Goal: Entertainment & Leisure: Browse casually

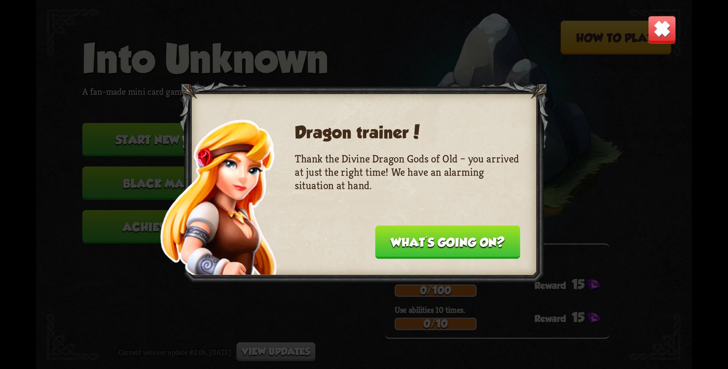
click at [423, 236] on button "What's going on?" at bounding box center [447, 241] width 145 height 33
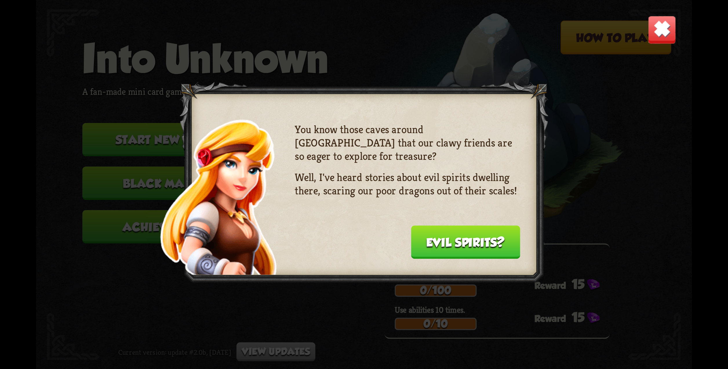
click at [450, 240] on button "Evil spirits?" at bounding box center [465, 241] width 109 height 33
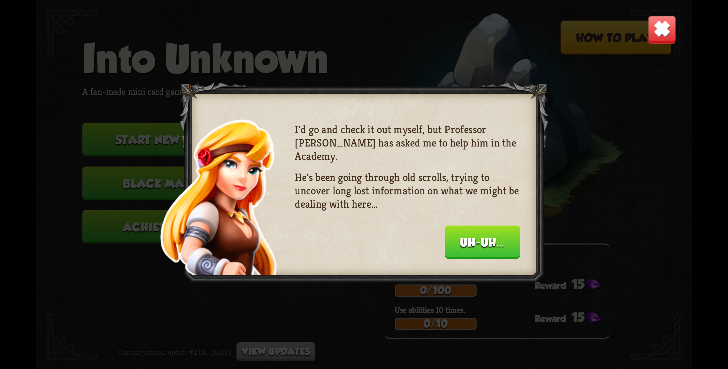
click at [470, 240] on button "Uh-uh..." at bounding box center [482, 241] width 75 height 33
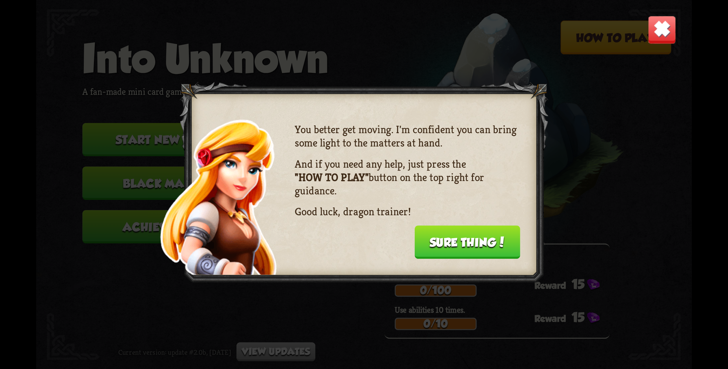
click at [471, 240] on button "Sure thing!" at bounding box center [468, 241] width 106 height 33
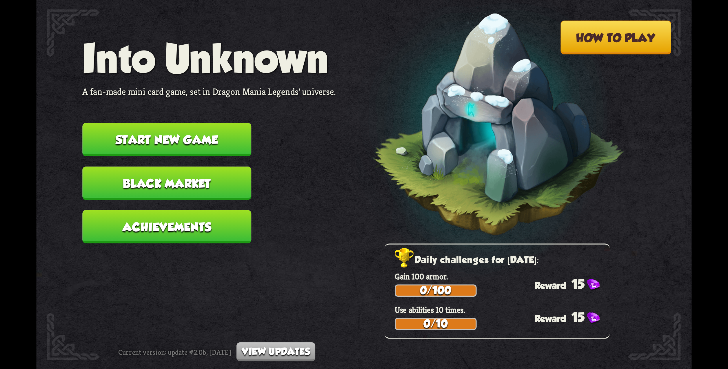
click at [183, 178] on button "Black Market" at bounding box center [166, 182] width 169 height 33
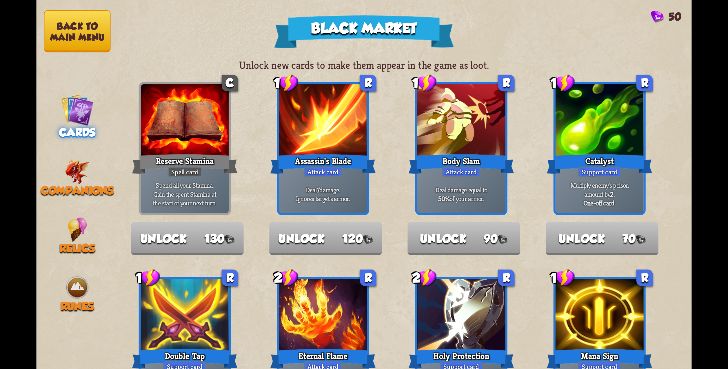
click at [86, 35] on button "Back to main menu" at bounding box center [77, 31] width 67 height 42
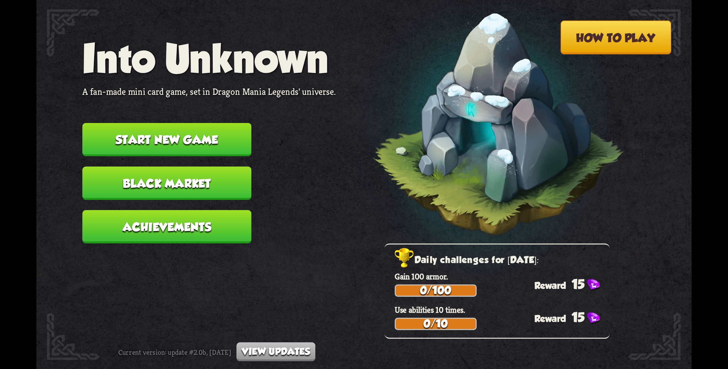
click at [188, 138] on button "Start new game" at bounding box center [166, 139] width 169 height 33
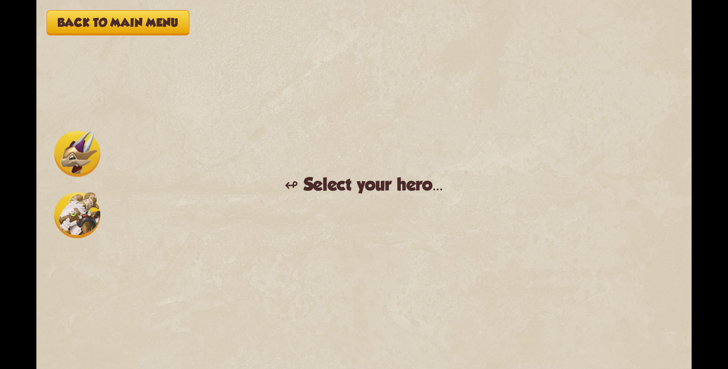
click at [84, 226] on img at bounding box center [77, 215] width 46 height 46
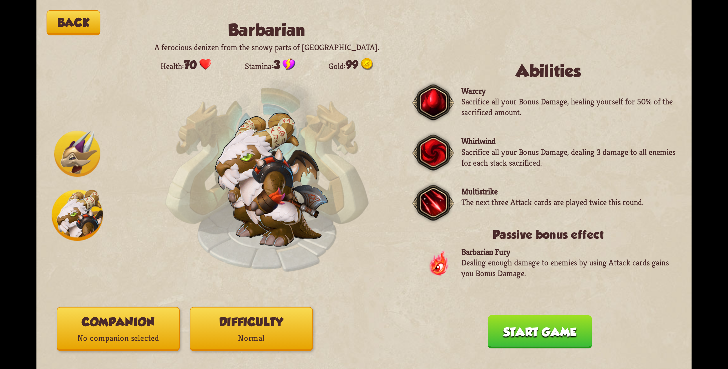
click at [525, 336] on button "Start game" at bounding box center [540, 331] width 104 height 33
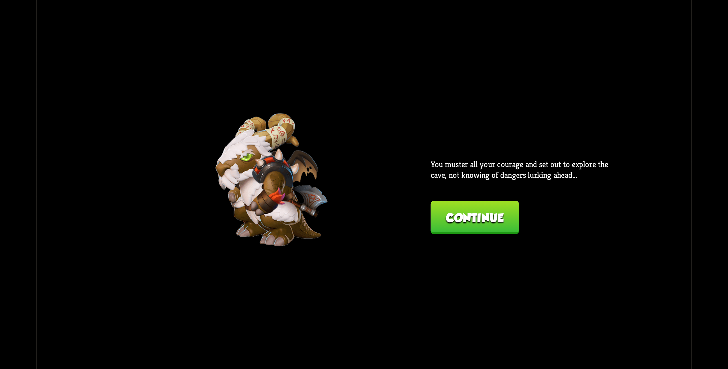
click at [447, 231] on button "Continue" at bounding box center [475, 217] width 89 height 33
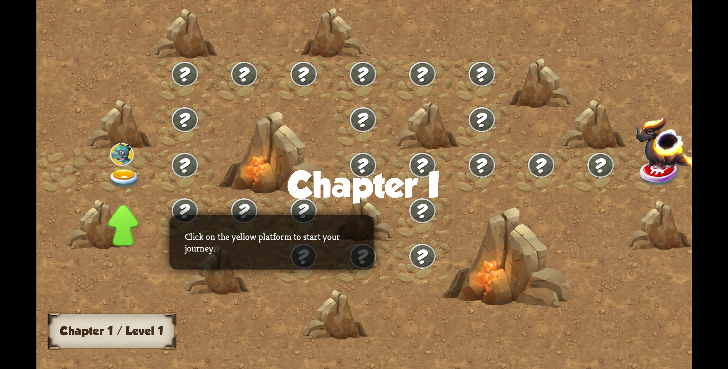
click at [395, 222] on div "Chapter I" at bounding box center [364, 184] width 255 height 91
click at [353, 192] on div "Chapter I" at bounding box center [364, 184] width 255 height 91
click at [124, 177] on img at bounding box center [124, 179] width 33 height 20
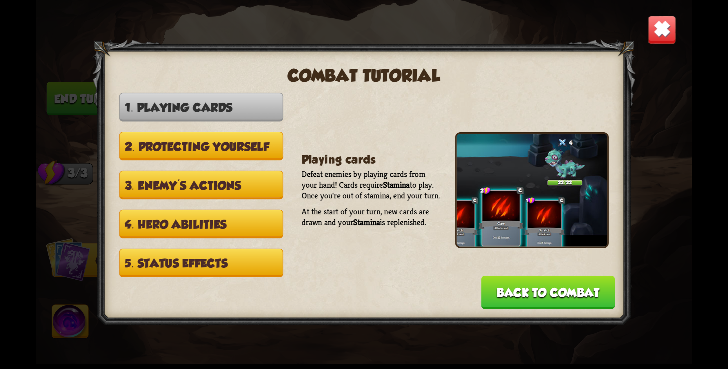
click at [533, 291] on button "Back to combat" at bounding box center [549, 291] width 134 height 33
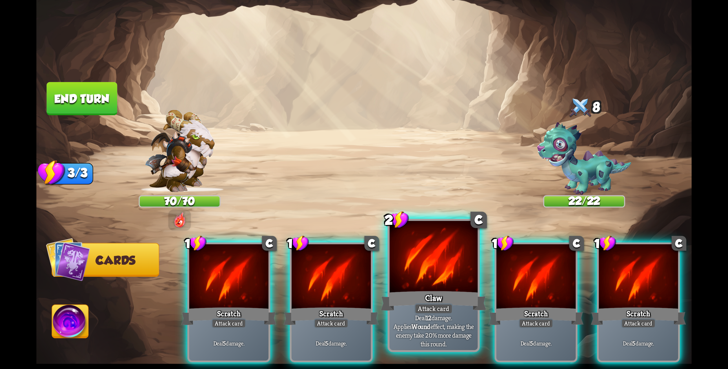
click at [433, 271] on div at bounding box center [434, 258] width 88 height 74
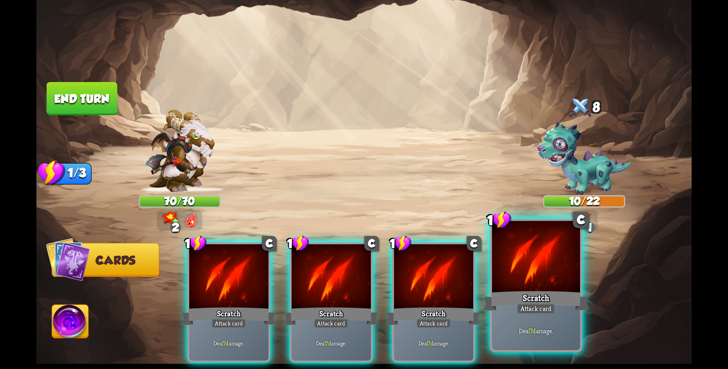
click at [543, 295] on div "Scratch" at bounding box center [536, 300] width 106 height 23
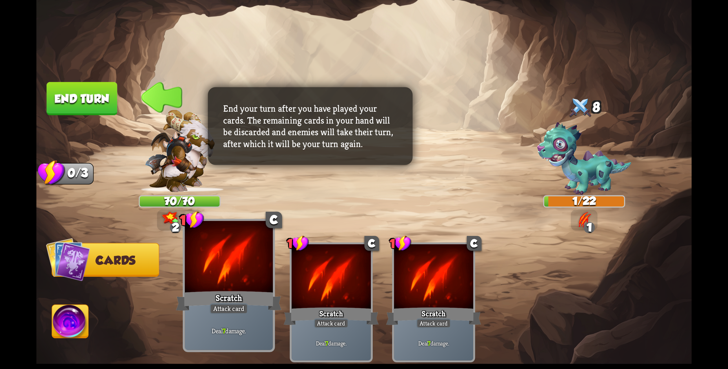
click at [223, 283] on div at bounding box center [229, 258] width 88 height 74
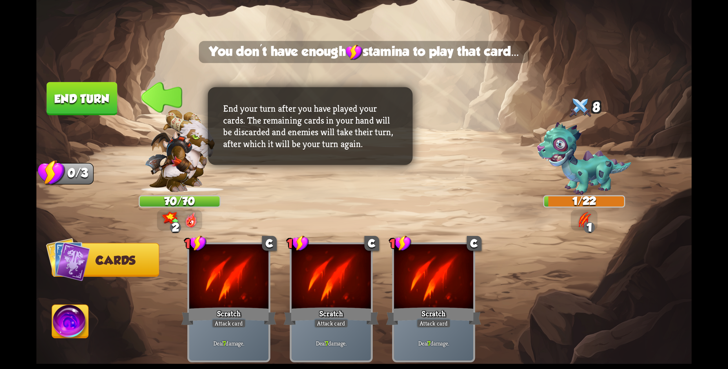
click at [80, 103] on button "End turn" at bounding box center [81, 98] width 71 height 33
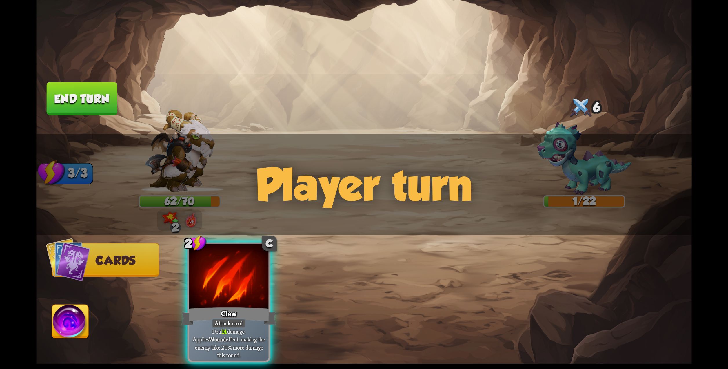
click at [72, 333] on img at bounding box center [70, 323] width 37 height 37
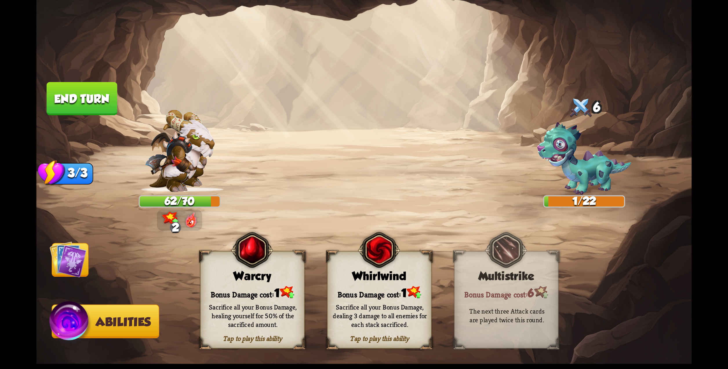
click at [78, 332] on img at bounding box center [71, 323] width 44 height 44
click at [388, 281] on div "Whirlwind" at bounding box center [380, 275] width 104 height 13
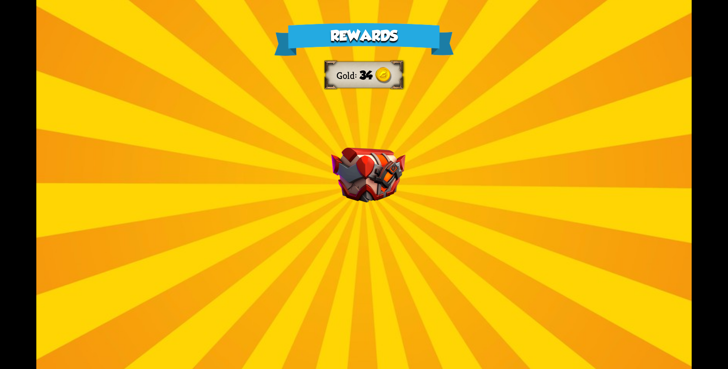
click at [369, 177] on img at bounding box center [368, 175] width 74 height 55
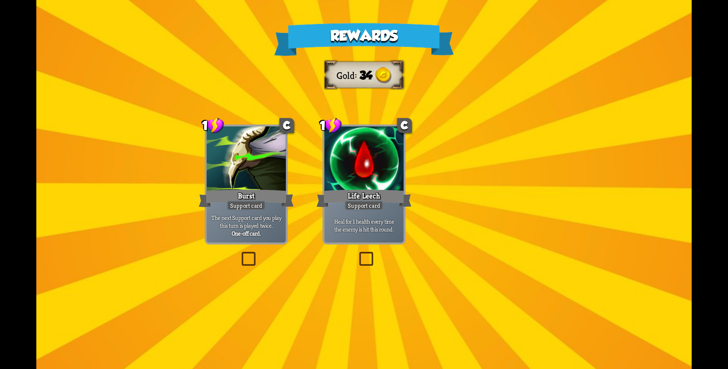
click at [371, 177] on div at bounding box center [363, 159] width 79 height 67
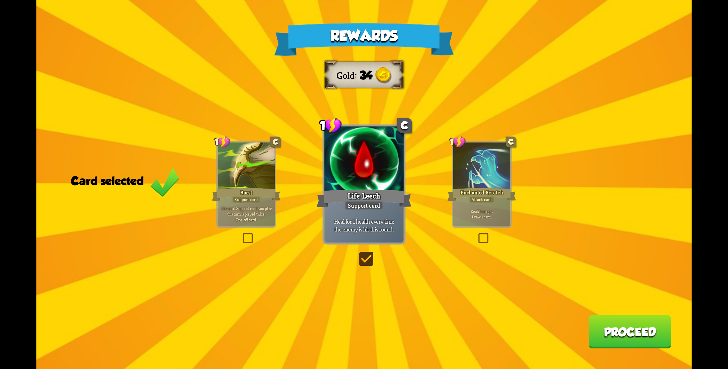
click at [240, 199] on div "Support card" at bounding box center [246, 199] width 28 height 7
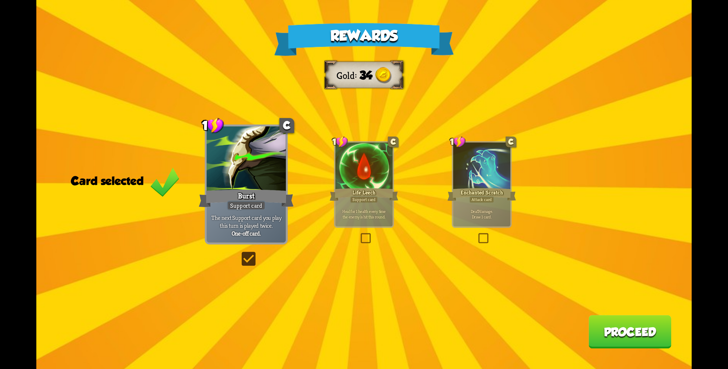
click at [599, 331] on button "Proceed" at bounding box center [630, 331] width 83 height 33
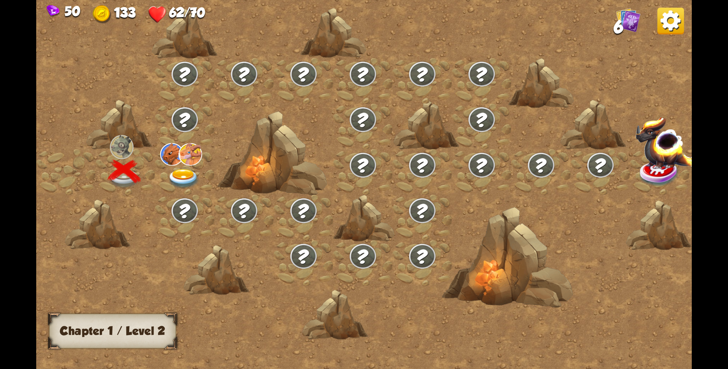
click at [182, 175] on img at bounding box center [184, 179] width 33 height 20
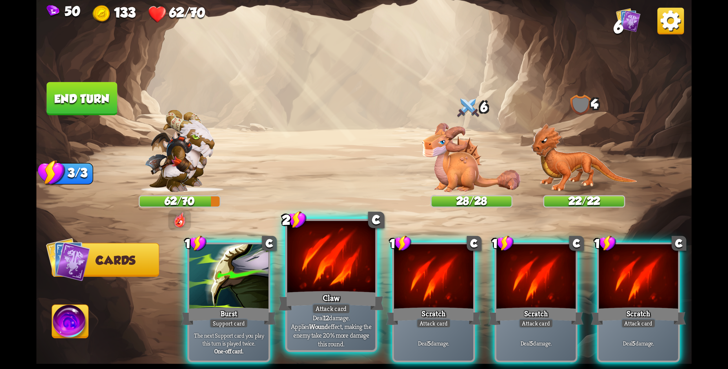
click at [323, 292] on div "Claw" at bounding box center [332, 300] width 106 height 23
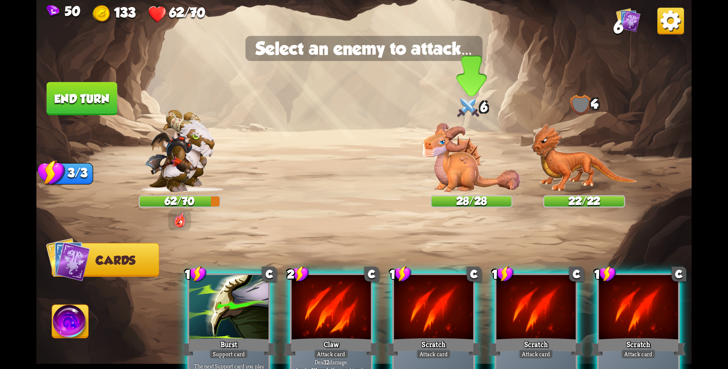
click at [458, 177] on img at bounding box center [471, 157] width 98 height 69
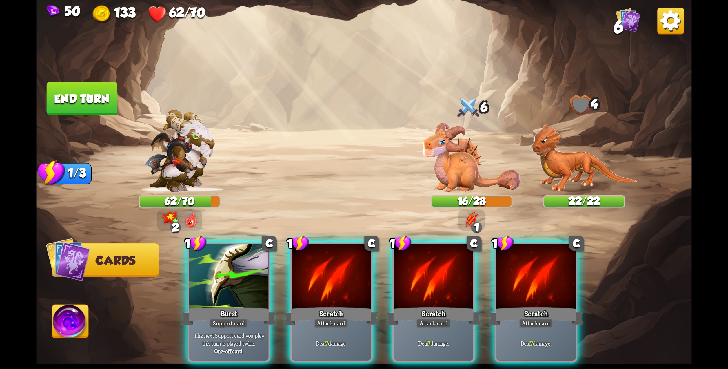
click at [64, 320] on img at bounding box center [70, 323] width 37 height 37
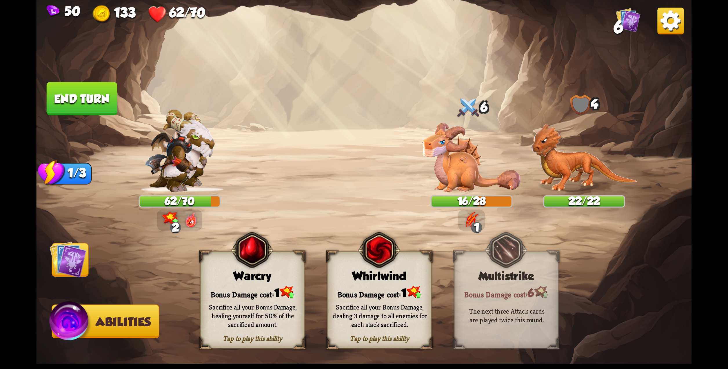
click at [356, 297] on div "Sacrifice all your Bonus Damage, dealing 3 damage to all enemies for each stack…" at bounding box center [380, 315] width 104 height 41
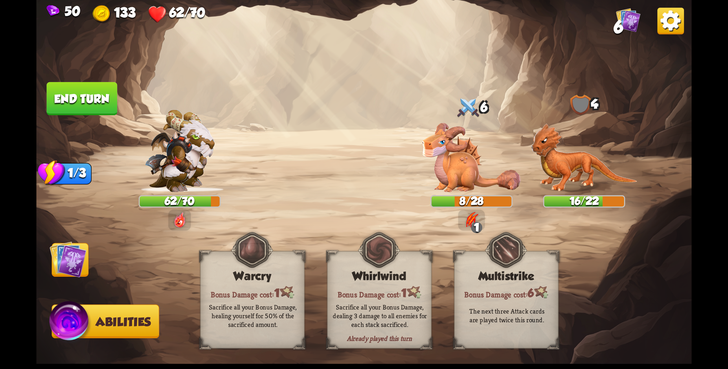
click at [75, 258] on img at bounding box center [68, 259] width 37 height 37
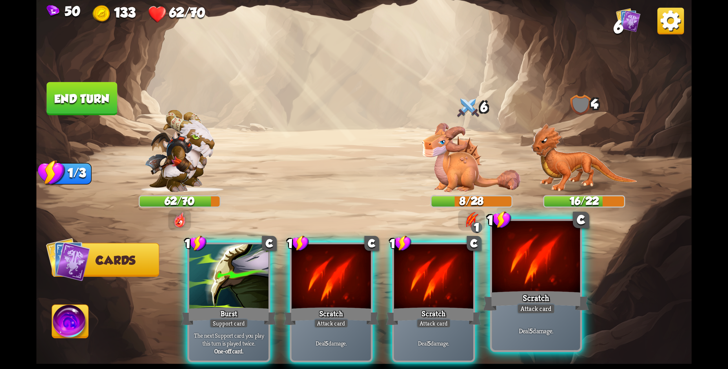
click at [525, 283] on div at bounding box center [536, 258] width 88 height 74
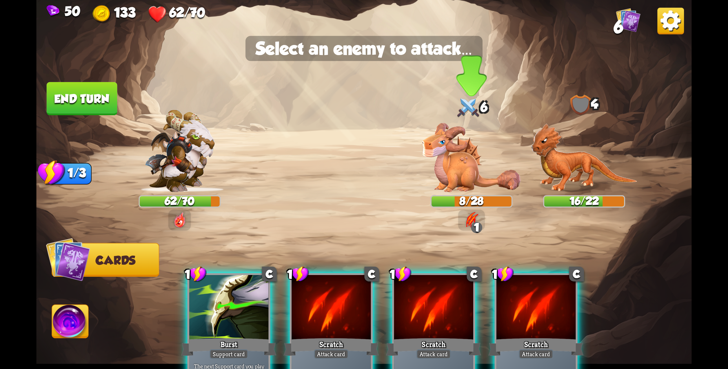
click at [466, 174] on img at bounding box center [471, 157] width 98 height 69
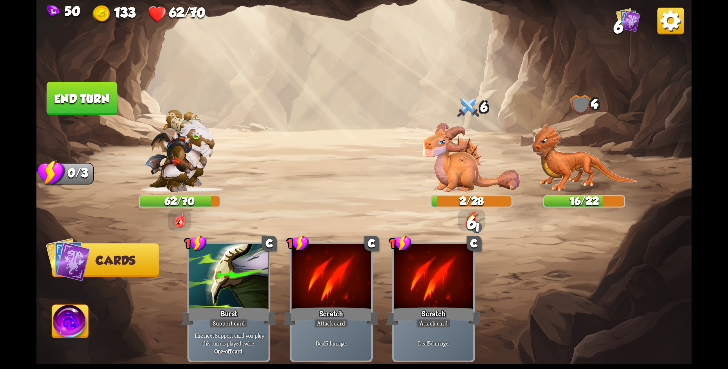
click at [107, 106] on button "End turn" at bounding box center [82, 98] width 71 height 33
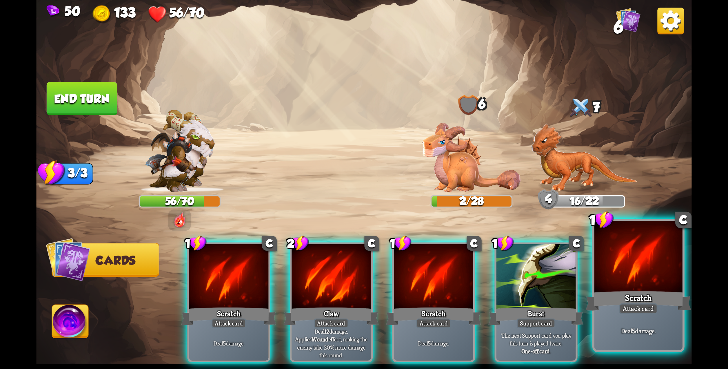
click at [615, 286] on div at bounding box center [639, 258] width 88 height 74
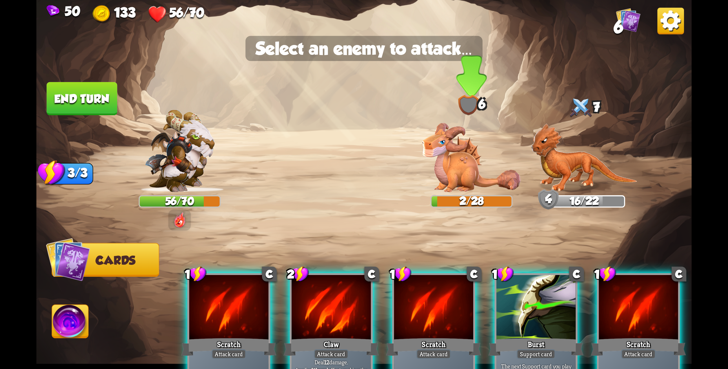
click at [453, 174] on img at bounding box center [471, 157] width 98 height 69
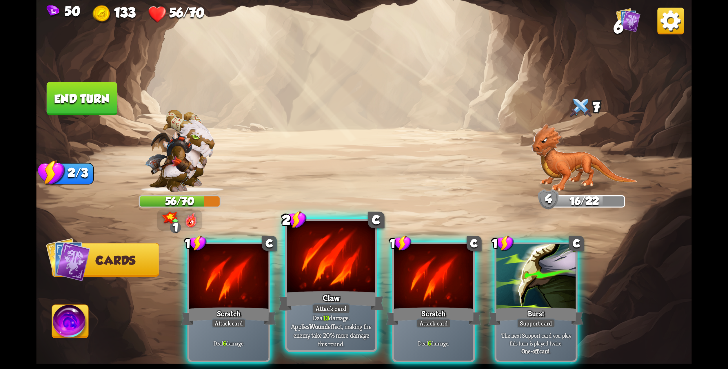
click at [341, 288] on div at bounding box center [331, 258] width 88 height 74
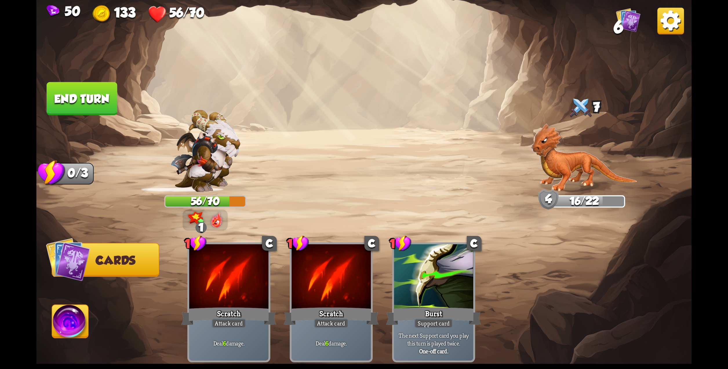
click at [580, 175] on img at bounding box center [584, 157] width 106 height 69
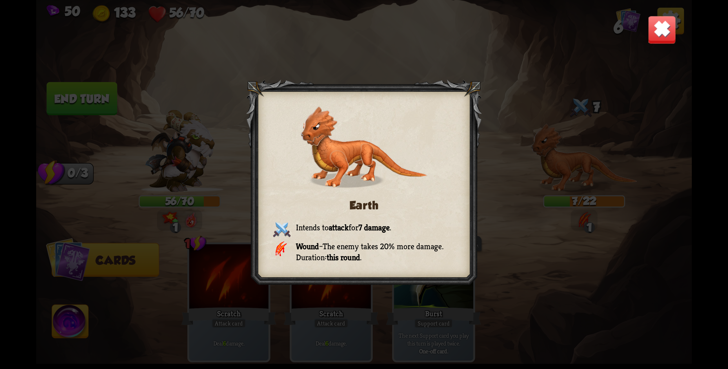
click at [501, 188] on div "Earth Intends to attack for 7 damage . Wound – The enemy takes 20% more damage.…" at bounding box center [364, 184] width 656 height 369
drag, startPoint x: 488, startPoint y: 161, endPoint x: 437, endPoint y: 176, distance: 53.1
click at [488, 161] on div "Earth Intends to attack for 7 damage . Wound – The enemy takes 20% more damage.…" at bounding box center [364, 184] width 656 height 369
click at [661, 37] on img at bounding box center [662, 29] width 29 height 29
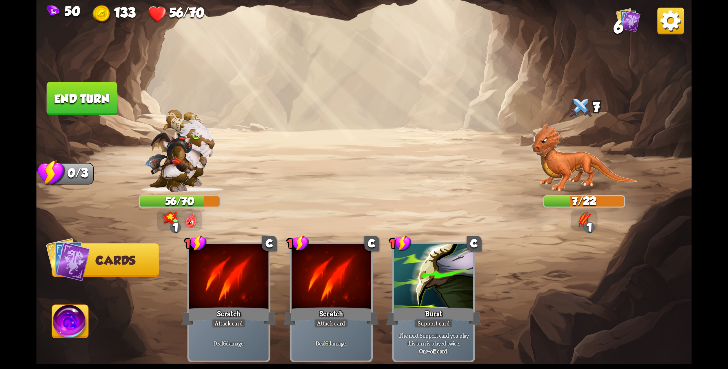
click at [72, 329] on img at bounding box center [70, 323] width 37 height 37
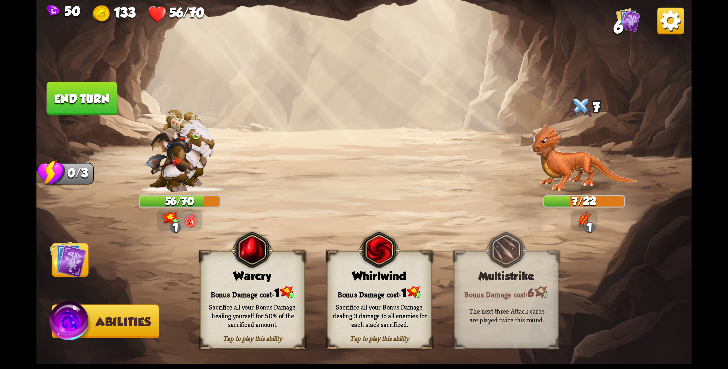
click at [265, 300] on div "Sacrifice all your Bonus Damage, healing yourself for 50% of the sacrificed amo…" at bounding box center [253, 315] width 104 height 41
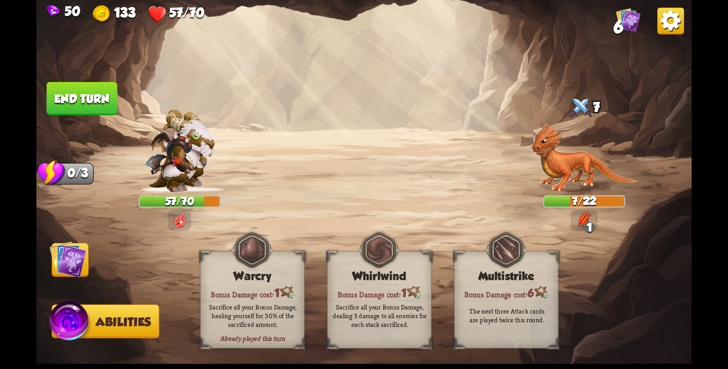
click at [85, 102] on button "End turn" at bounding box center [82, 98] width 71 height 33
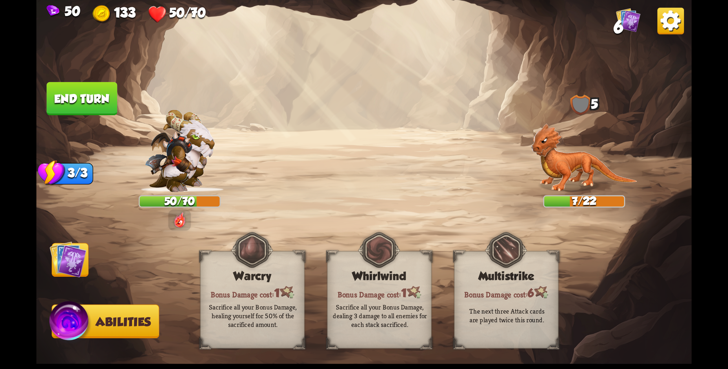
click at [71, 269] on img at bounding box center [68, 259] width 37 height 37
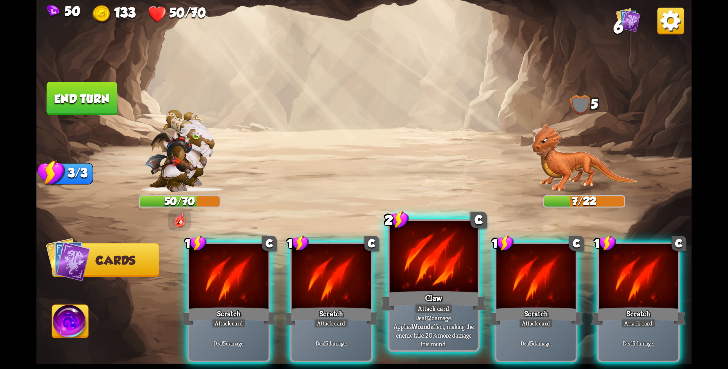
click at [411, 290] on div "Claw" at bounding box center [434, 300] width 106 height 23
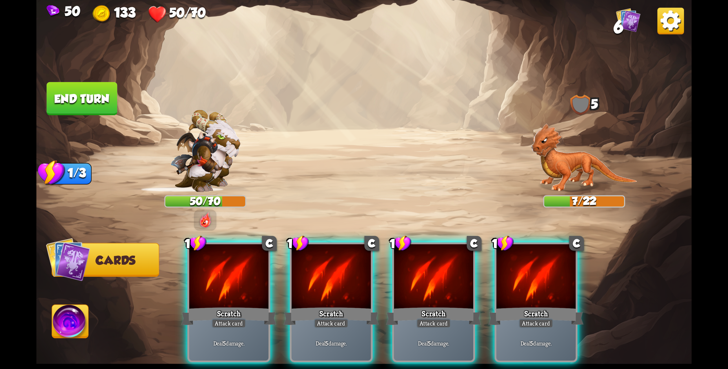
click at [578, 170] on img at bounding box center [584, 157] width 106 height 69
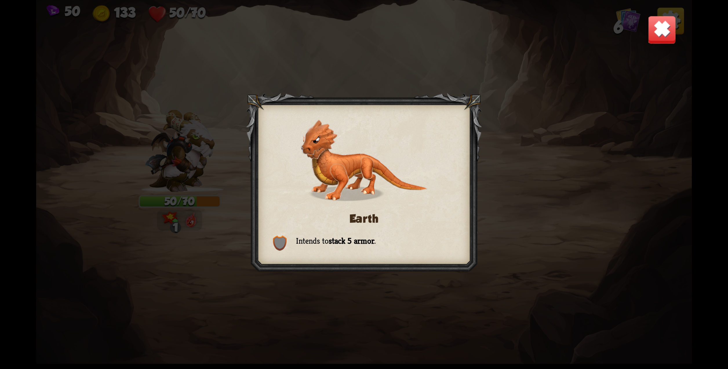
click at [362, 244] on b "stack 5 armor" at bounding box center [352, 240] width 46 height 11
drag, startPoint x: 380, startPoint y: 300, endPoint x: 404, endPoint y: 271, distance: 37.5
click at [382, 299] on div "Earth Intends to stack 5 armor ." at bounding box center [364, 184] width 656 height 369
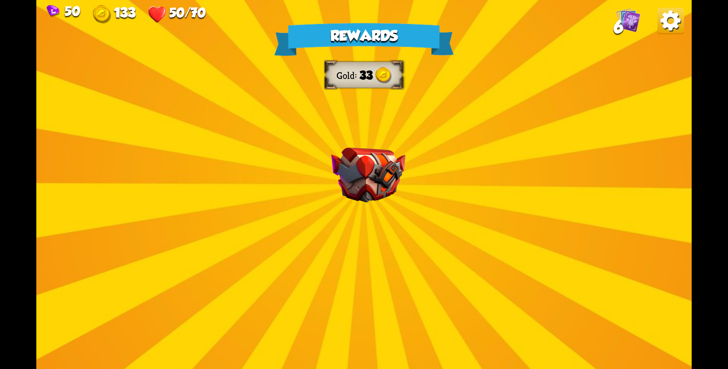
click at [350, 211] on div "Rewards Gold 33 Select a card 1 C Brimstone Attack card Deal 6 damage. Apply 1 …" at bounding box center [364, 184] width 656 height 369
click at [374, 177] on img at bounding box center [368, 175] width 74 height 55
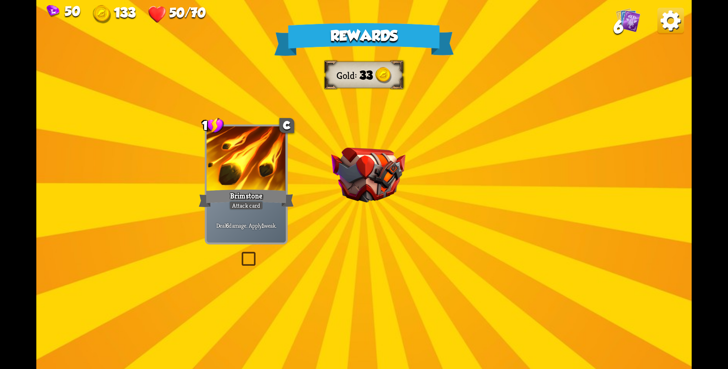
click at [371, 182] on img at bounding box center [368, 175] width 74 height 55
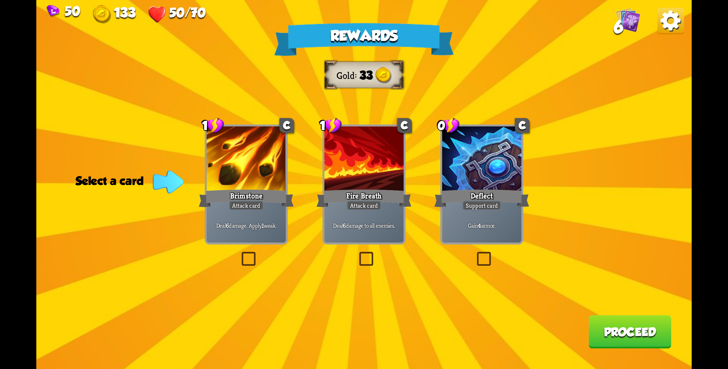
click at [240, 254] on label at bounding box center [240, 254] width 0 height 0
click at [0, 0] on input "checkbox" at bounding box center [0, 0] width 0 height 0
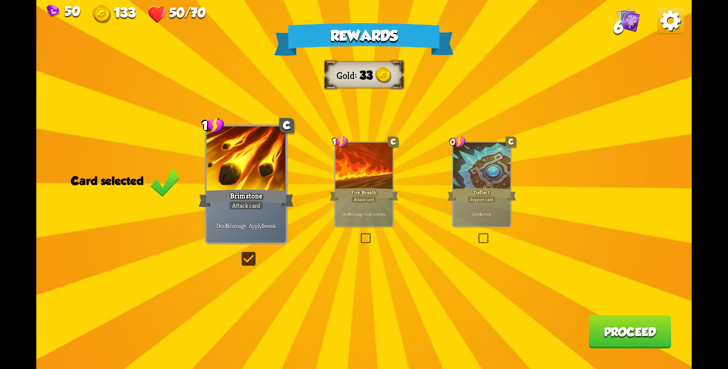
drag, startPoint x: 602, startPoint y: 318, endPoint x: 605, endPoint y: 319, distance: 3.5
click at [605, 319] on button "Proceed" at bounding box center [630, 331] width 83 height 33
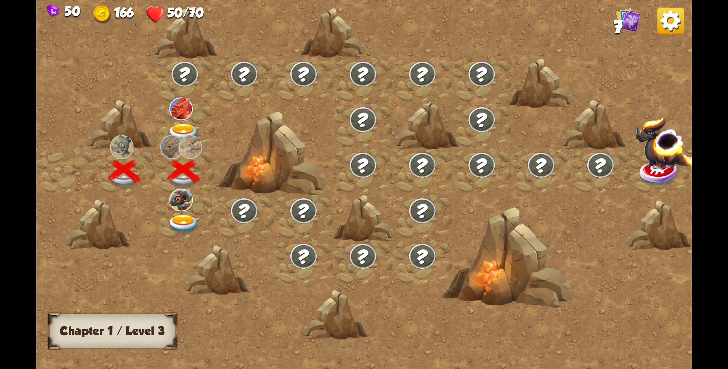
click at [186, 223] on img at bounding box center [184, 225] width 33 height 20
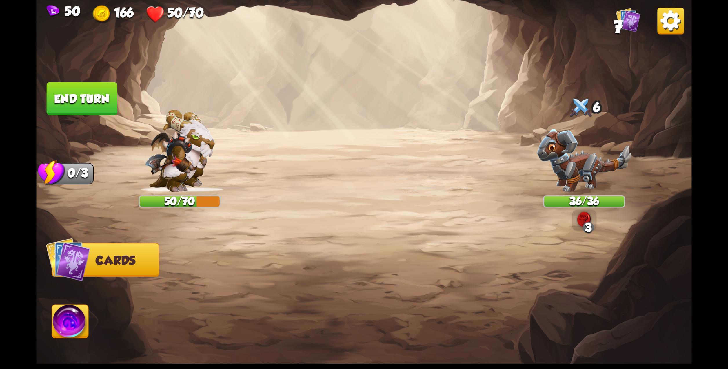
click at [682, 19] on img at bounding box center [671, 21] width 27 height 27
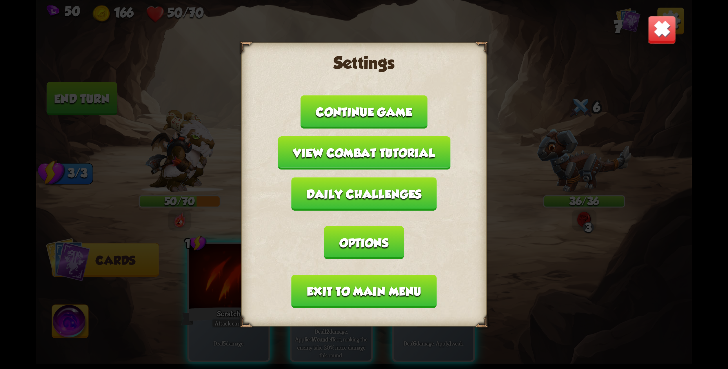
click at [395, 198] on button "Daily challenges" at bounding box center [364, 193] width 146 height 33
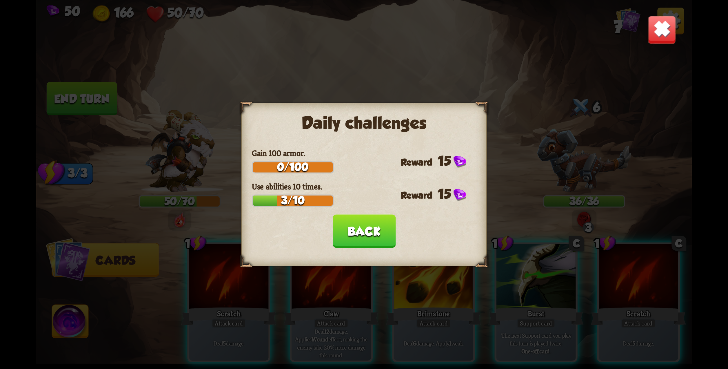
click at [378, 235] on button "Back" at bounding box center [364, 230] width 63 height 33
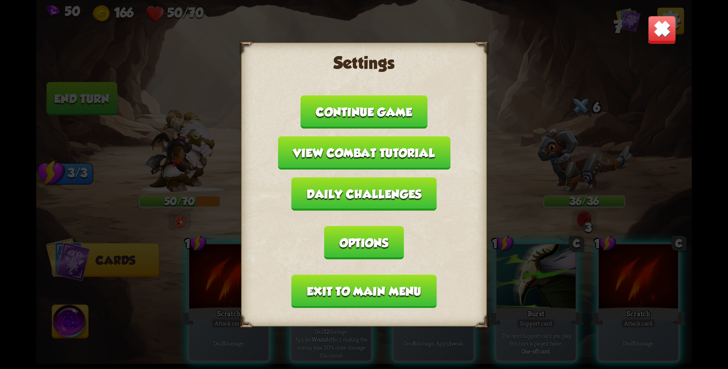
click at [384, 244] on button "Options" at bounding box center [364, 242] width 80 height 33
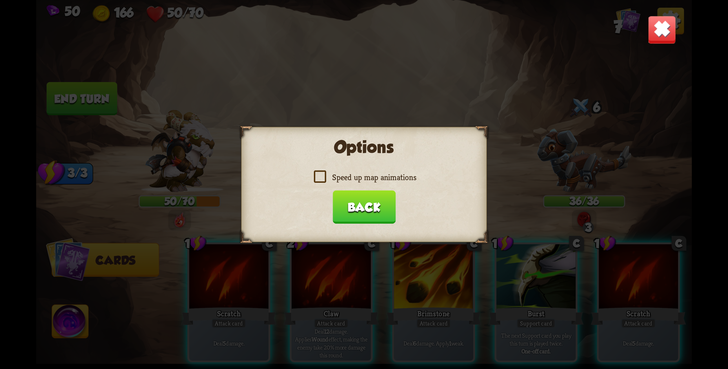
click at [383, 208] on button "Back" at bounding box center [364, 206] width 63 height 33
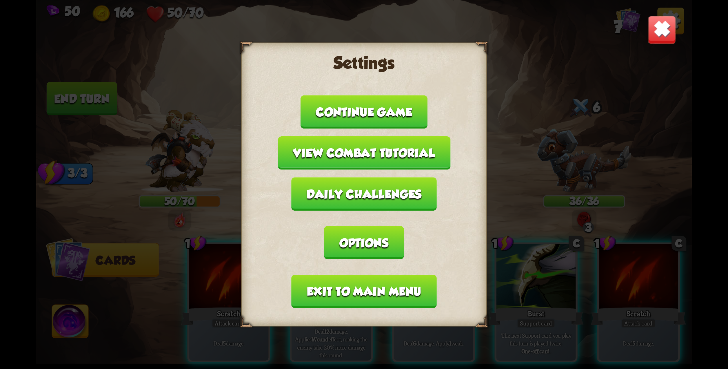
click at [406, 118] on button "Continue game" at bounding box center [364, 111] width 127 height 33
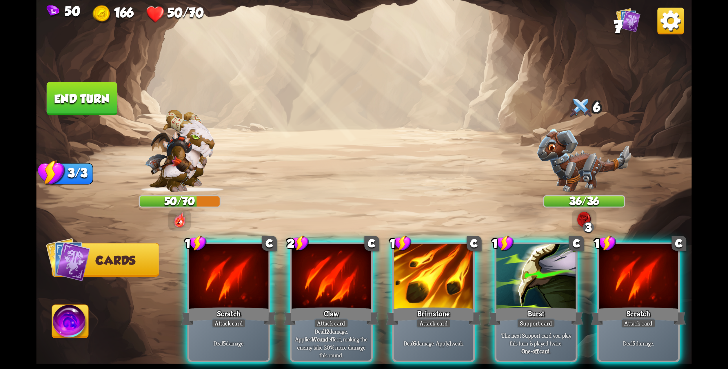
click at [422, 262] on div at bounding box center [433, 277] width 79 height 67
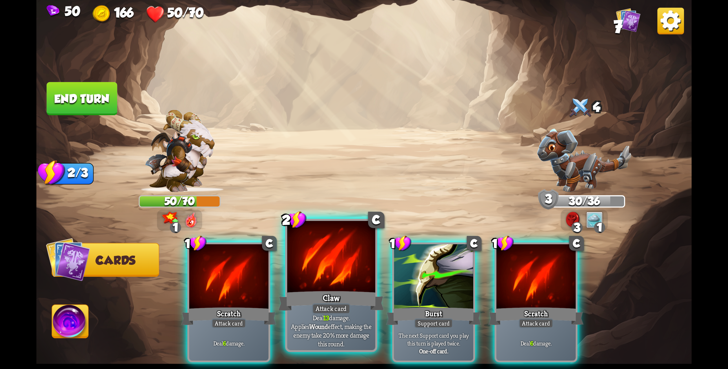
click at [345, 269] on div at bounding box center [331, 258] width 88 height 74
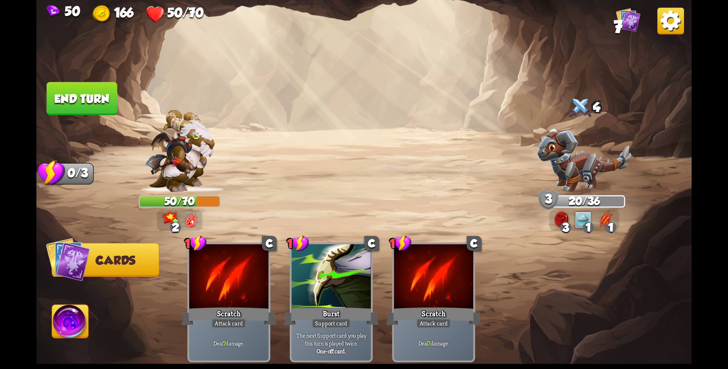
click at [75, 103] on button "End turn" at bounding box center [81, 98] width 71 height 33
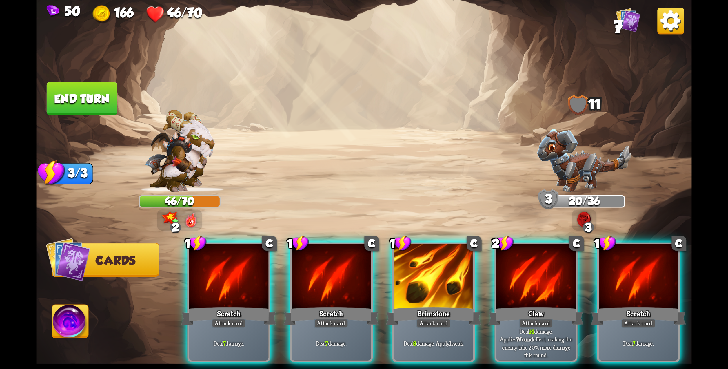
click at [144, 269] on button "Cards" at bounding box center [106, 260] width 108 height 34
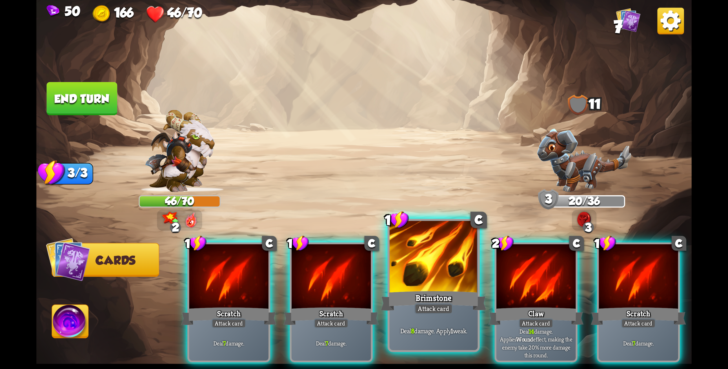
click at [425, 269] on div at bounding box center [434, 258] width 88 height 74
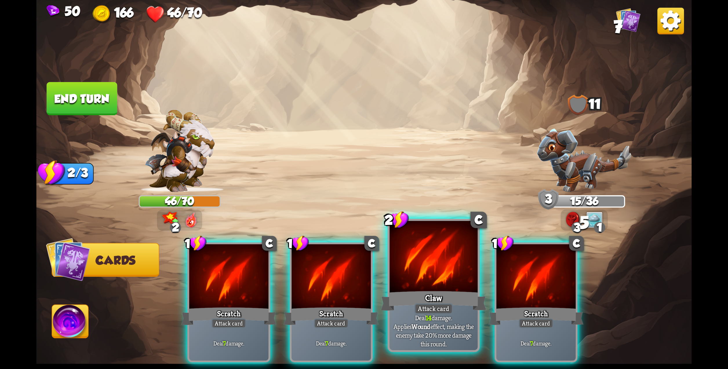
click at [422, 258] on div at bounding box center [434, 258] width 88 height 74
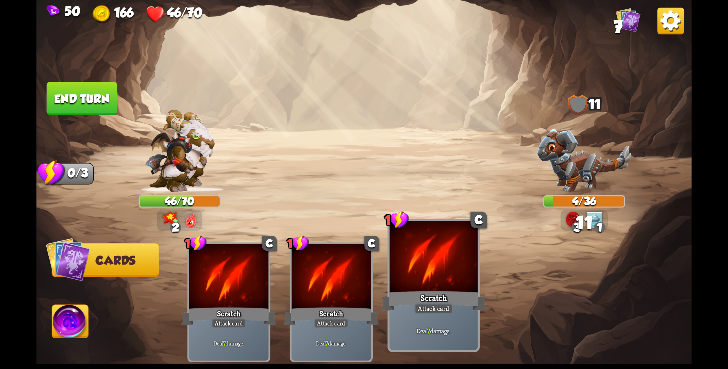
click at [421, 267] on div at bounding box center [434, 258] width 88 height 74
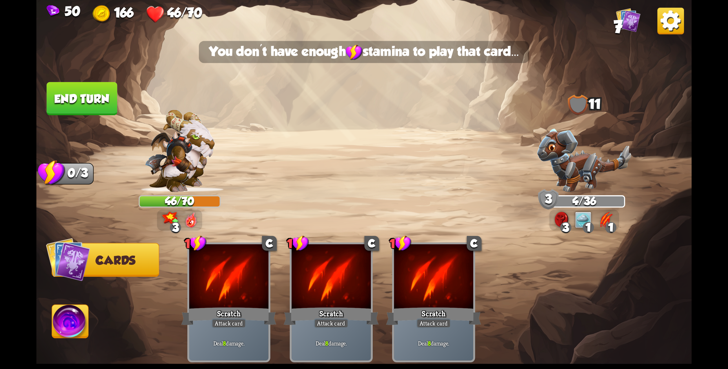
click at [113, 277] on img at bounding box center [364, 184] width 656 height 369
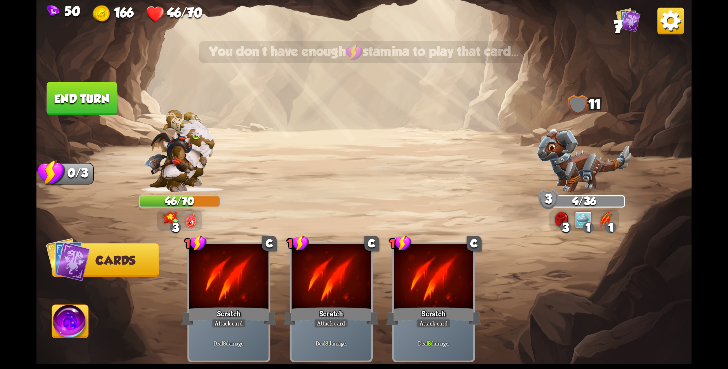
click at [81, 326] on img at bounding box center [70, 323] width 37 height 37
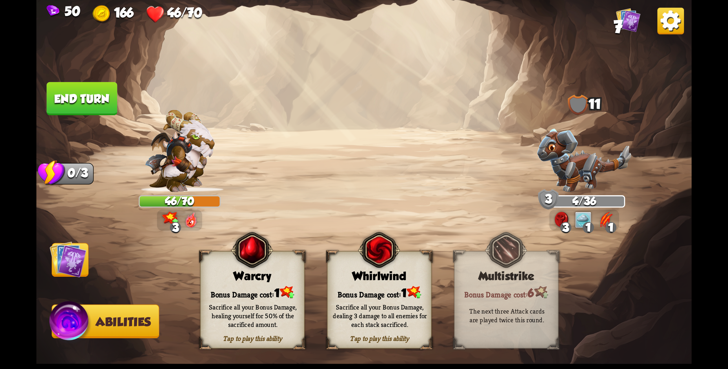
click at [391, 295] on div "Sacrifice all your Bonus Damage, dealing 3 damage to all enemies for each stack…" at bounding box center [380, 315] width 104 height 41
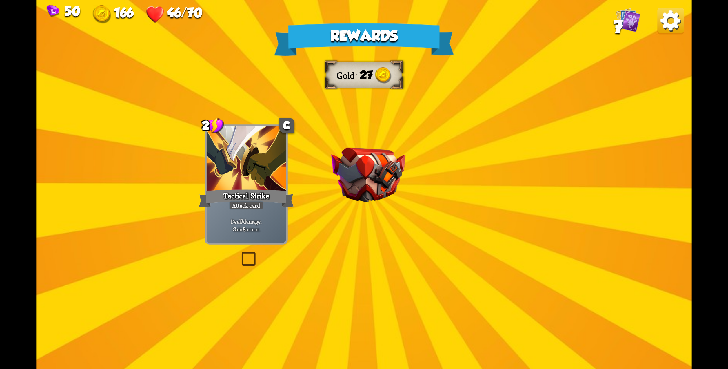
click at [362, 176] on img at bounding box center [368, 175] width 74 height 55
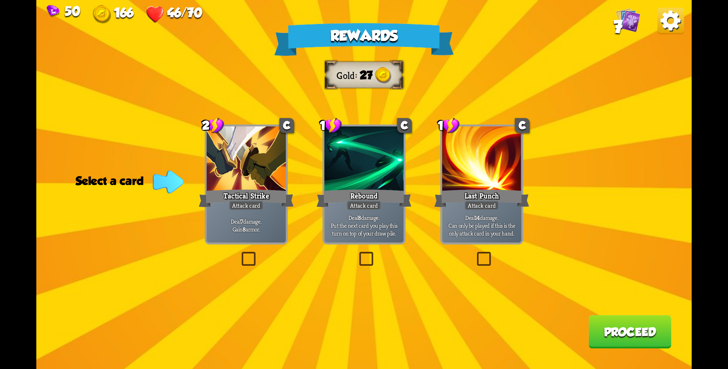
click at [357, 254] on label at bounding box center [357, 254] width 0 height 0
click at [0, 0] on input "checkbox" at bounding box center [0, 0] width 0 height 0
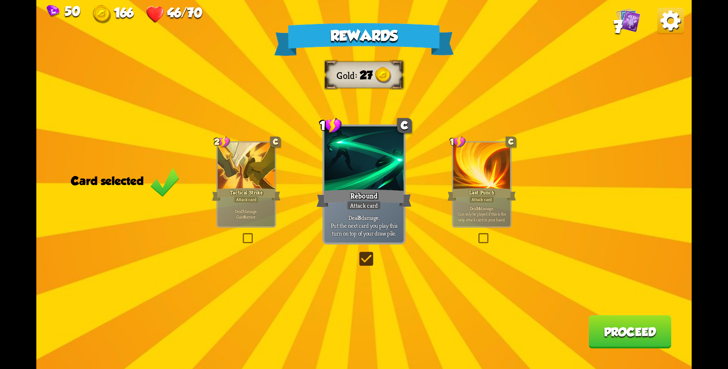
click at [628, 342] on button "Proceed" at bounding box center [630, 331] width 83 height 33
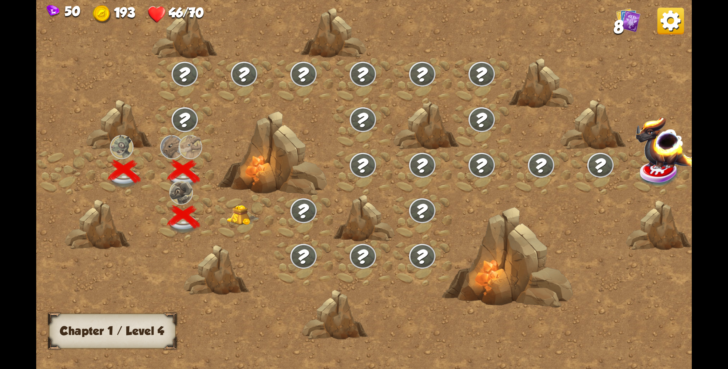
click at [240, 219] on img at bounding box center [243, 215] width 33 height 20
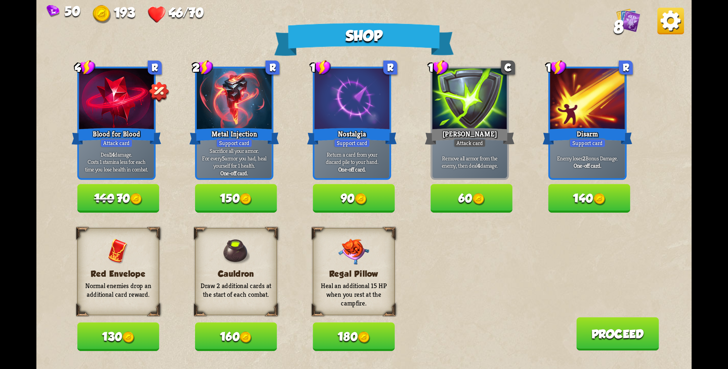
click at [343, 338] on button "180" at bounding box center [354, 336] width 82 height 28
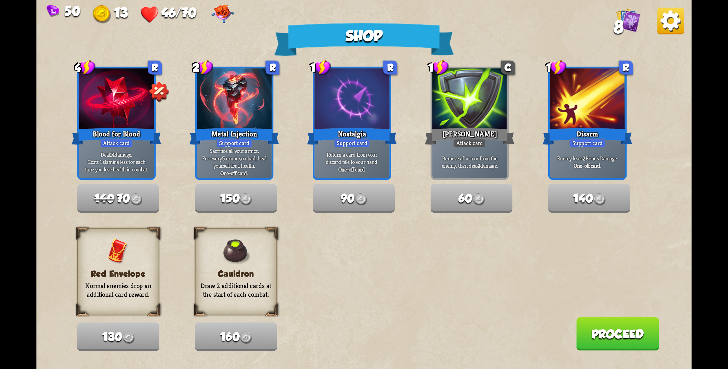
click at [583, 329] on button "Proceed" at bounding box center [617, 333] width 83 height 33
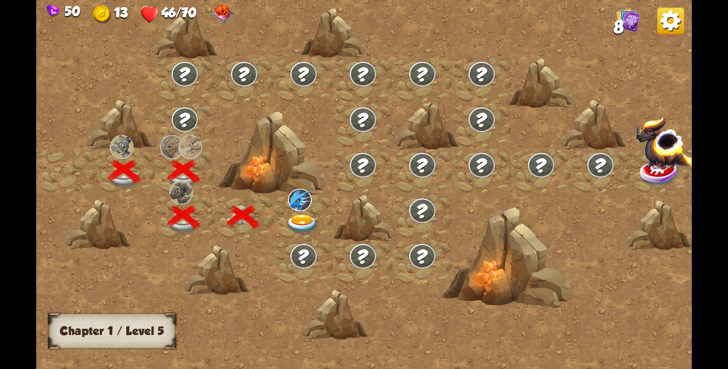
click at [258, 172] on div at bounding box center [273, 153] width 110 height 84
click at [257, 170] on div at bounding box center [273, 153] width 110 height 84
click at [479, 268] on div at bounding box center [507, 257] width 131 height 100
click at [193, 37] on div at bounding box center [185, 33] width 66 height 50
click at [221, 14] on img at bounding box center [223, 14] width 22 height 19
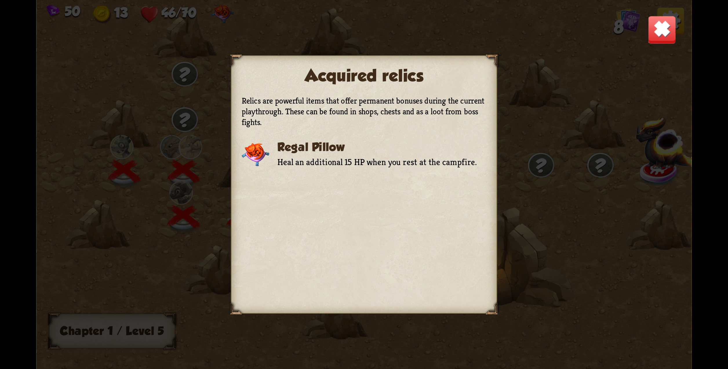
click at [539, 141] on div "Acquired relics Relics are powerful items that offer permanent bonuses during t…" at bounding box center [364, 184] width 656 height 369
click at [661, 34] on img at bounding box center [662, 29] width 29 height 29
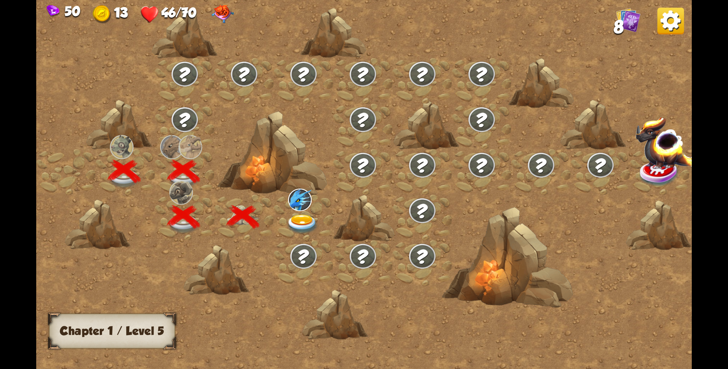
click at [109, 253] on div at bounding box center [441, 190] width 811 height 383
click at [148, 104] on div at bounding box center [119, 124] width 66 height 50
click at [153, 57] on div at bounding box center [185, 33] width 66 height 50
click at [191, 39] on div at bounding box center [185, 33] width 66 height 50
click at [653, 23] on div "50 13 46/70 8" at bounding box center [364, 13] width 656 height 26
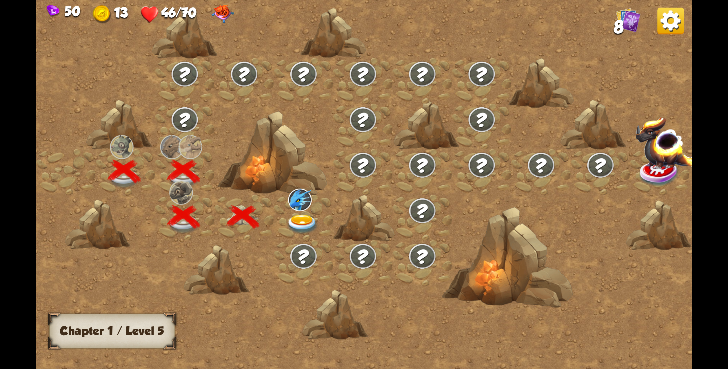
click at [185, 125] on img at bounding box center [184, 119] width 29 height 27
click at [298, 221] on img at bounding box center [302, 225] width 33 height 20
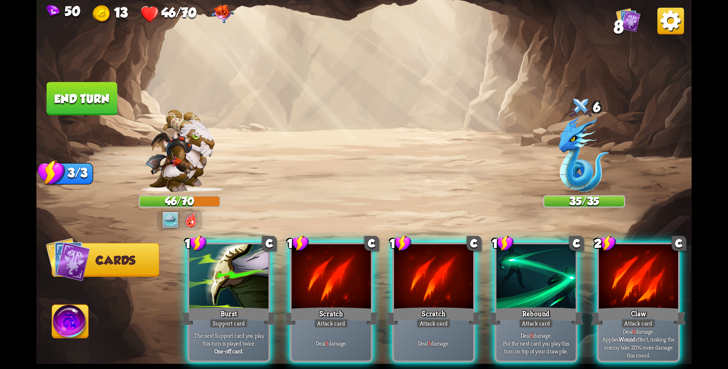
click at [535, 267] on div at bounding box center [536, 277] width 79 height 67
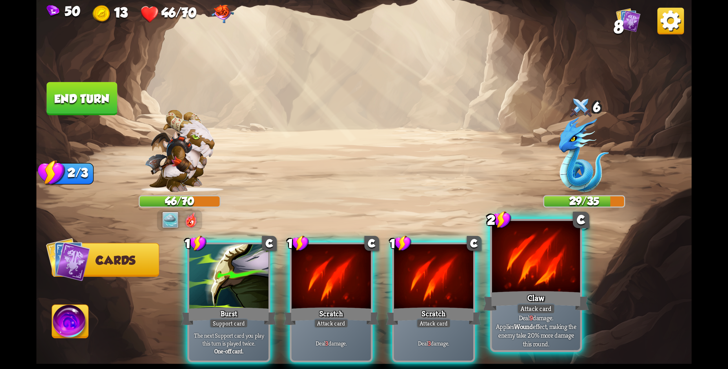
click at [536, 271] on div at bounding box center [536, 258] width 88 height 74
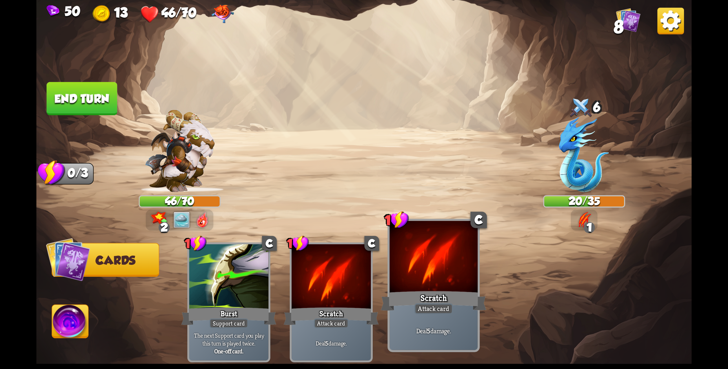
click at [417, 292] on div "Scratch" at bounding box center [434, 300] width 106 height 23
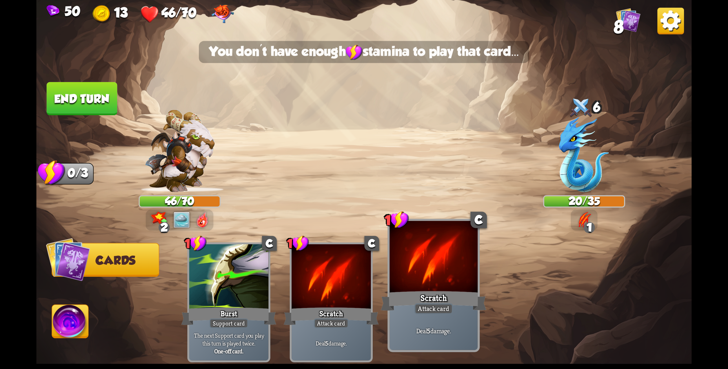
click at [429, 306] on div "Attack card" at bounding box center [434, 308] width 39 height 11
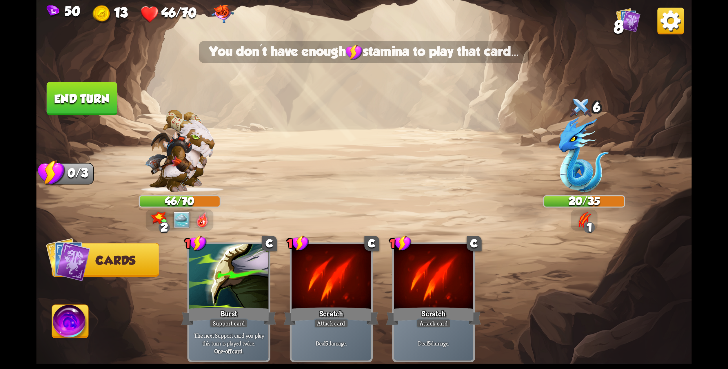
click at [66, 324] on img at bounding box center [70, 323] width 37 height 37
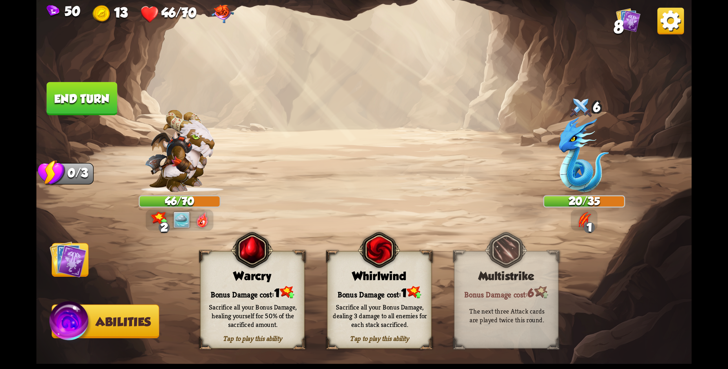
click at [255, 302] on div "Sacrifice all your Bonus Damage, healing yourself for 50% of the sacrificed amo…" at bounding box center [253, 315] width 104 height 41
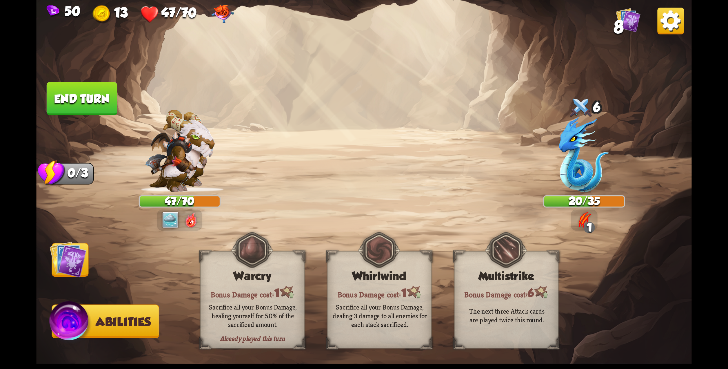
click at [93, 104] on button "End turn" at bounding box center [82, 98] width 71 height 33
click at [79, 262] on img at bounding box center [68, 259] width 37 height 37
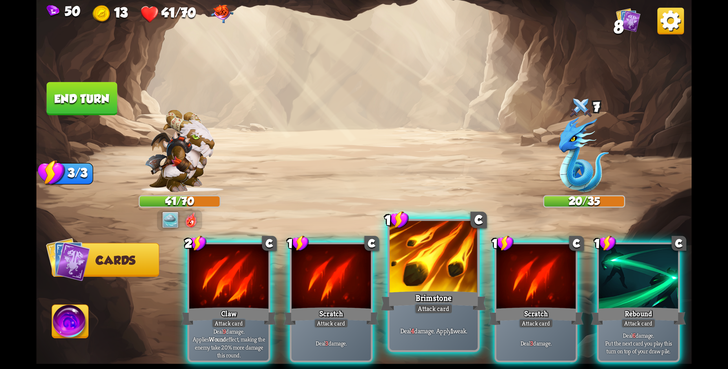
click at [430, 268] on div at bounding box center [434, 258] width 88 height 74
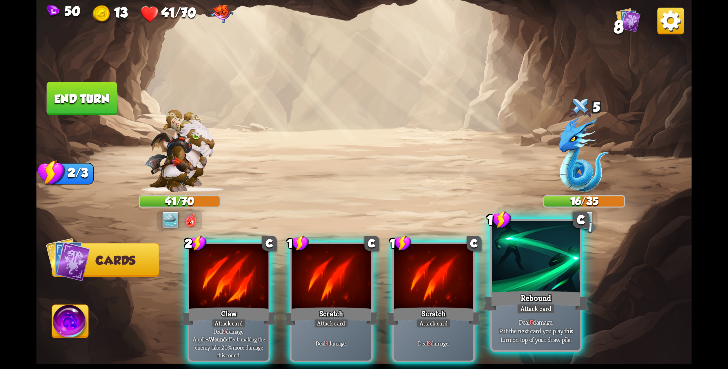
click at [523, 275] on div at bounding box center [536, 258] width 88 height 74
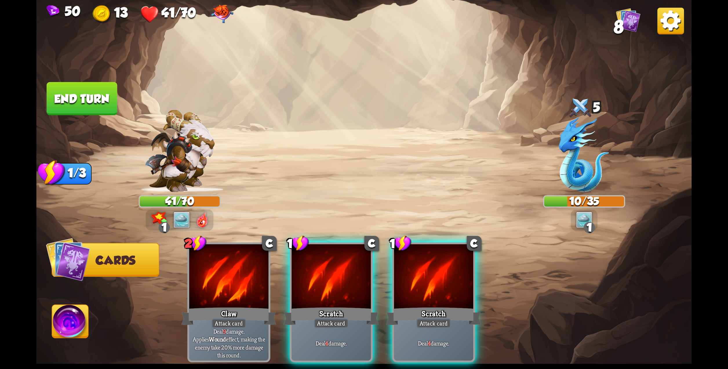
click at [420, 269] on div at bounding box center [433, 277] width 79 height 67
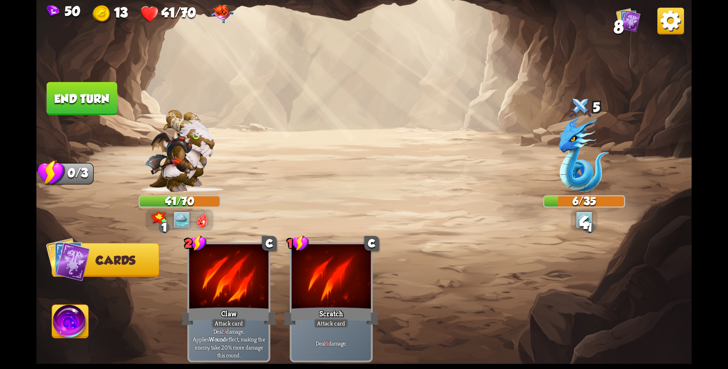
click at [85, 103] on button "End turn" at bounding box center [82, 98] width 71 height 33
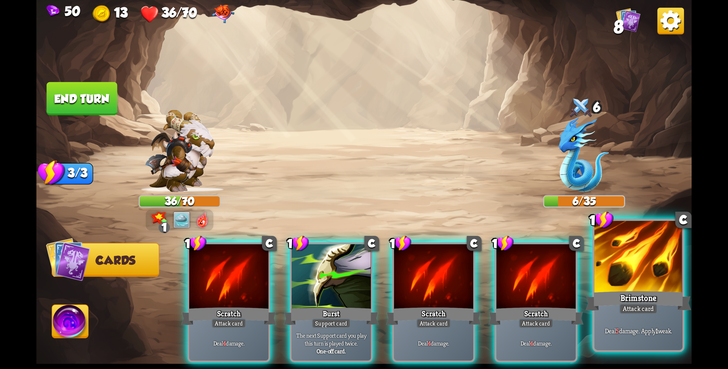
click at [638, 281] on div at bounding box center [639, 258] width 88 height 74
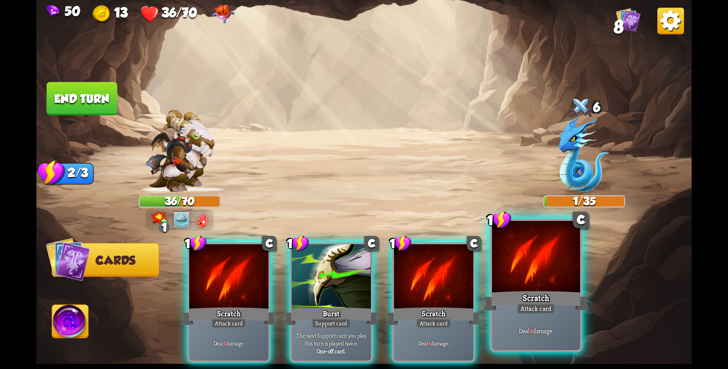
click at [561, 297] on div "Scratch" at bounding box center [536, 300] width 106 height 23
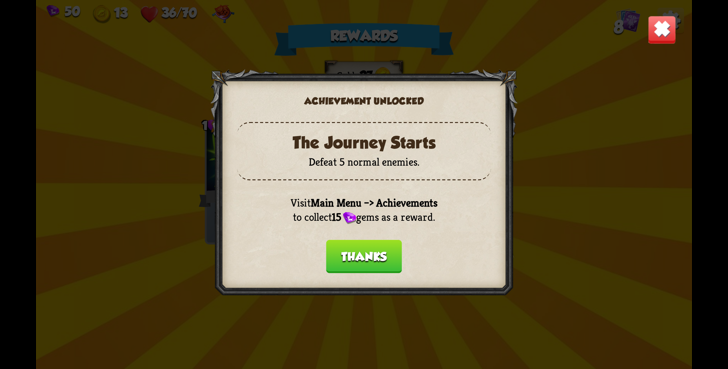
click at [361, 256] on button "Thanks" at bounding box center [364, 256] width 76 height 33
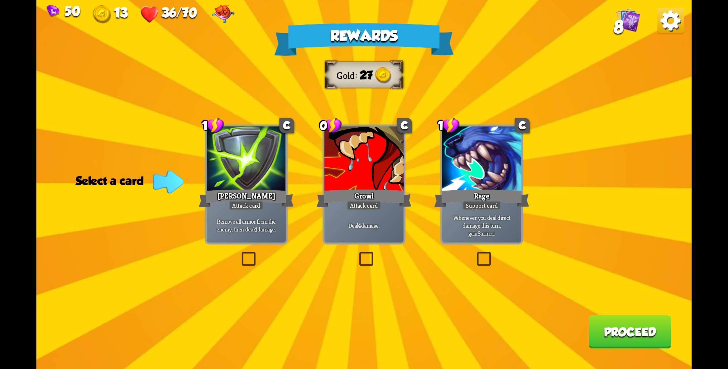
click at [240, 254] on label at bounding box center [240, 254] width 0 height 0
click at [0, 0] on input "checkbox" at bounding box center [0, 0] width 0 height 0
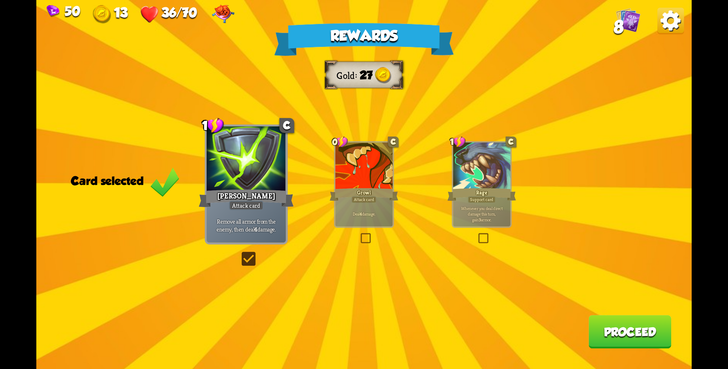
click at [625, 329] on button "Proceed" at bounding box center [630, 331] width 83 height 33
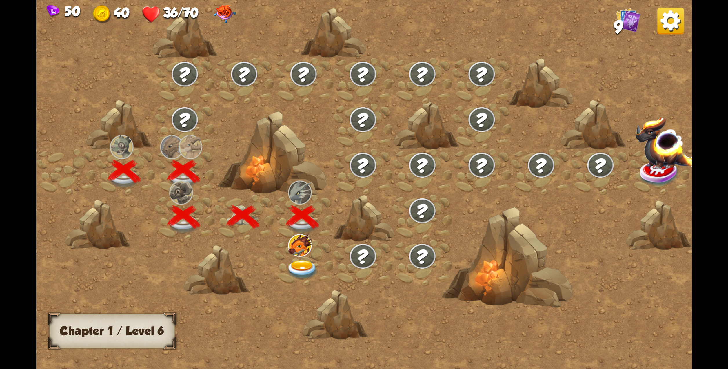
click at [670, 20] on img at bounding box center [671, 21] width 27 height 27
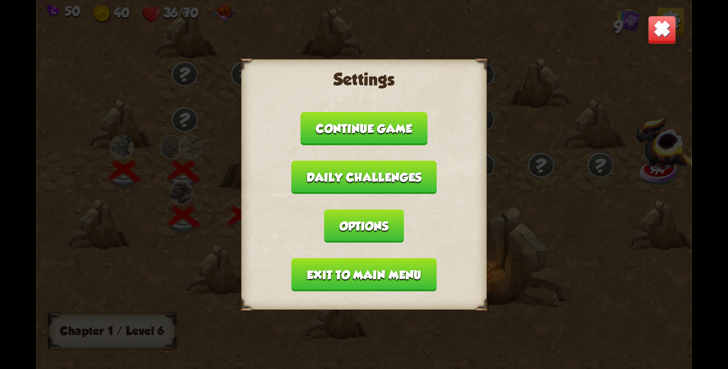
click at [375, 135] on button "Continue game" at bounding box center [364, 128] width 127 height 33
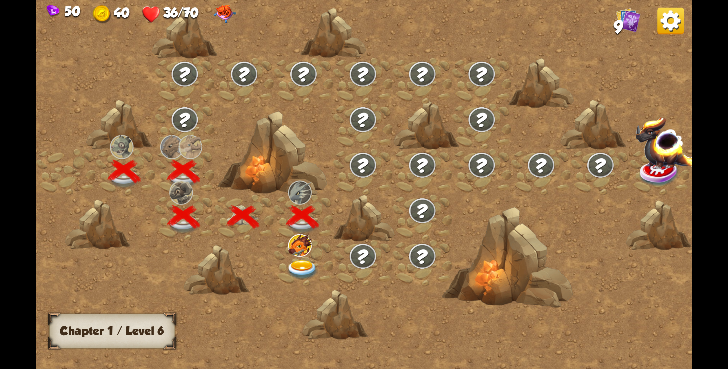
click at [77, 315] on div "Chapter 1 / Level 6" at bounding box center [112, 330] width 126 height 35
click at [55, 15] on img at bounding box center [53, 11] width 13 height 12
click at [230, 17] on img at bounding box center [225, 14] width 22 height 19
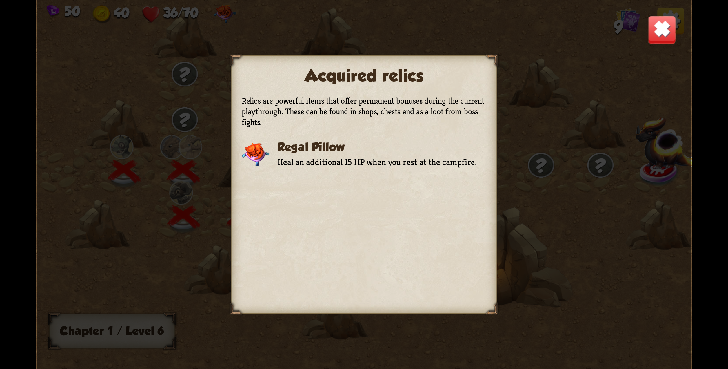
click at [637, 157] on div "Acquired relics Relics are powerful items that offer permanent bonuses during t…" at bounding box center [364, 184] width 656 height 369
click at [659, 32] on img at bounding box center [662, 29] width 29 height 29
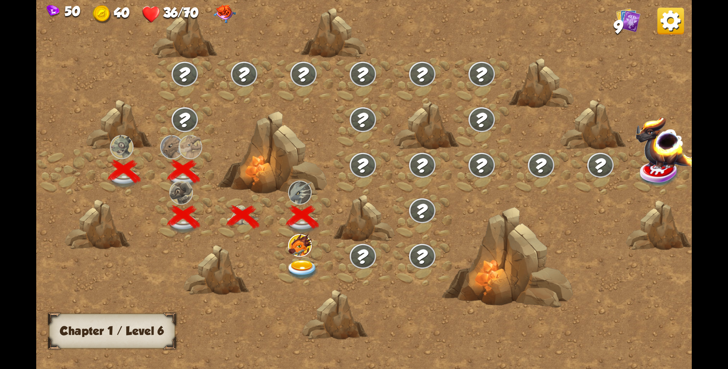
click at [257, 177] on div at bounding box center [273, 153] width 110 height 84
click at [462, 276] on div at bounding box center [507, 257] width 131 height 100
click at [506, 266] on div at bounding box center [507, 257] width 131 height 100
click at [322, 313] on div at bounding box center [336, 314] width 66 height 50
click at [193, 282] on div at bounding box center [217, 270] width 66 height 50
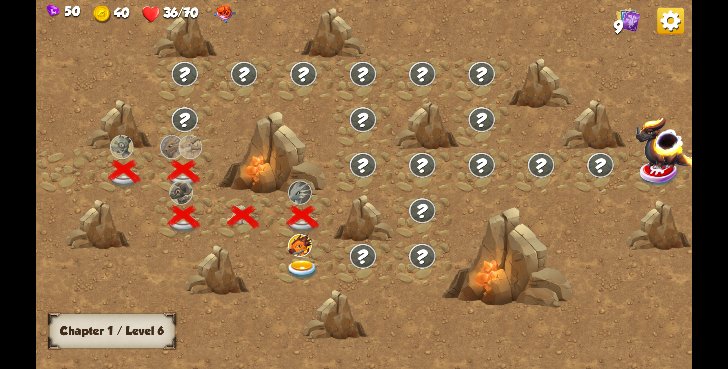
click at [272, 150] on div at bounding box center [273, 153] width 110 height 84
click at [620, 20] on span "9" at bounding box center [618, 27] width 9 height 20
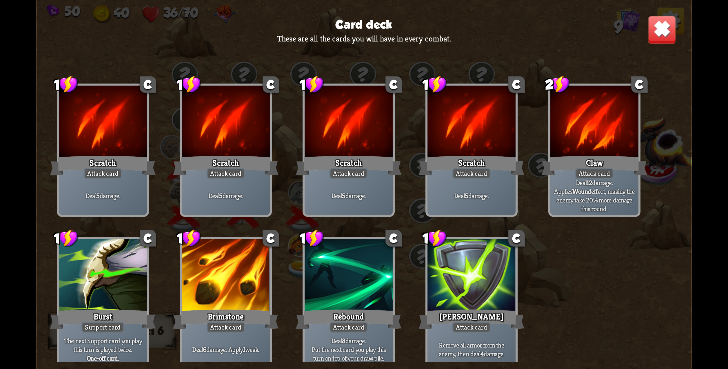
scroll to position [8, 0]
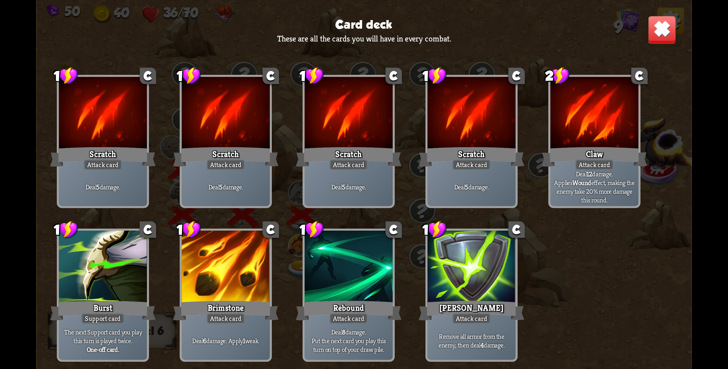
click at [474, 285] on div at bounding box center [472, 268] width 88 height 74
click at [644, 29] on div "Card deck These are all the cards you will have in every combat. 1 C Scratch At…" at bounding box center [364, 184] width 656 height 369
click at [655, 26] on img at bounding box center [662, 29] width 29 height 29
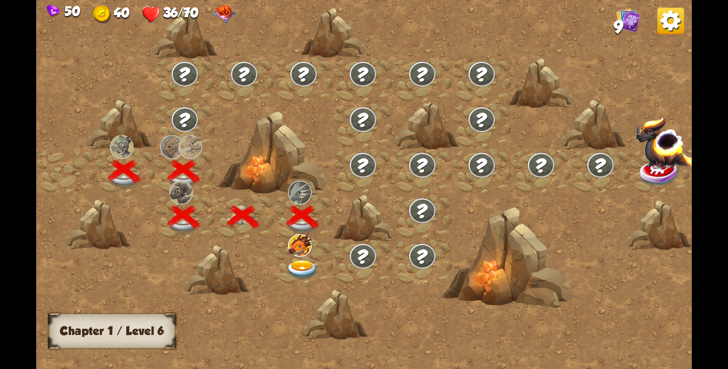
click at [667, 23] on img at bounding box center [671, 21] width 27 height 27
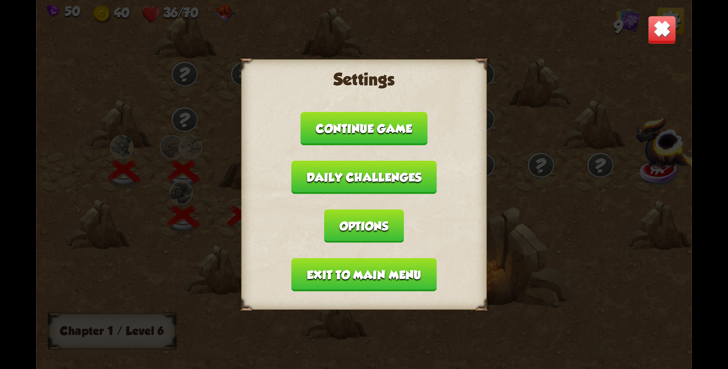
click at [378, 173] on button "Daily challenges" at bounding box center [364, 177] width 146 height 33
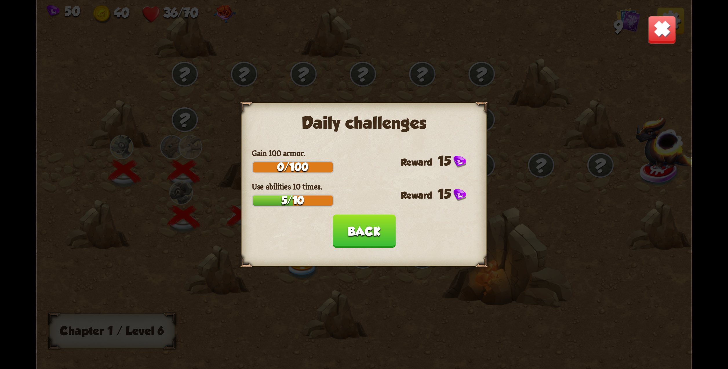
click at [372, 238] on button "Back" at bounding box center [364, 230] width 63 height 33
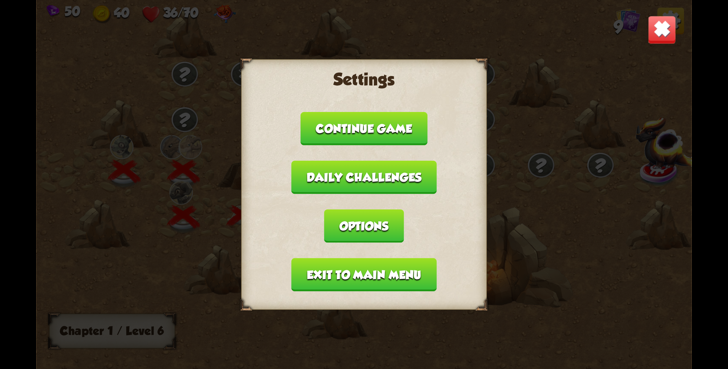
click at [364, 231] on button "Options" at bounding box center [364, 225] width 80 height 33
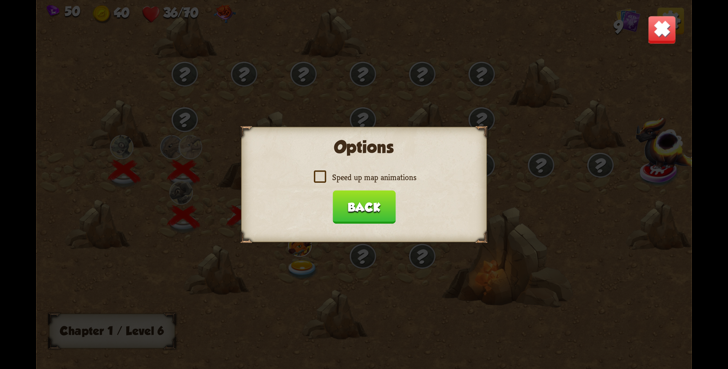
click at [370, 215] on button "Back" at bounding box center [364, 206] width 63 height 33
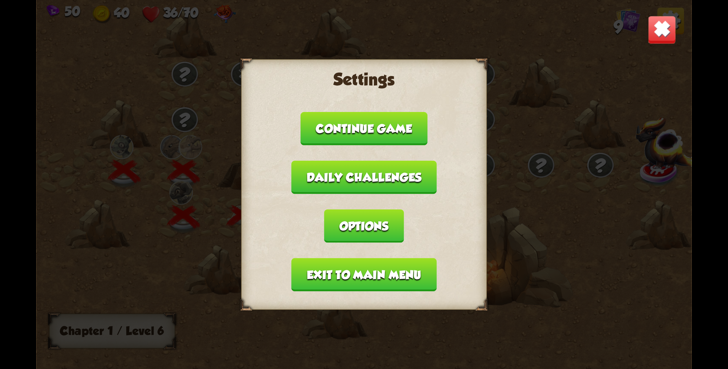
click at [390, 131] on button "Continue game" at bounding box center [364, 128] width 127 height 33
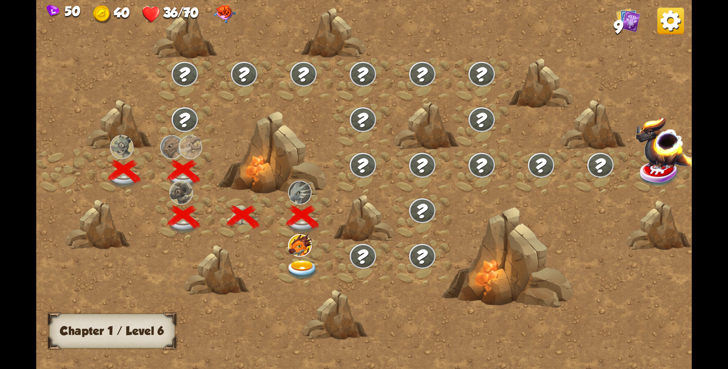
click at [306, 267] on img at bounding box center [302, 270] width 33 height 20
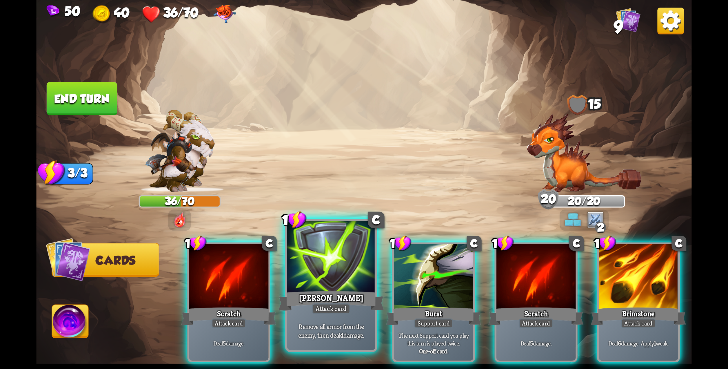
click at [307, 290] on div "[PERSON_NAME]" at bounding box center [332, 300] width 106 height 23
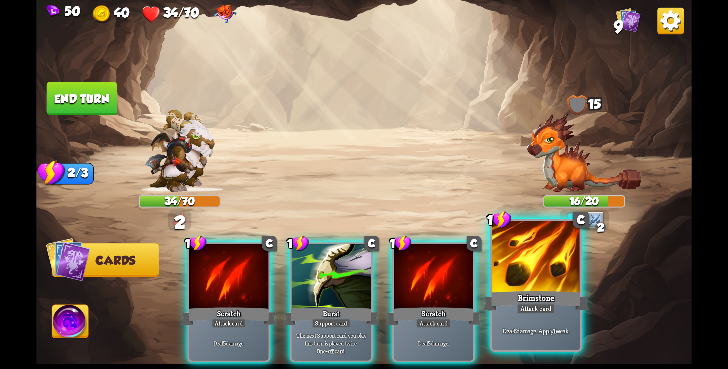
click at [539, 268] on div at bounding box center [536, 258] width 88 height 74
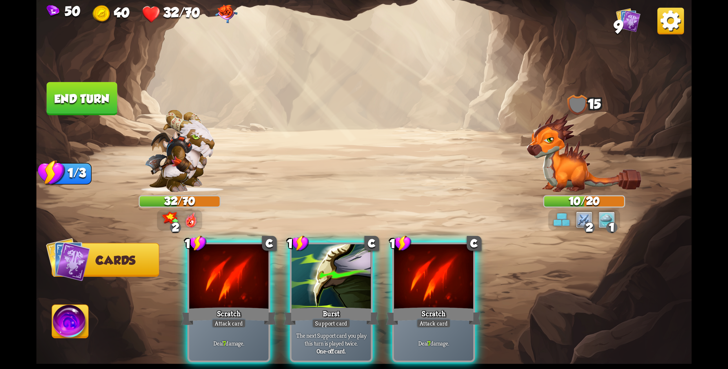
click at [242, 305] on div "Scratch" at bounding box center [229, 315] width 95 height 21
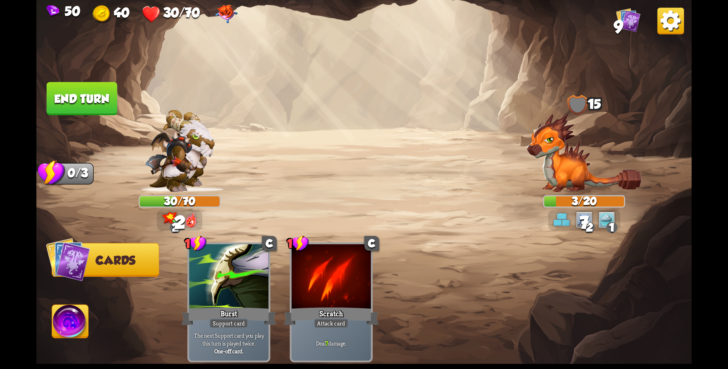
click at [82, 329] on img at bounding box center [70, 323] width 37 height 37
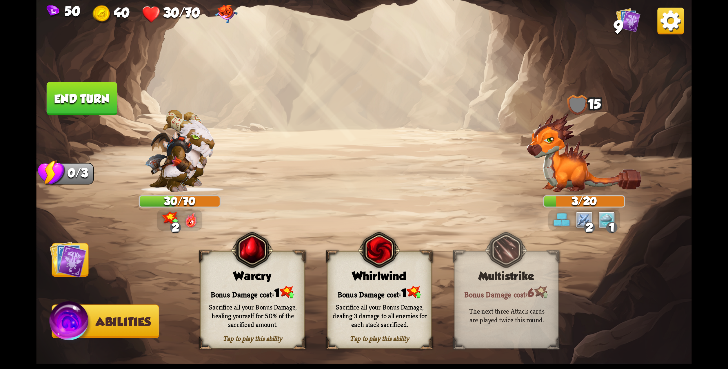
click at [389, 289] on div "Bonus Damage cost: 1" at bounding box center [380, 292] width 104 height 15
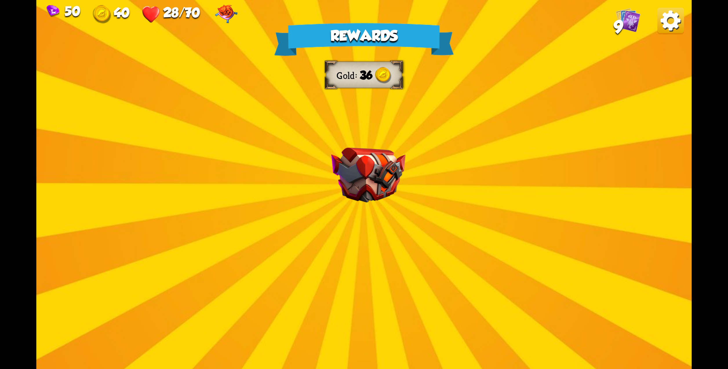
click at [369, 178] on img at bounding box center [368, 175] width 74 height 55
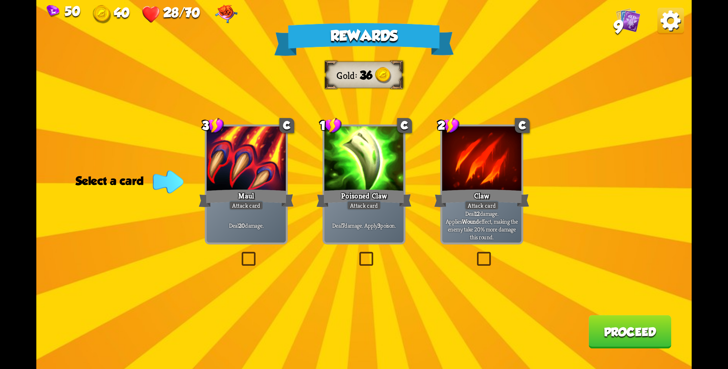
click at [240, 254] on label at bounding box center [240, 254] width 0 height 0
click at [0, 0] on input "checkbox" at bounding box center [0, 0] width 0 height 0
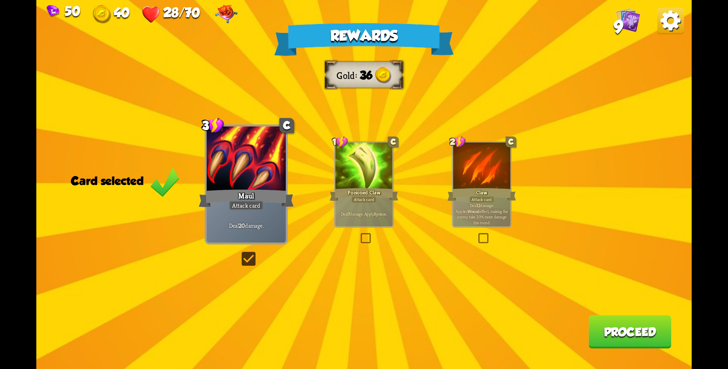
click at [624, 335] on button "Proceed" at bounding box center [630, 331] width 83 height 33
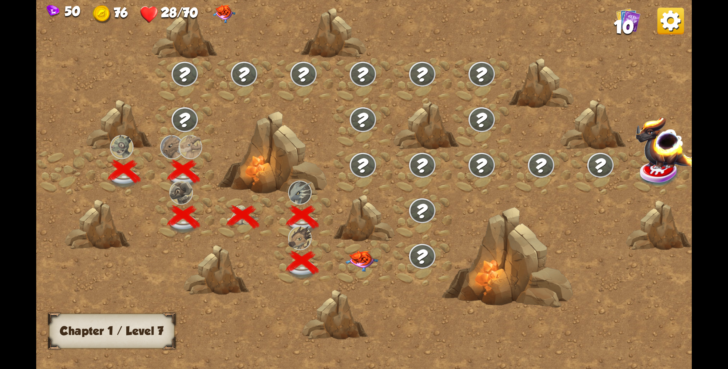
click at [492, 271] on div at bounding box center [507, 257] width 131 height 100
click at [493, 271] on div at bounding box center [507, 257] width 131 height 100
click at [494, 271] on div at bounding box center [507, 257] width 131 height 100
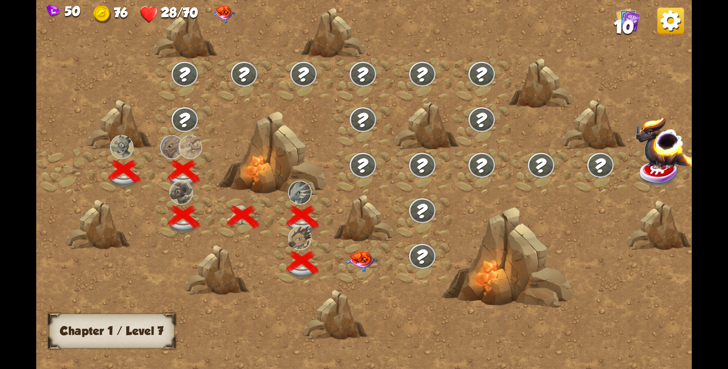
click at [359, 257] on img at bounding box center [362, 261] width 33 height 21
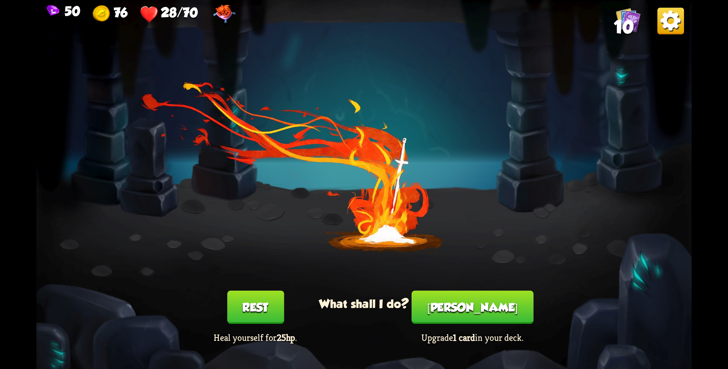
click at [259, 301] on button "Rest" at bounding box center [255, 307] width 57 height 33
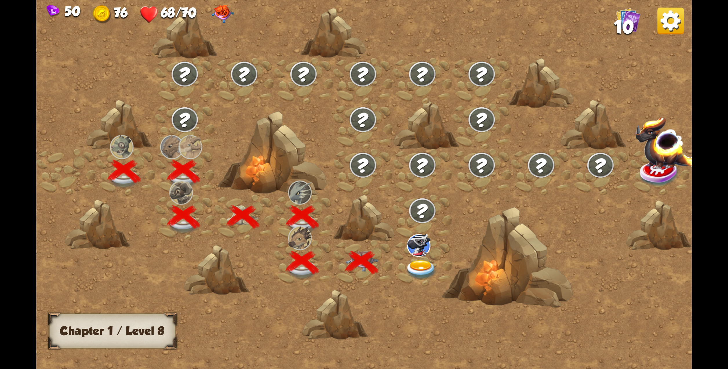
click at [389, 206] on div at bounding box center [363, 218] width 61 height 47
click at [420, 264] on img at bounding box center [421, 270] width 33 height 20
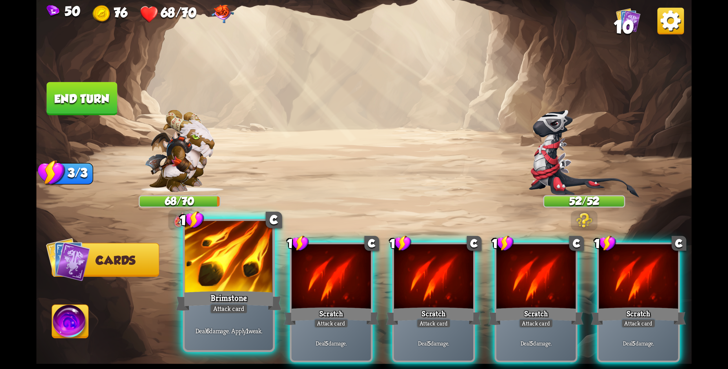
click at [228, 281] on div at bounding box center [229, 258] width 88 height 74
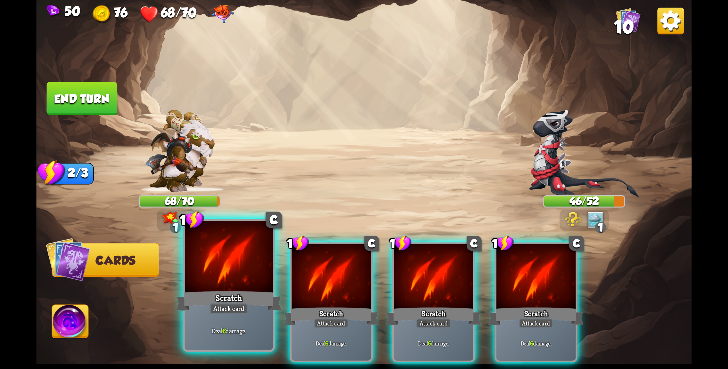
click at [231, 280] on div at bounding box center [229, 258] width 88 height 74
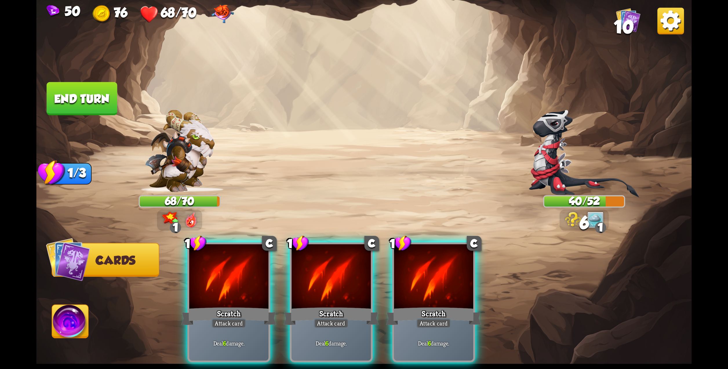
click at [232, 279] on div at bounding box center [228, 277] width 79 height 67
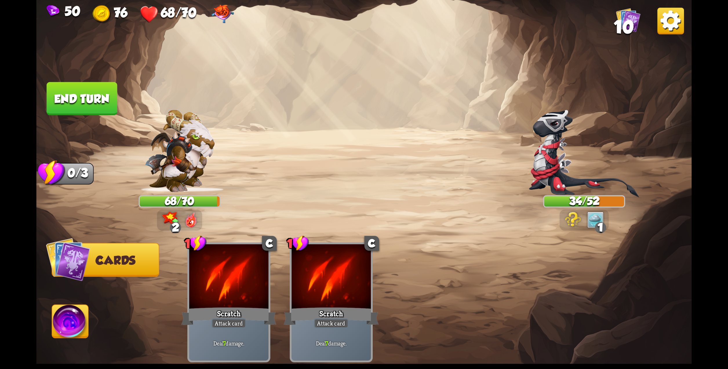
click at [103, 268] on button "Cards" at bounding box center [106, 260] width 108 height 34
click at [170, 219] on img at bounding box center [170, 219] width 17 height 14
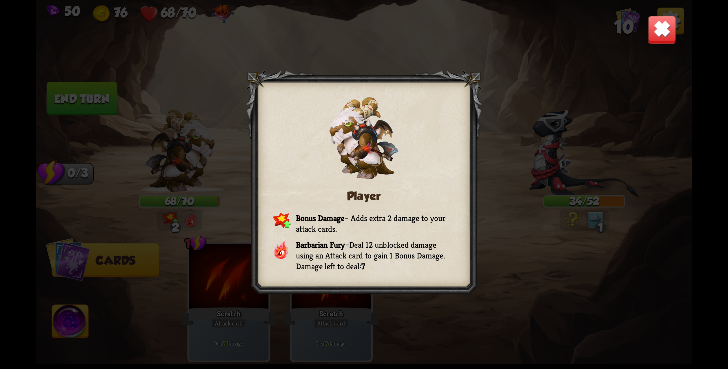
click at [526, 248] on div "Player Bonus Damage – Adds extra 2 damage to your attack cards. Barbarian Fury …" at bounding box center [364, 184] width 656 height 369
drag, startPoint x: 507, startPoint y: 79, endPoint x: 519, endPoint y: 79, distance: 11.6
click at [507, 79] on div "Player Bonus Damage – Adds extra 2 damage to your attack cards. Barbarian Fury …" at bounding box center [364, 184] width 656 height 369
click at [652, 30] on img at bounding box center [662, 29] width 29 height 29
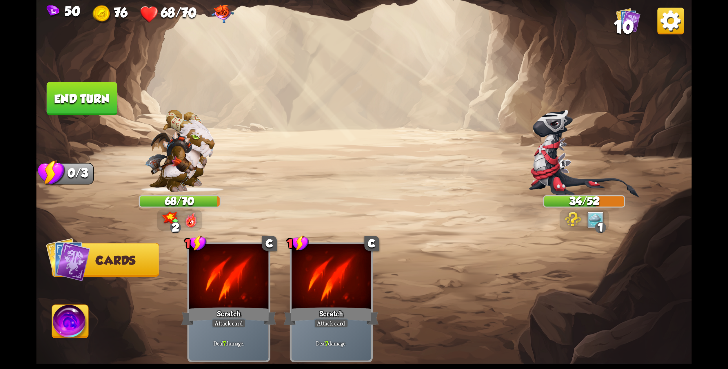
click at [89, 93] on button "End turn" at bounding box center [82, 98] width 71 height 33
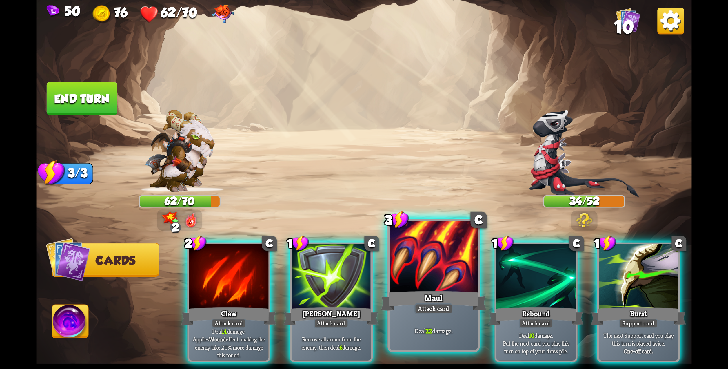
click at [425, 271] on div at bounding box center [434, 258] width 88 height 74
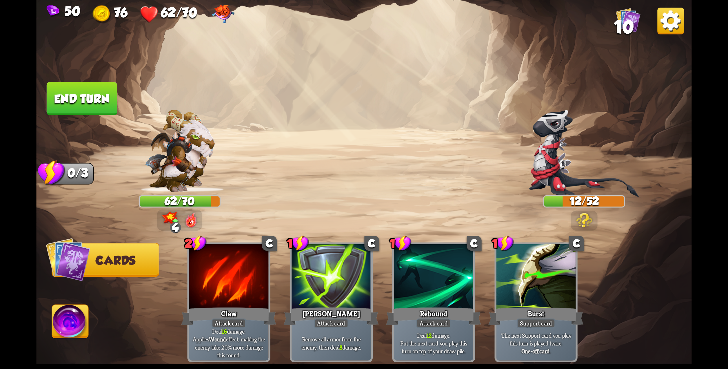
click at [77, 327] on img at bounding box center [70, 323] width 37 height 37
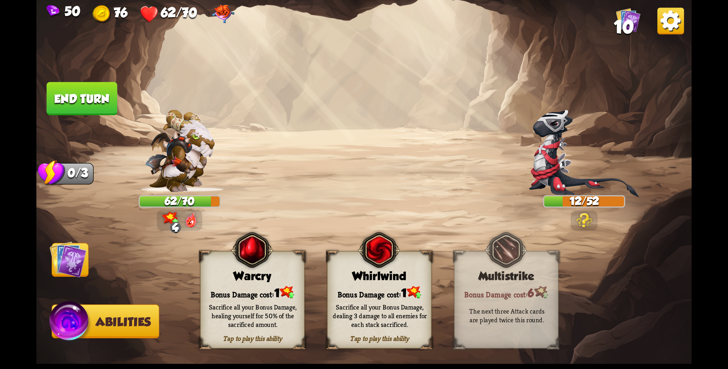
click at [380, 284] on div "Tap to play this ability Whirlwind Bonus Damage cost: 1 Sacrifice all your Bonu…" at bounding box center [379, 299] width 104 height 97
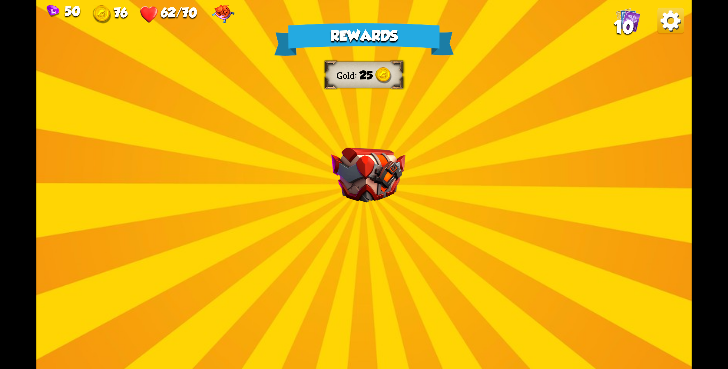
click at [373, 194] on img at bounding box center [368, 175] width 74 height 55
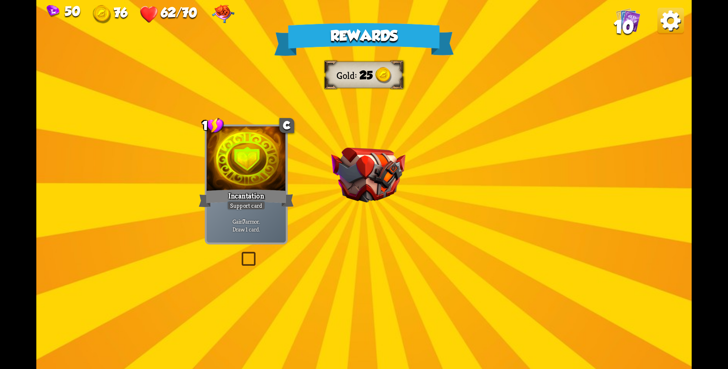
click at [373, 194] on img at bounding box center [368, 175] width 74 height 55
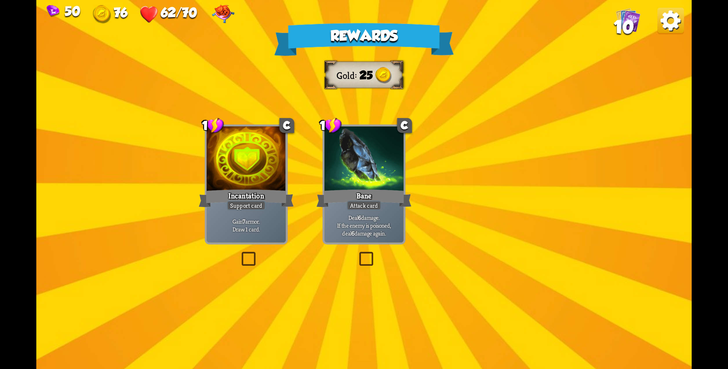
click at [373, 194] on img at bounding box center [368, 175] width 74 height 55
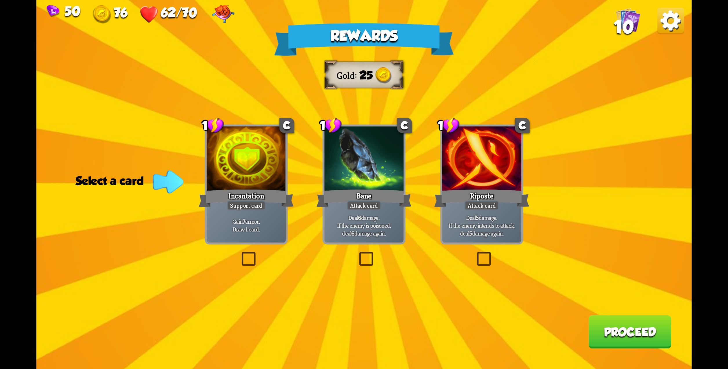
click at [240, 254] on label at bounding box center [240, 254] width 0 height 0
click at [0, 0] on input "checkbox" at bounding box center [0, 0] width 0 height 0
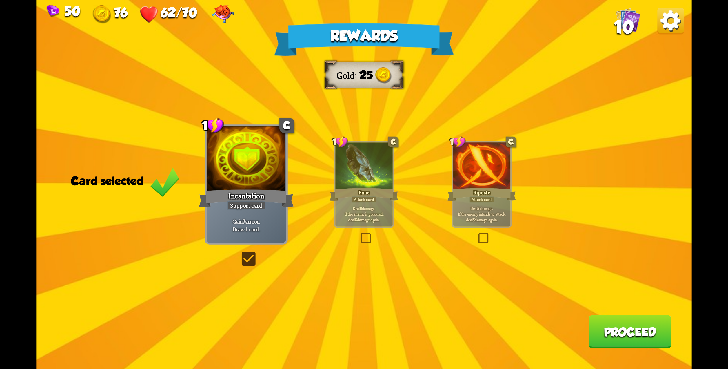
click at [622, 332] on button "Proceed" at bounding box center [630, 331] width 83 height 33
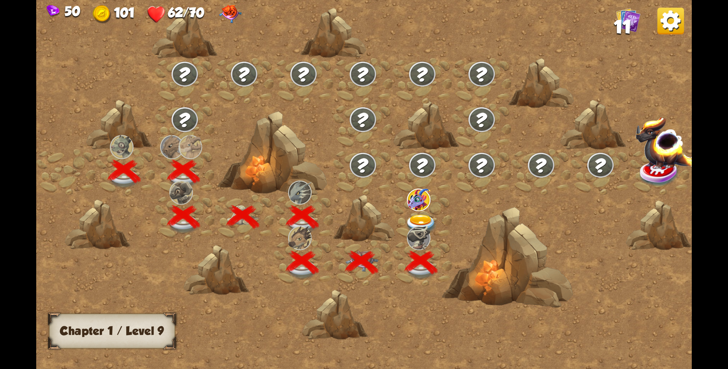
click at [424, 218] on img at bounding box center [421, 225] width 33 height 20
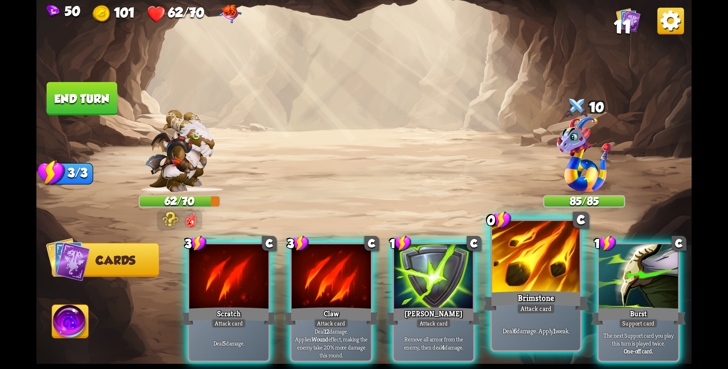
click at [540, 279] on div at bounding box center [536, 258] width 88 height 74
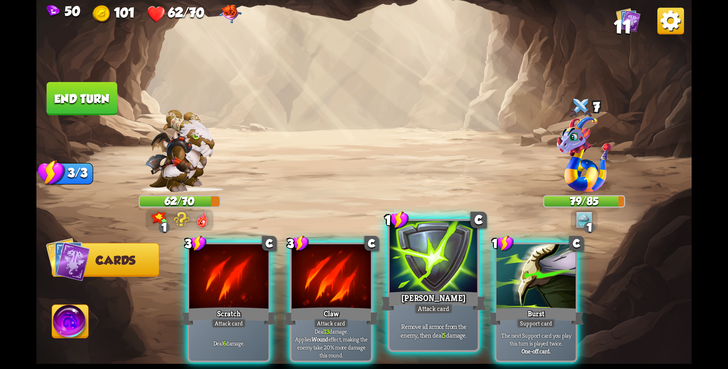
click at [433, 268] on div at bounding box center [434, 258] width 88 height 74
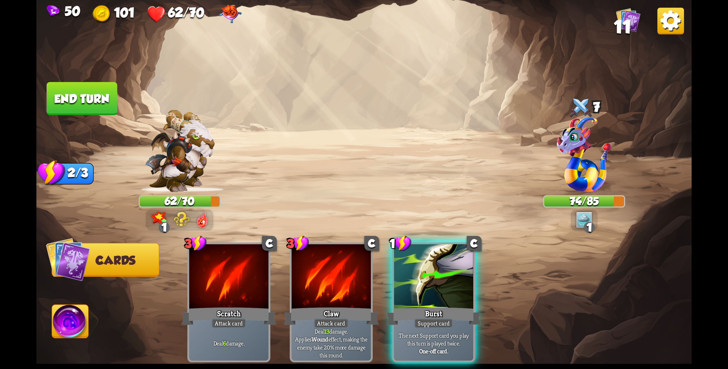
click at [64, 315] on img at bounding box center [70, 323] width 37 height 37
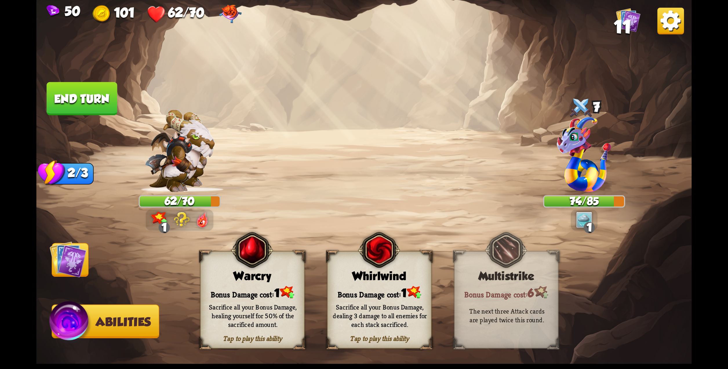
click at [219, 294] on div "Bonus Damage cost: 1" at bounding box center [253, 292] width 104 height 15
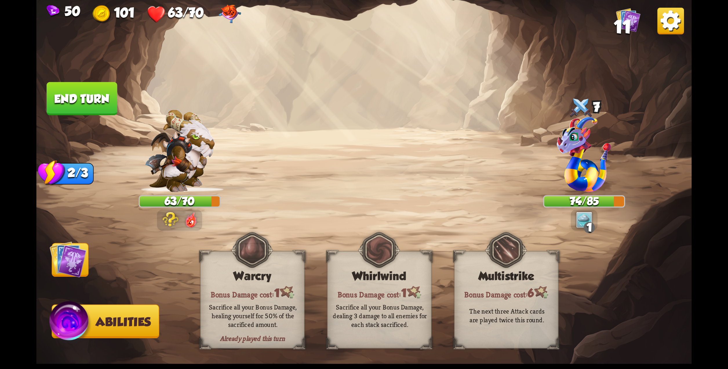
click at [96, 95] on button "End turn" at bounding box center [82, 98] width 71 height 33
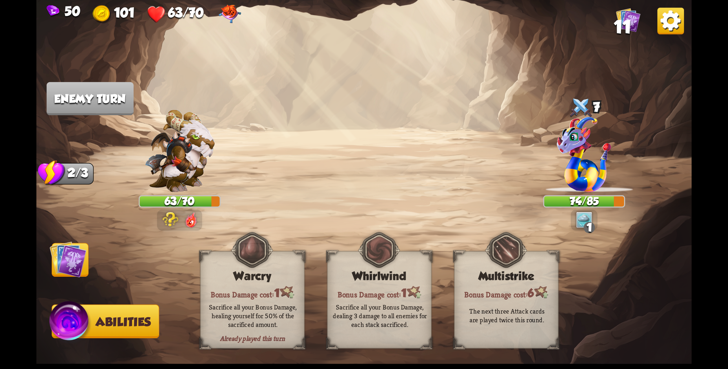
click at [466, 170] on img at bounding box center [364, 184] width 656 height 369
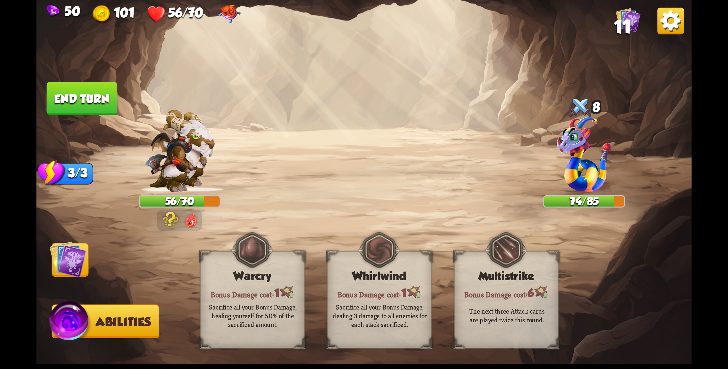
click at [75, 175] on div "Player turn" at bounding box center [364, 184] width 656 height 101
click at [59, 174] on div "Select an enemy to attack... You don't have enough stamina to play that card...…" at bounding box center [364, 184] width 656 height 369
click at [172, 221] on img at bounding box center [170, 219] width 17 height 15
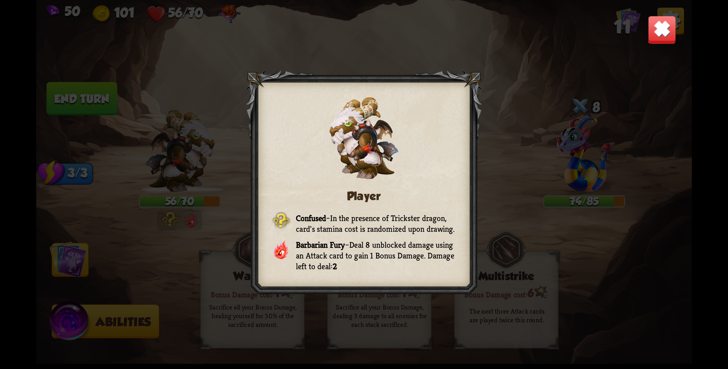
click at [86, 207] on div "Player Confused – In the presence of Trickster dragon, card's stamina cost is r…" at bounding box center [364, 184] width 656 height 369
click at [64, 180] on div "Player Confused – In the presence of Trickster dragon, card's stamina cost is r…" at bounding box center [364, 184] width 656 height 369
click at [483, 79] on div "Player Confused – In the presence of Trickster dragon, card's stamina cost is r…" at bounding box center [364, 184] width 656 height 369
drag, startPoint x: 494, startPoint y: 87, endPoint x: 505, endPoint y: 84, distance: 11.0
click at [497, 86] on div "Player Confused – In the presence of Trickster dragon, card's stamina cost is r…" at bounding box center [364, 184] width 656 height 369
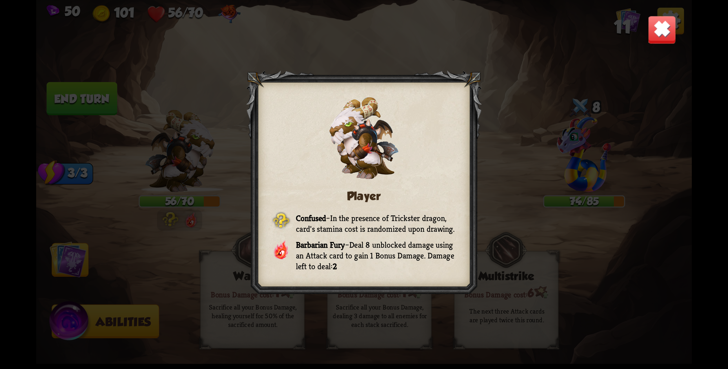
click at [670, 33] on img at bounding box center [662, 29] width 29 height 29
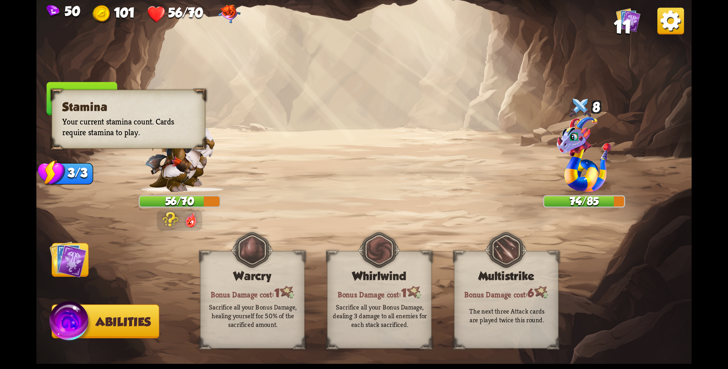
click at [77, 185] on img at bounding box center [364, 184] width 656 height 369
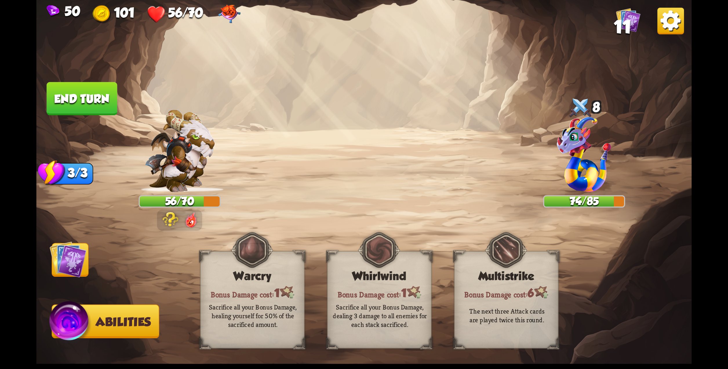
click at [79, 255] on img at bounding box center [68, 259] width 37 height 37
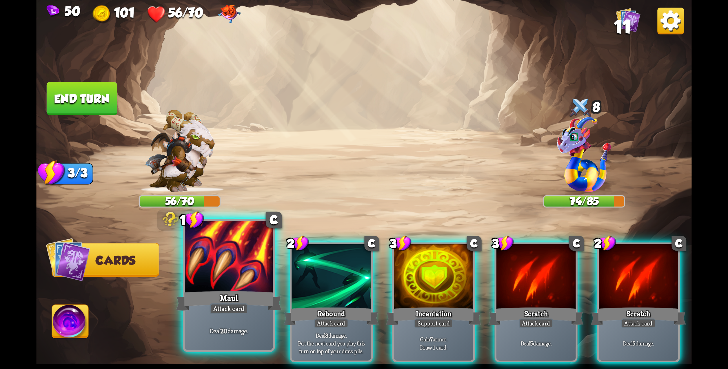
click at [231, 290] on div "Maul" at bounding box center [229, 300] width 106 height 23
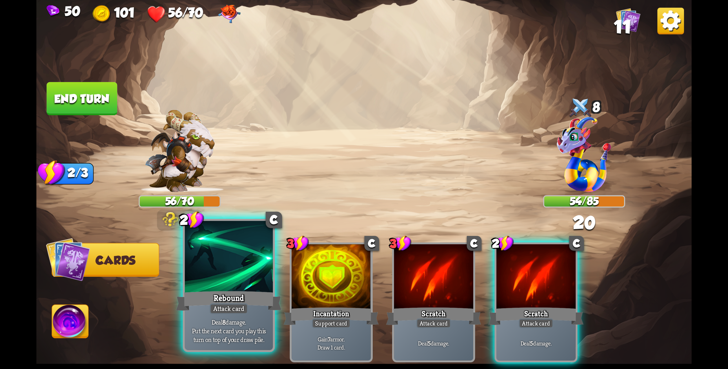
click at [228, 295] on div "Rebound" at bounding box center [229, 300] width 106 height 23
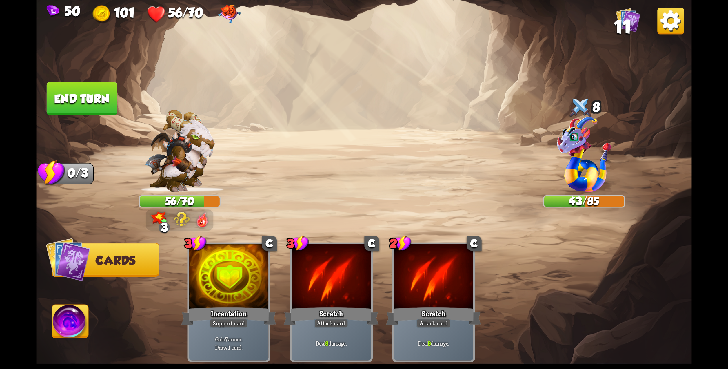
click at [114, 109] on button "End turn" at bounding box center [82, 98] width 71 height 33
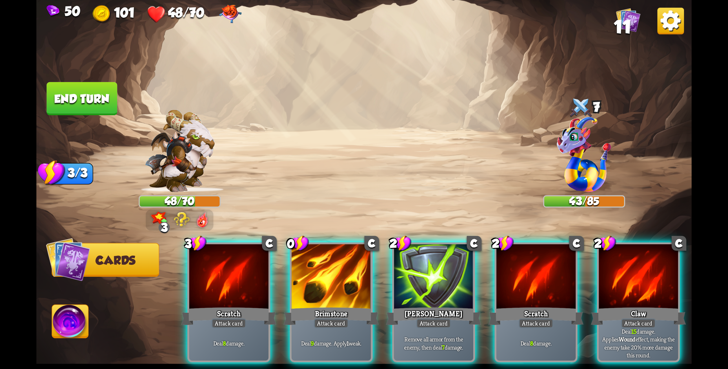
click at [330, 273] on div at bounding box center [331, 277] width 79 height 67
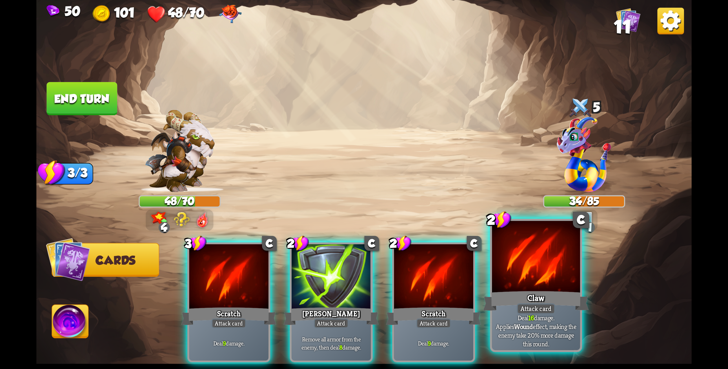
click at [539, 283] on div at bounding box center [536, 258] width 88 height 74
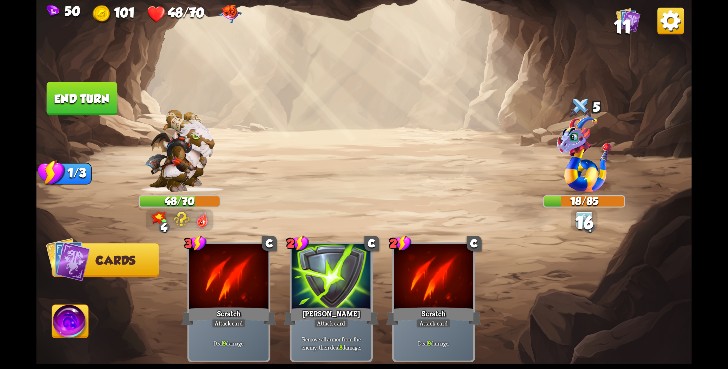
click at [78, 322] on img at bounding box center [70, 323] width 37 height 37
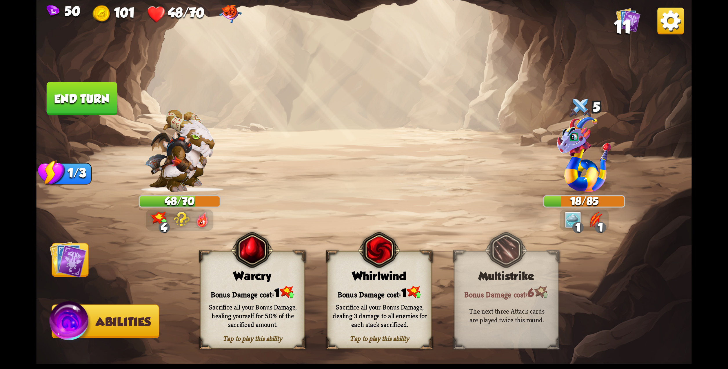
click at [367, 294] on div "Bonus Damage cost: 1" at bounding box center [380, 292] width 104 height 15
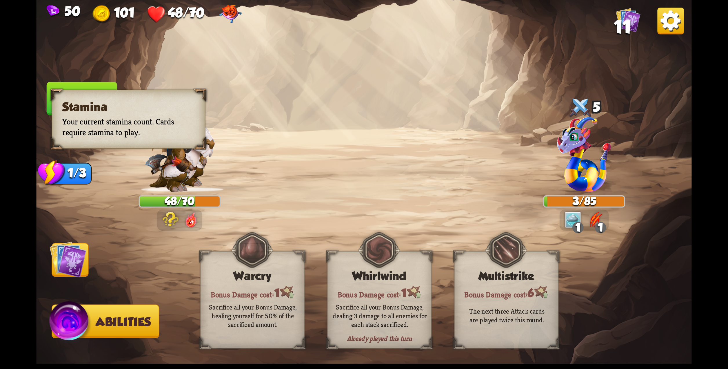
click at [71, 174] on div "1/3" at bounding box center [72, 173] width 40 height 21
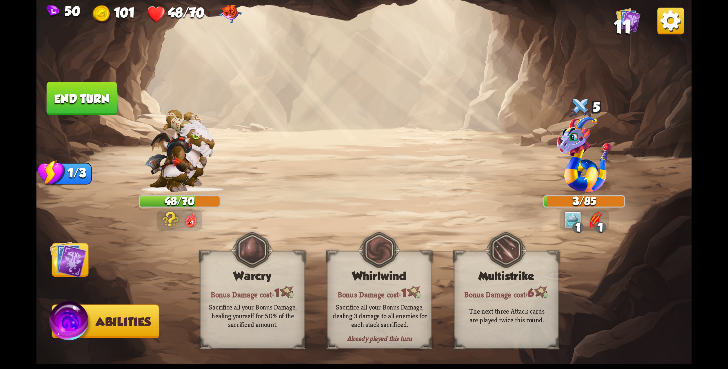
click at [78, 255] on img at bounding box center [68, 259] width 37 height 37
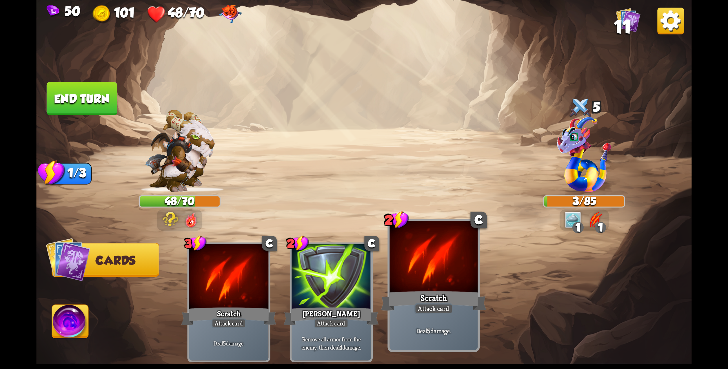
drag, startPoint x: 450, startPoint y: 300, endPoint x: 447, endPoint y: 296, distance: 5.5
click at [451, 300] on div "Scratch" at bounding box center [434, 300] width 106 height 23
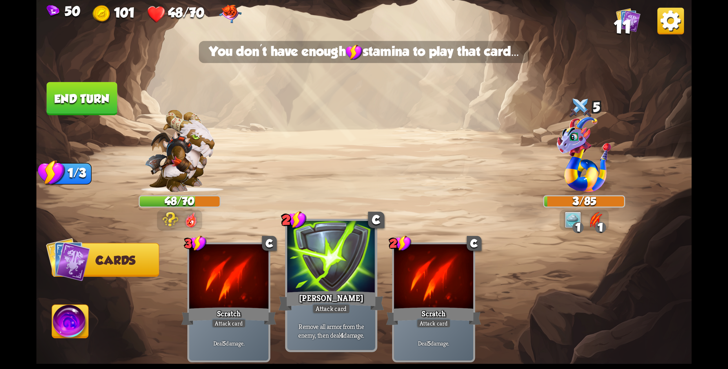
click at [317, 281] on div at bounding box center [331, 258] width 88 height 74
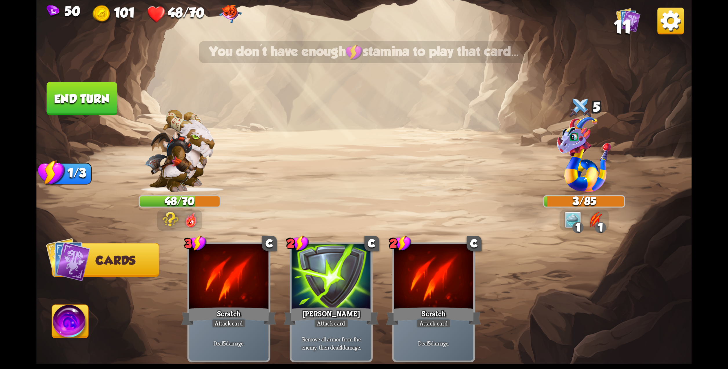
click at [98, 93] on button "End turn" at bounding box center [82, 98] width 71 height 33
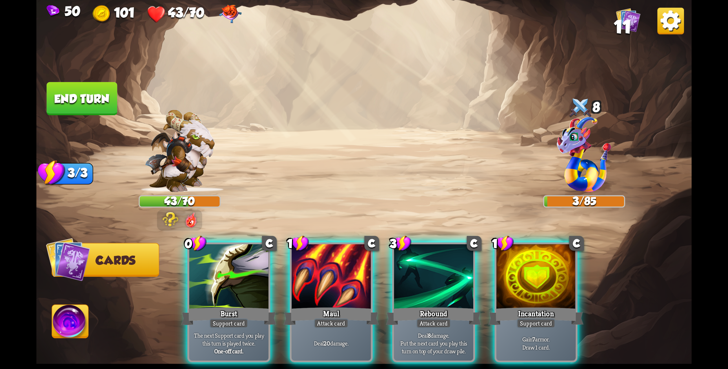
click at [77, 327] on img at bounding box center [70, 323] width 37 height 37
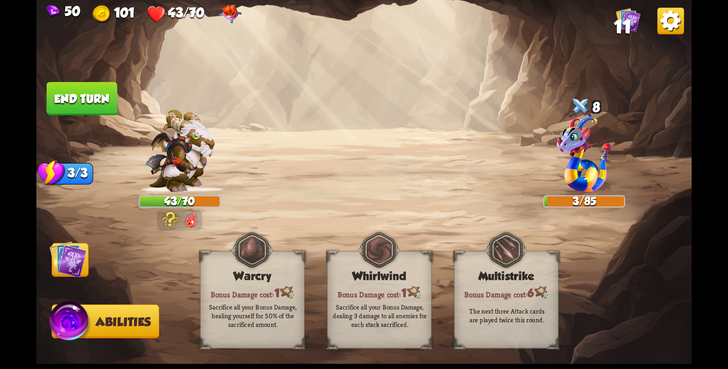
click at [73, 256] on img at bounding box center [68, 259] width 37 height 37
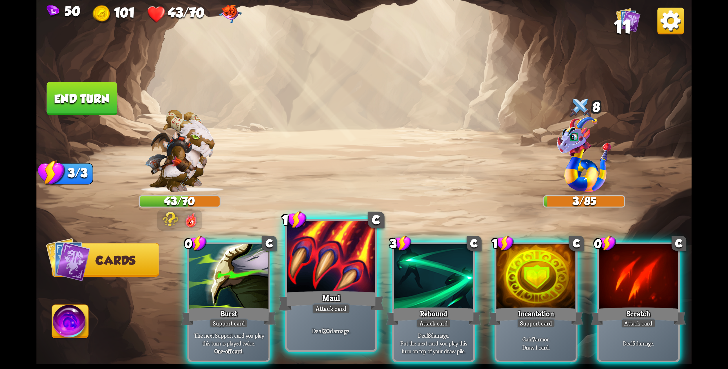
click at [334, 268] on div at bounding box center [331, 258] width 88 height 74
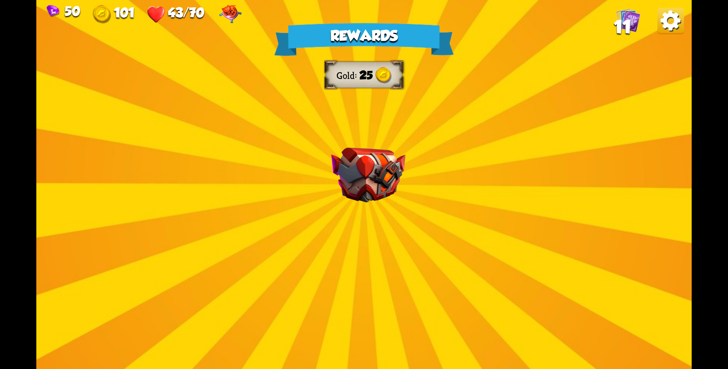
click at [368, 173] on img at bounding box center [368, 175] width 74 height 55
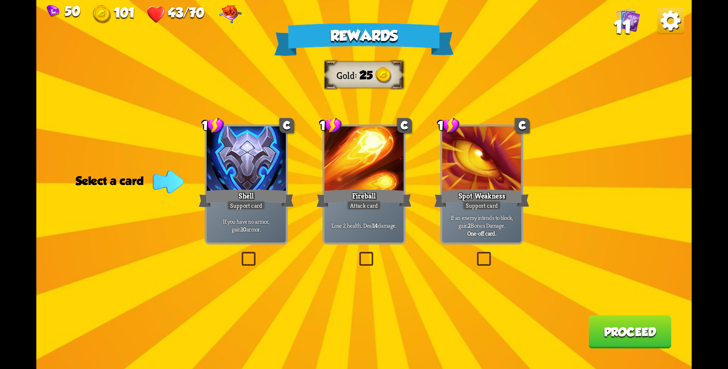
click at [240, 254] on label at bounding box center [240, 254] width 0 height 0
click at [0, 0] on input "checkbox" at bounding box center [0, 0] width 0 height 0
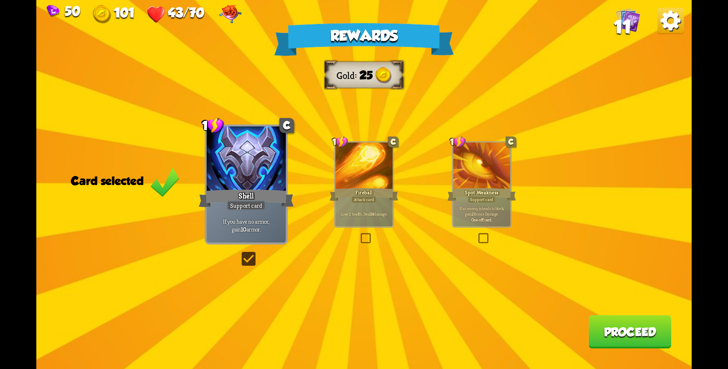
click at [642, 323] on button "Proceed" at bounding box center [630, 331] width 83 height 33
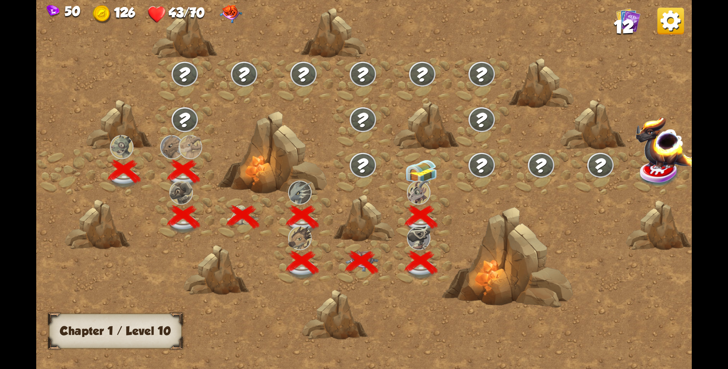
click at [424, 170] on img at bounding box center [421, 171] width 33 height 25
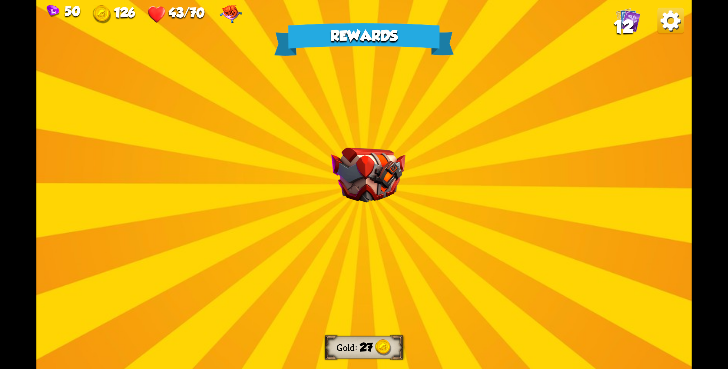
click at [384, 188] on img at bounding box center [368, 175] width 74 height 55
click at [384, 187] on img at bounding box center [368, 175] width 74 height 55
click at [386, 187] on img at bounding box center [368, 175] width 74 height 55
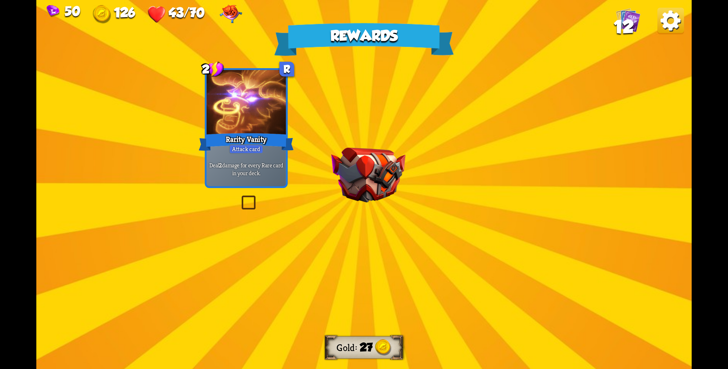
click at [387, 187] on img at bounding box center [368, 175] width 74 height 55
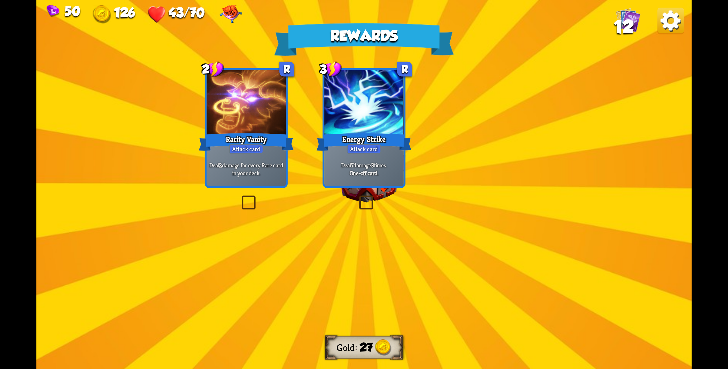
click at [388, 187] on div "Rewards Gold 27 Select a card 2 R Rarity Vanity Attack card Deal 2 damage for e…" at bounding box center [364, 184] width 656 height 369
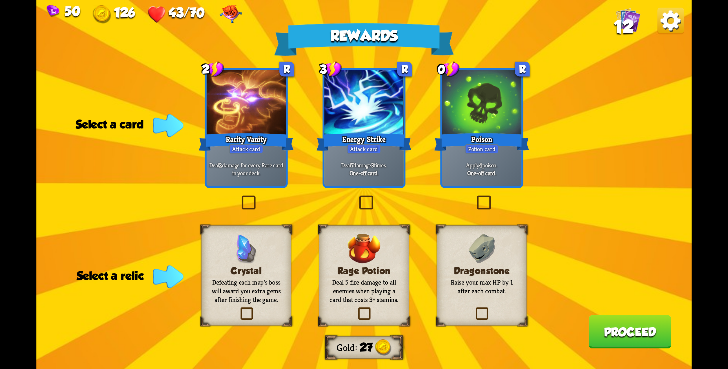
click at [484, 267] on h3 "Dragonstone" at bounding box center [482, 270] width 73 height 11
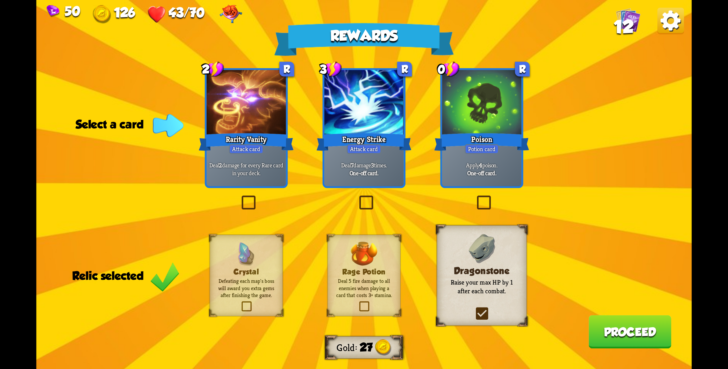
click at [358, 280] on div "Rage Potion Deal 5 fire damage to all enemies when playing a card that costs 3+…" at bounding box center [364, 275] width 73 height 81
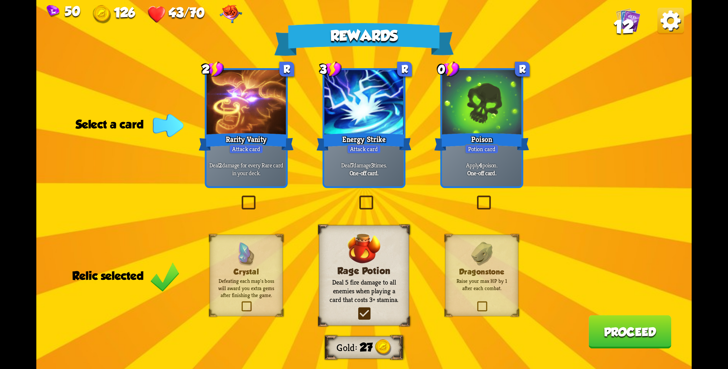
click at [626, 340] on button "Proceed" at bounding box center [630, 331] width 83 height 33
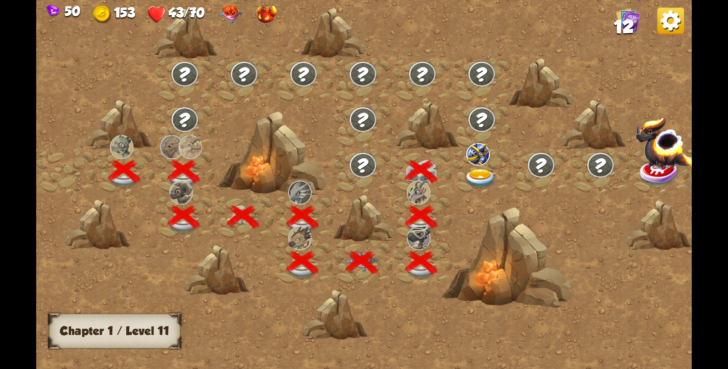
scroll to position [0, 88]
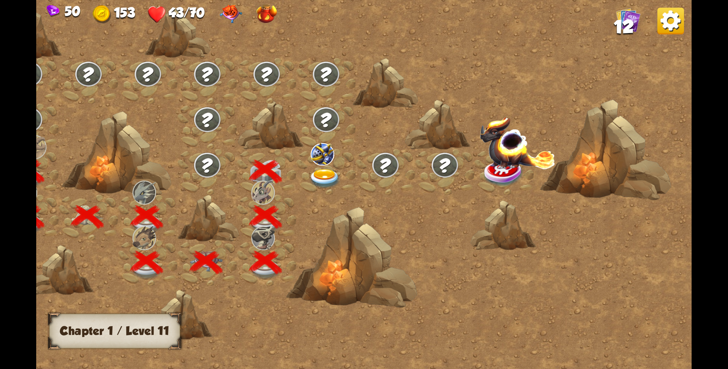
click at [327, 173] on img at bounding box center [325, 179] width 33 height 20
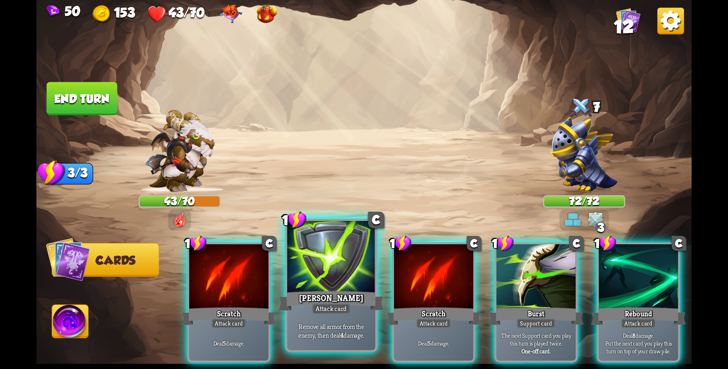
click at [340, 277] on div at bounding box center [331, 258] width 88 height 74
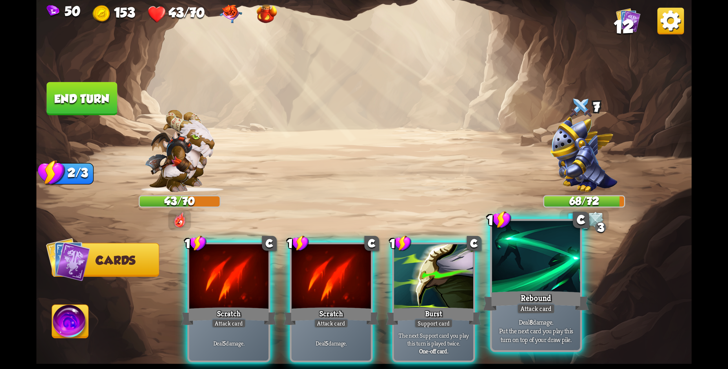
click at [524, 287] on div at bounding box center [536, 258] width 88 height 74
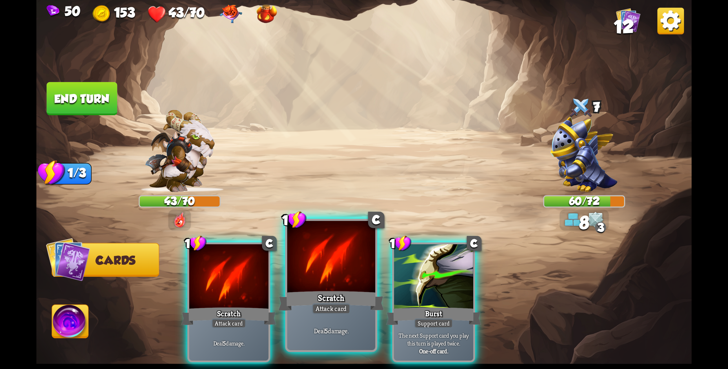
click at [337, 286] on div at bounding box center [331, 258] width 88 height 74
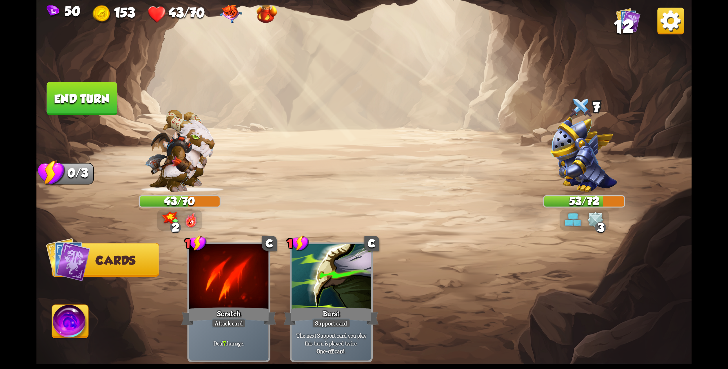
click at [84, 107] on button "End turn" at bounding box center [82, 98] width 71 height 33
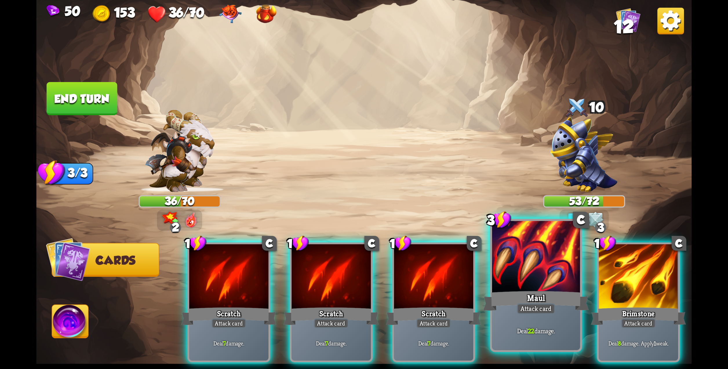
click at [525, 278] on div at bounding box center [536, 258] width 88 height 74
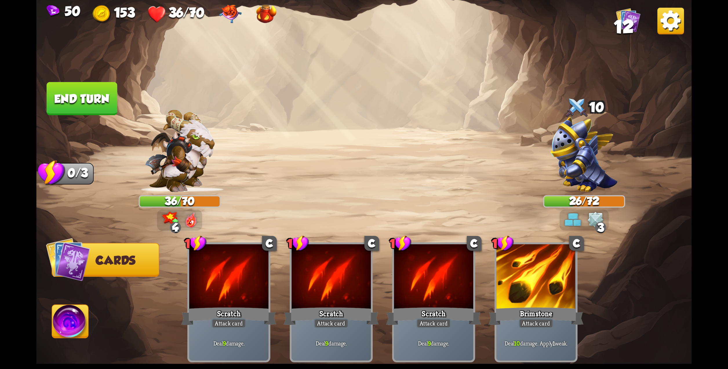
click at [264, 16] on img at bounding box center [266, 14] width 21 height 19
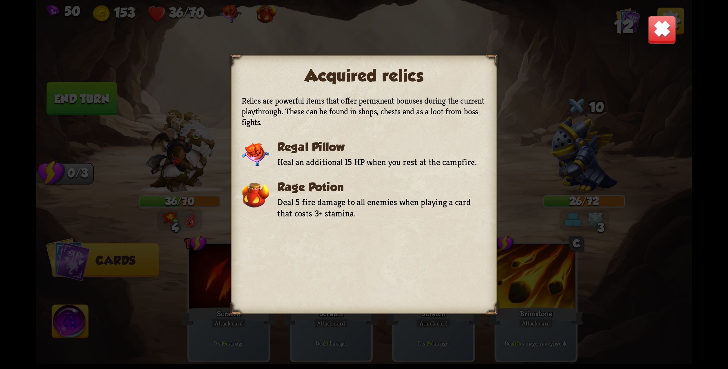
drag, startPoint x: 538, startPoint y: 119, endPoint x: 540, endPoint y: 122, distance: 3.7
click at [538, 119] on div "Acquired relics Relics are powerful items that offer permanent bonuses during t…" at bounding box center [364, 184] width 656 height 369
click at [523, 122] on div "Acquired relics Relics are powerful items that offer permanent bonuses during t…" at bounding box center [364, 184] width 656 height 369
click at [538, 57] on div "Acquired relics Relics are powerful items that offer permanent bonuses during t…" at bounding box center [364, 184] width 656 height 369
click at [674, 28] on img at bounding box center [662, 29] width 29 height 29
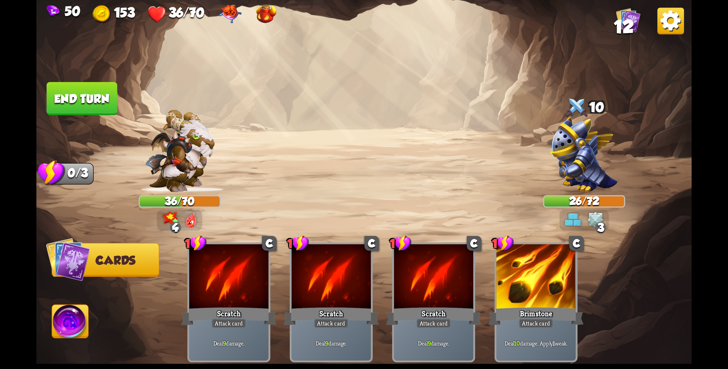
click at [87, 105] on button "End turn" at bounding box center [82, 98] width 71 height 33
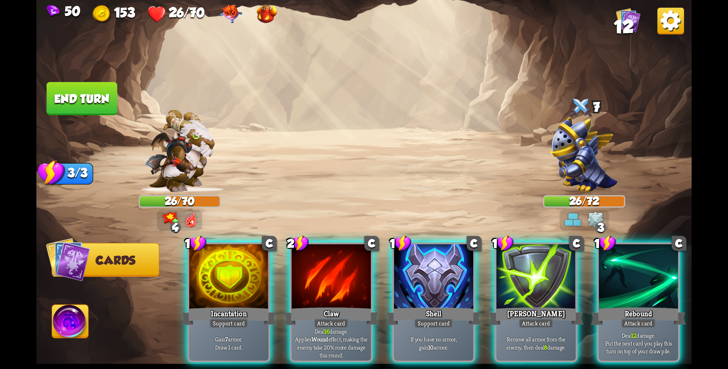
click at [360, 305] on div "Claw" at bounding box center [331, 315] width 95 height 21
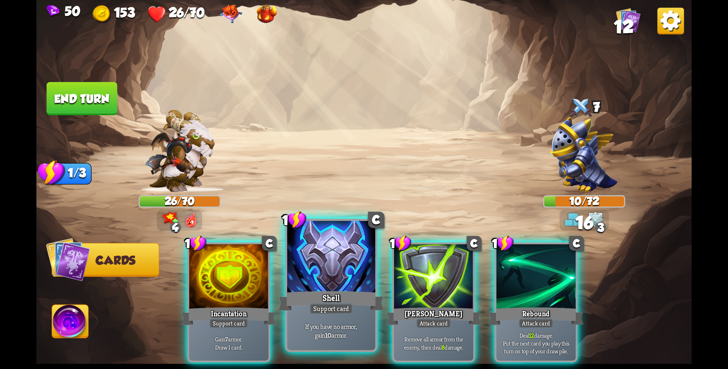
click at [354, 295] on div "Shell" at bounding box center [332, 300] width 106 height 23
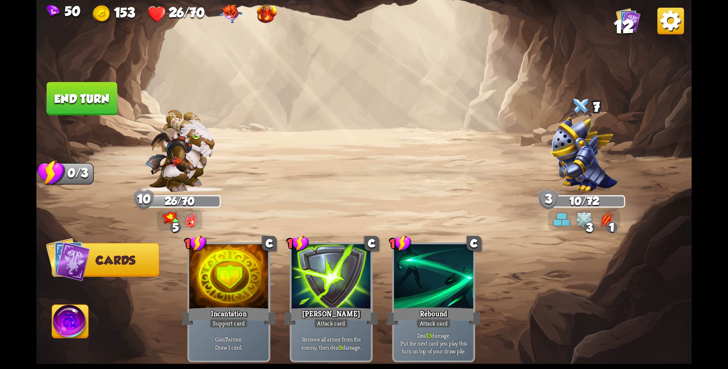
click at [70, 320] on img at bounding box center [70, 323] width 37 height 37
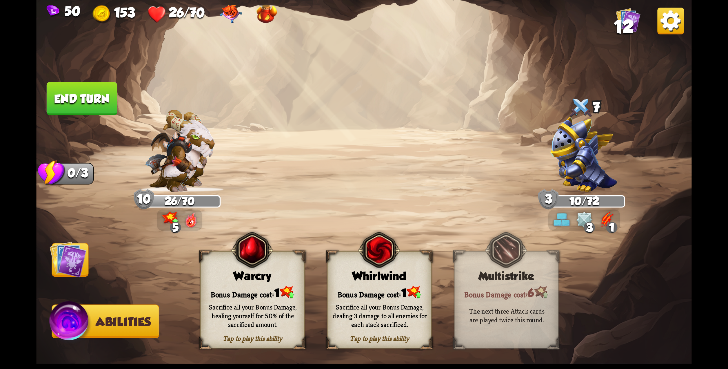
click at [257, 290] on div "Bonus Damage cost: 1" at bounding box center [253, 292] width 104 height 15
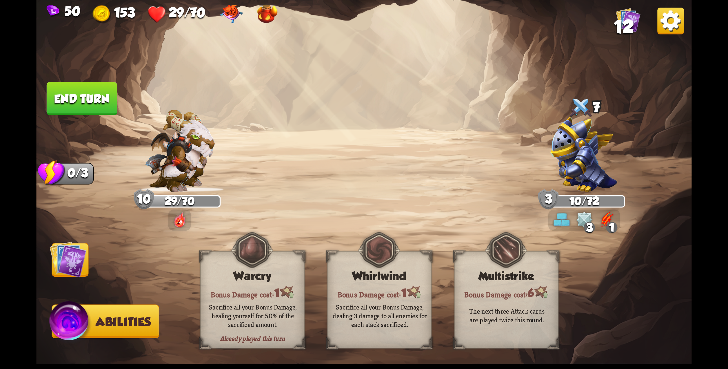
click at [93, 104] on button "End turn" at bounding box center [82, 98] width 71 height 33
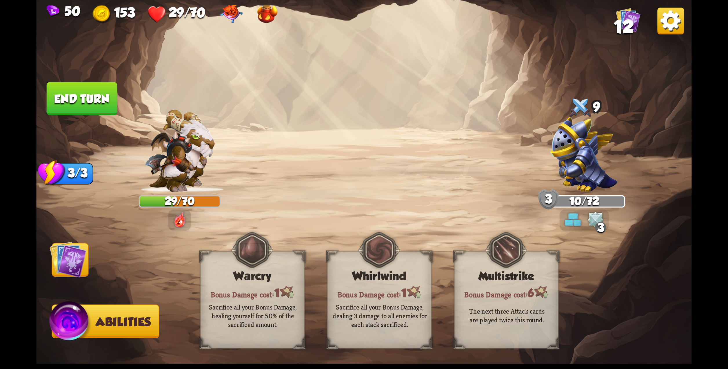
click at [81, 250] on img at bounding box center [68, 259] width 37 height 37
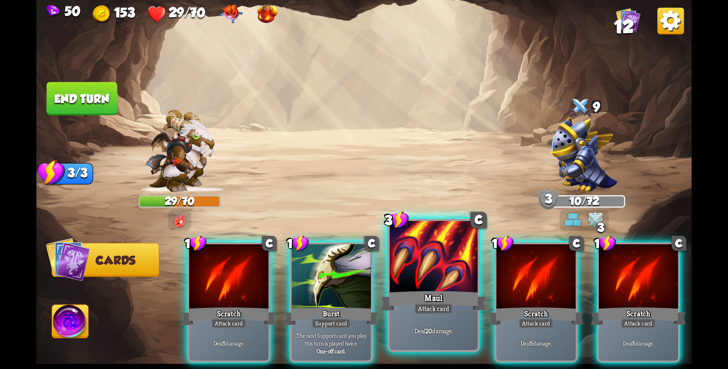
click at [409, 276] on div at bounding box center [434, 258] width 88 height 74
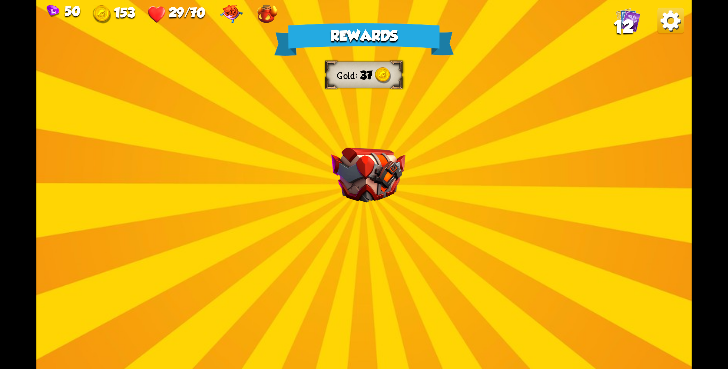
click at [369, 181] on img at bounding box center [368, 175] width 74 height 55
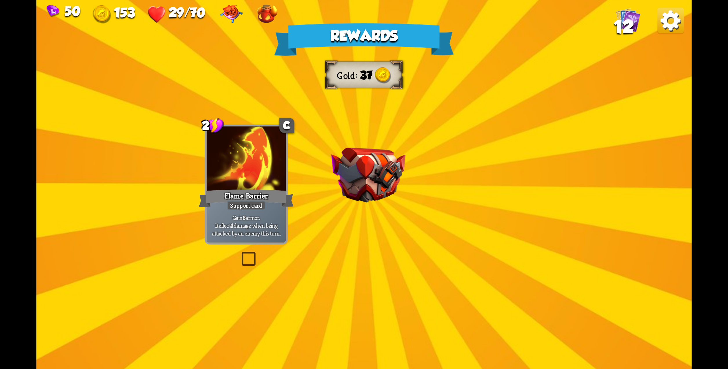
click at [368, 181] on img at bounding box center [368, 175] width 74 height 55
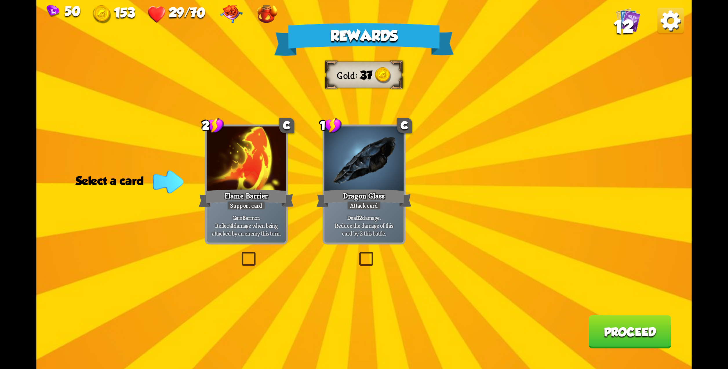
click at [240, 254] on label at bounding box center [240, 254] width 0 height 0
click at [0, 0] on input "checkbox" at bounding box center [0, 0] width 0 height 0
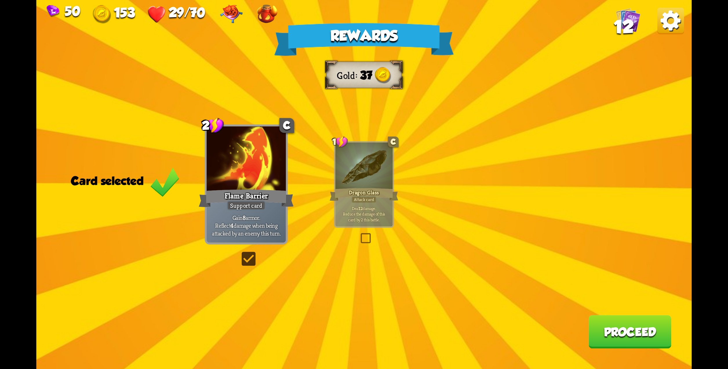
click at [642, 333] on button "Proceed" at bounding box center [630, 331] width 83 height 33
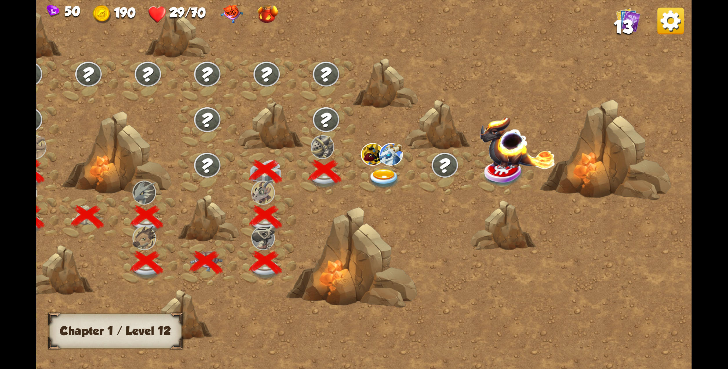
click at [327, 119] on img at bounding box center [326, 119] width 29 height 27
click at [388, 170] on img at bounding box center [384, 179] width 33 height 20
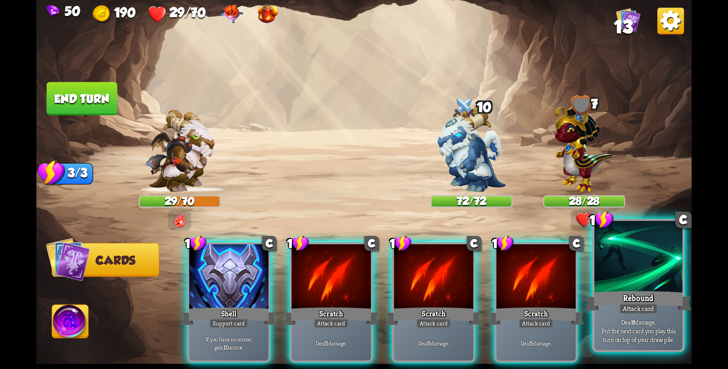
click at [614, 307] on div "Rebound" at bounding box center [639, 300] width 106 height 23
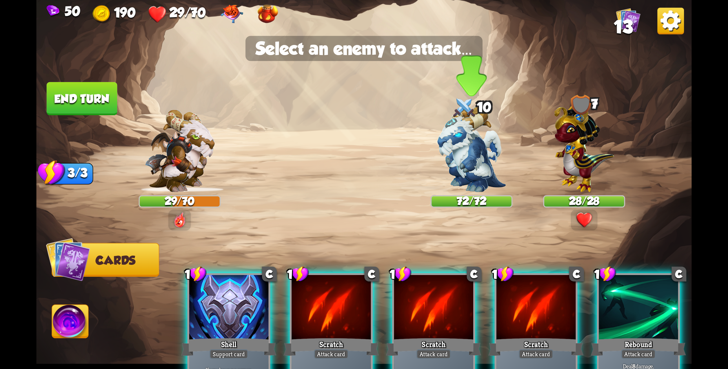
click at [469, 171] on img at bounding box center [472, 149] width 69 height 86
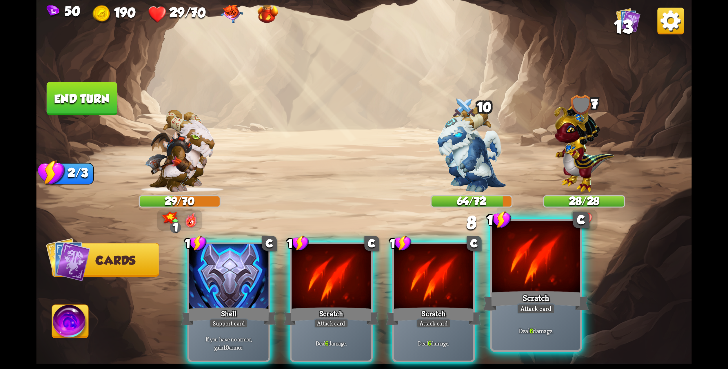
click at [528, 286] on div at bounding box center [536, 258] width 88 height 74
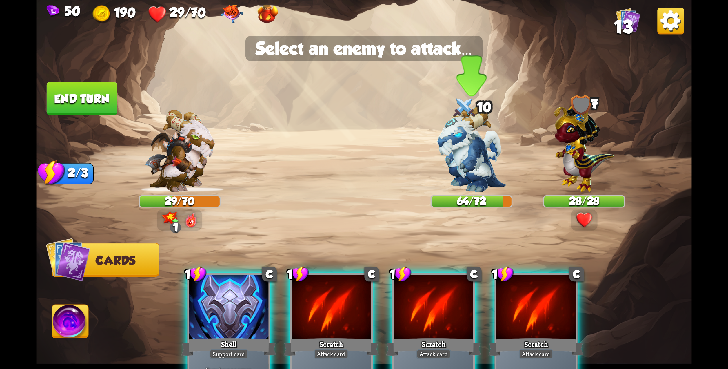
click at [466, 175] on img at bounding box center [472, 149] width 69 height 86
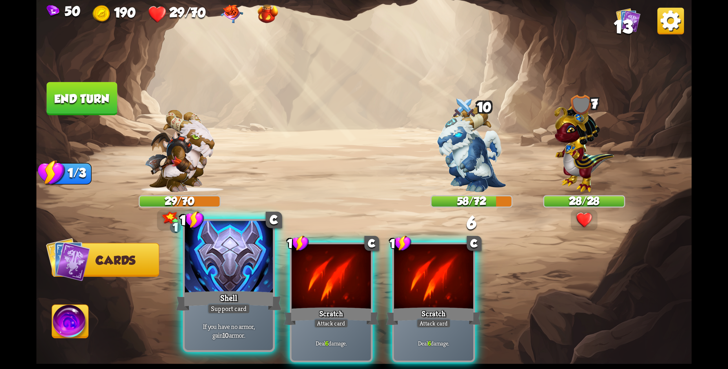
click at [230, 278] on div at bounding box center [229, 258] width 88 height 74
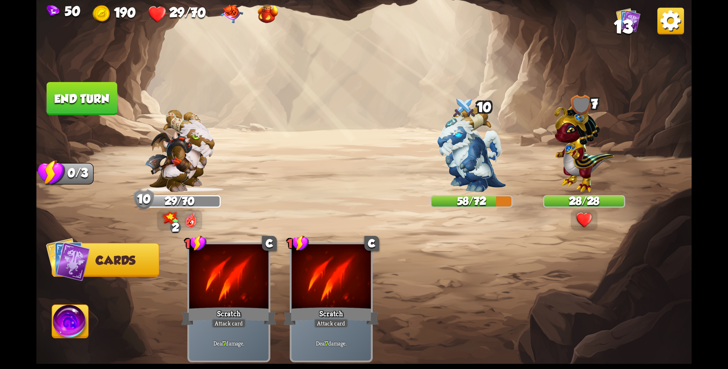
click at [76, 102] on button "End turn" at bounding box center [82, 98] width 71 height 33
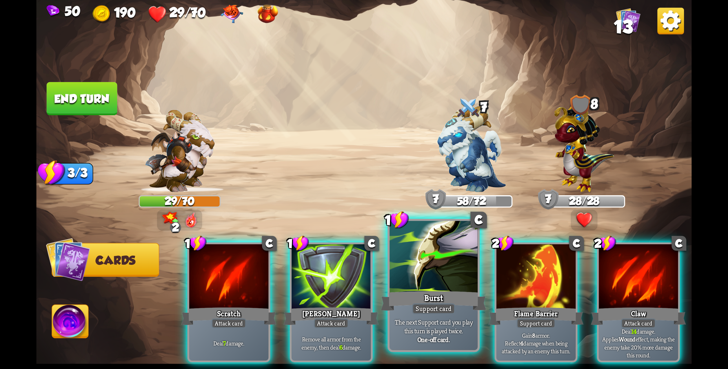
click at [448, 278] on div at bounding box center [434, 258] width 88 height 74
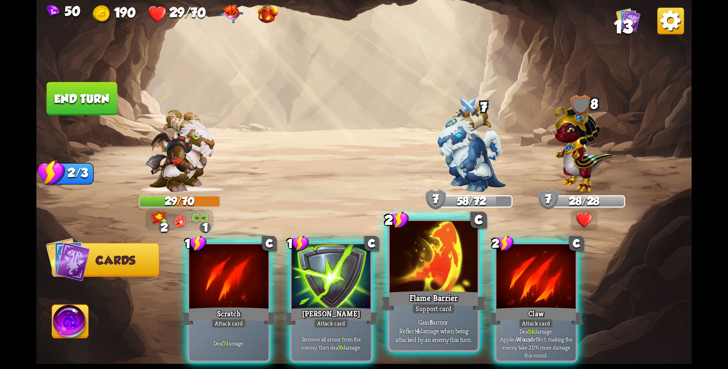
click at [442, 278] on div at bounding box center [434, 258] width 88 height 74
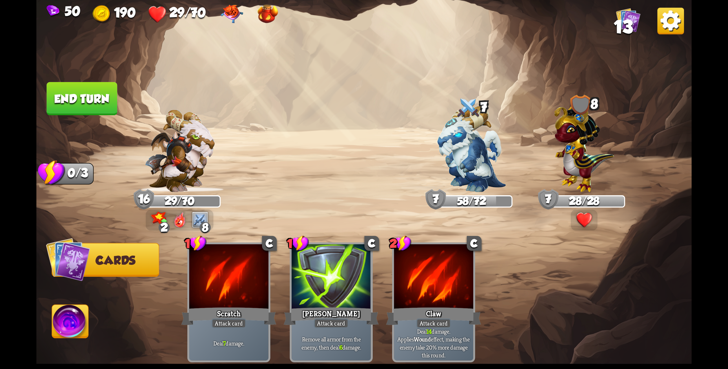
click at [84, 104] on button "End turn" at bounding box center [82, 98] width 71 height 33
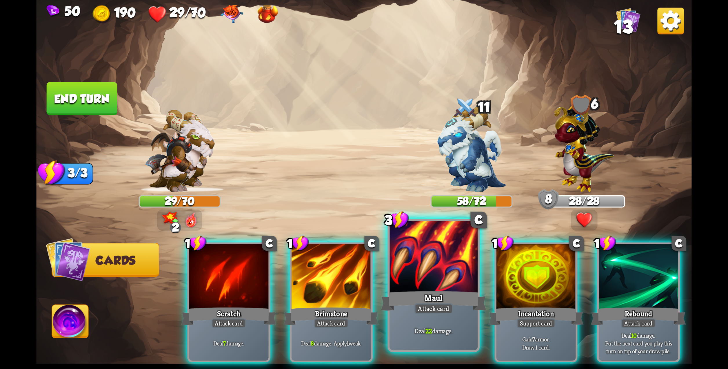
click at [447, 274] on div at bounding box center [434, 258] width 88 height 74
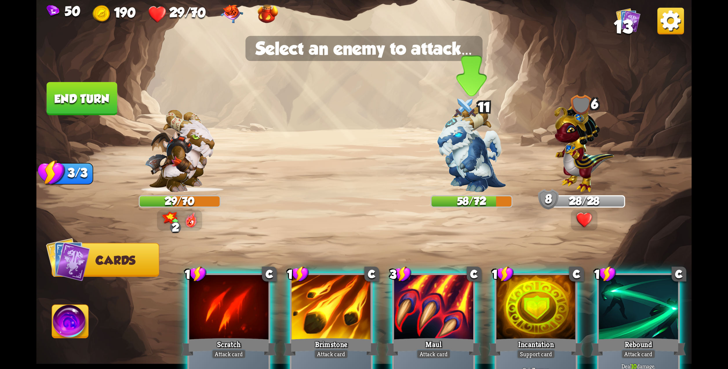
click at [487, 171] on img at bounding box center [472, 149] width 69 height 86
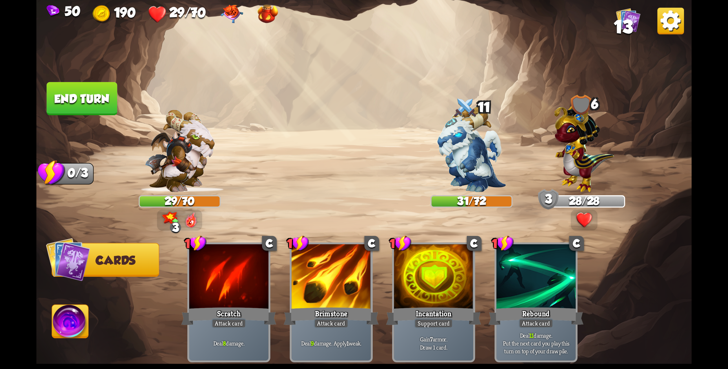
click at [97, 104] on button "End turn" at bounding box center [82, 98] width 71 height 33
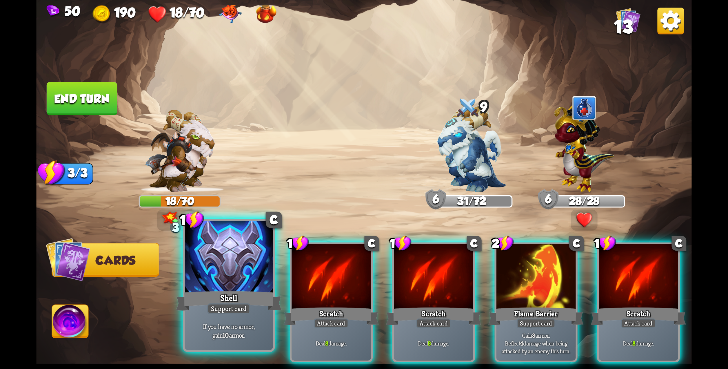
click at [234, 266] on div at bounding box center [229, 258] width 88 height 74
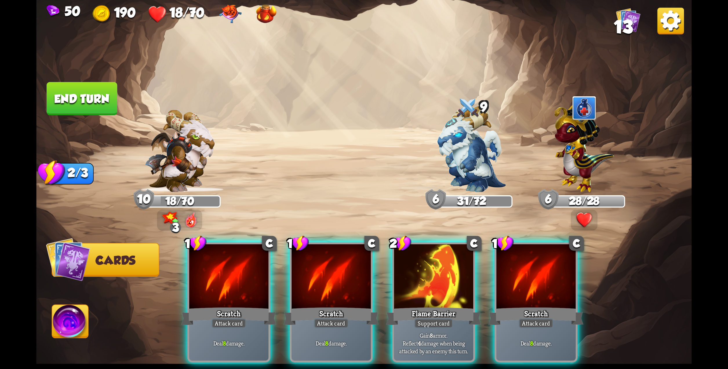
click at [418, 264] on div at bounding box center [433, 277] width 79 height 67
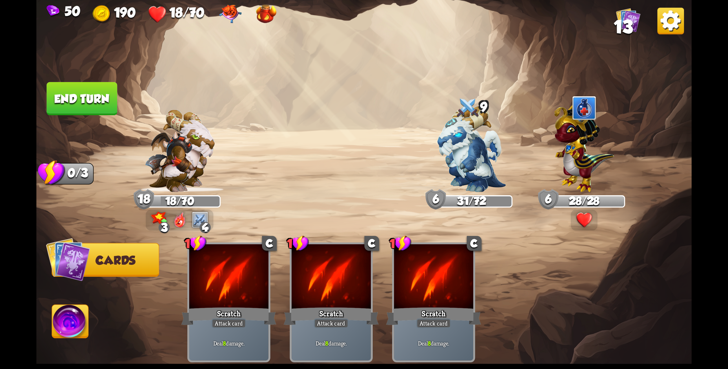
click at [79, 318] on img at bounding box center [70, 323] width 37 height 37
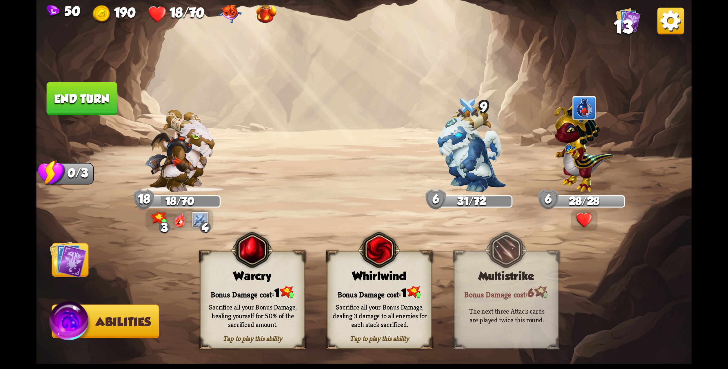
click at [271, 290] on div "Bonus Damage cost: 1" at bounding box center [253, 292] width 104 height 15
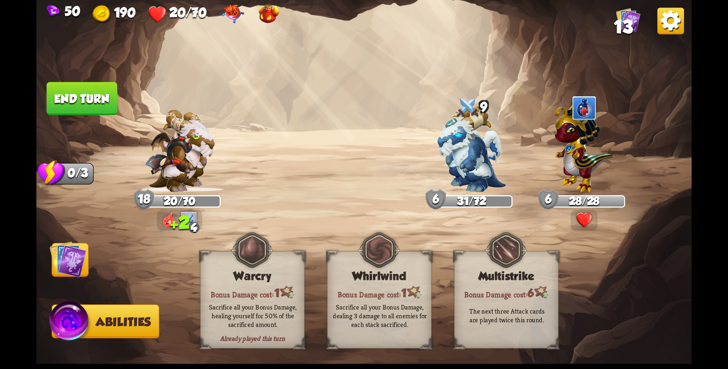
click at [86, 91] on button "End turn" at bounding box center [82, 98] width 71 height 33
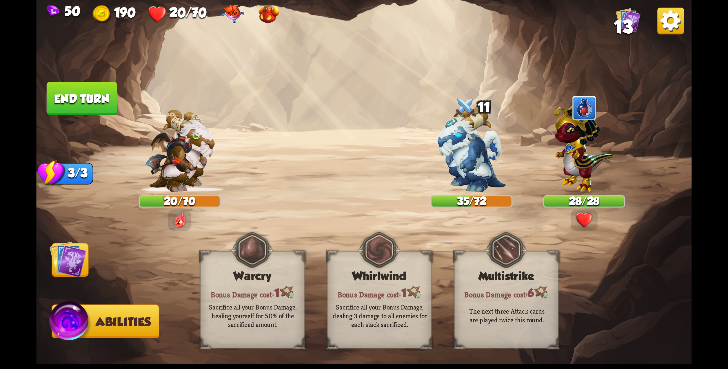
click at [68, 261] on img at bounding box center [68, 259] width 37 height 37
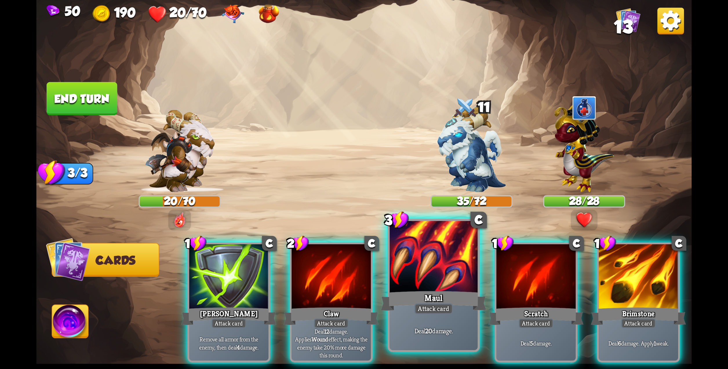
click at [432, 280] on div at bounding box center [434, 258] width 88 height 74
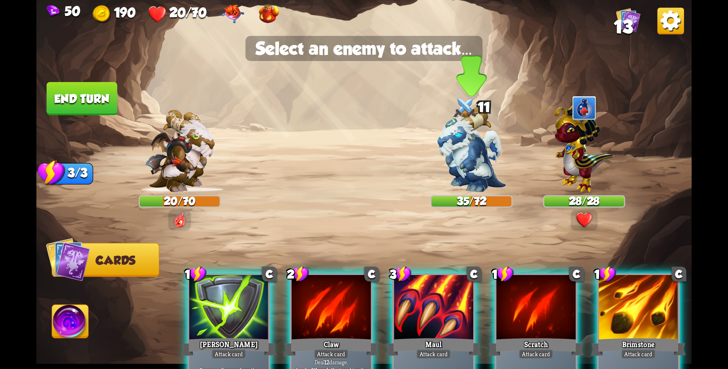
click at [454, 172] on img at bounding box center [472, 149] width 69 height 86
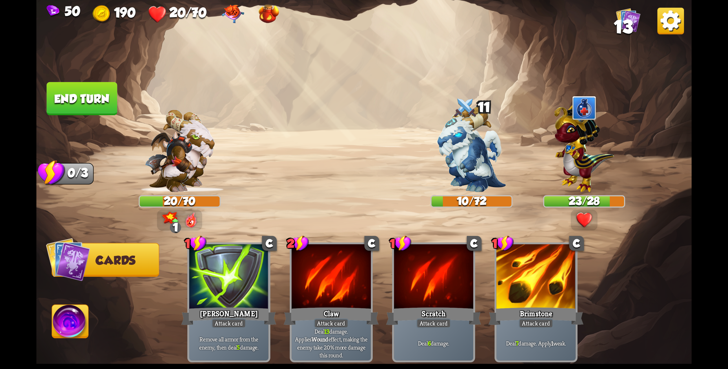
click at [96, 97] on button "End turn" at bounding box center [82, 98] width 71 height 33
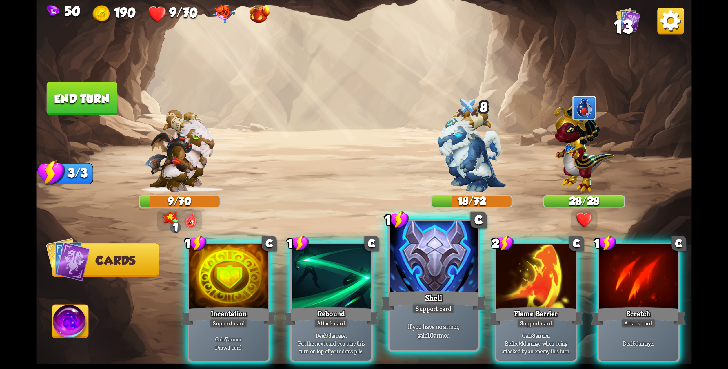
click at [432, 278] on div at bounding box center [434, 258] width 88 height 74
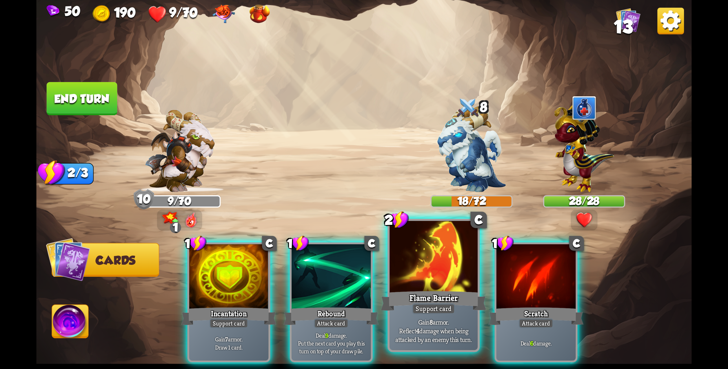
click at [437, 275] on div at bounding box center [434, 258] width 88 height 74
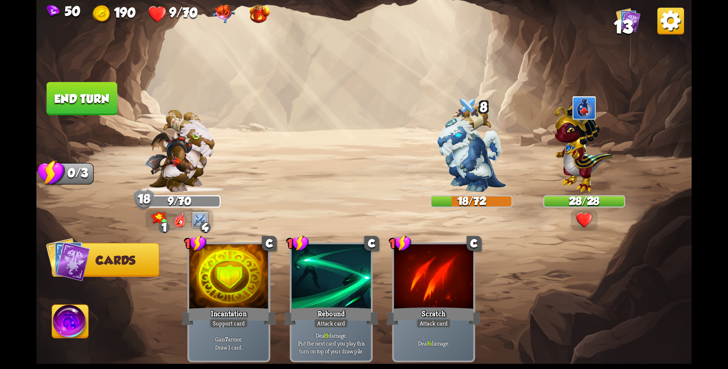
click at [68, 101] on button "End turn" at bounding box center [82, 98] width 71 height 33
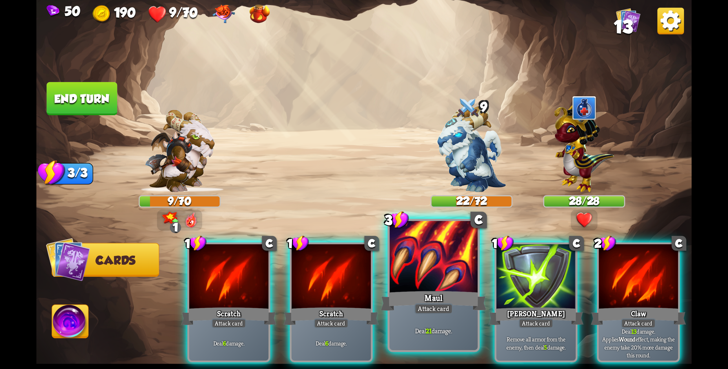
click at [442, 271] on div at bounding box center [434, 258] width 88 height 74
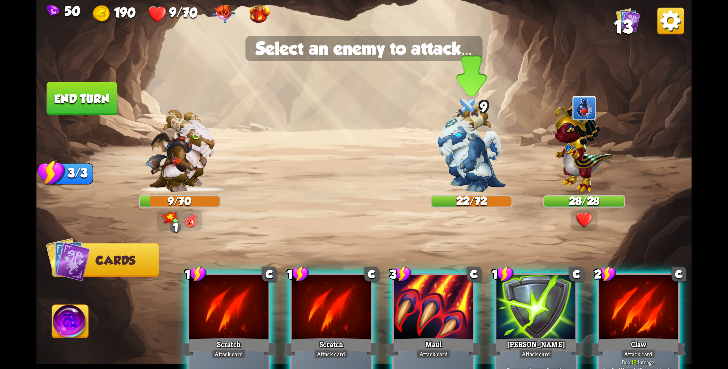
click at [475, 166] on img at bounding box center [472, 149] width 69 height 86
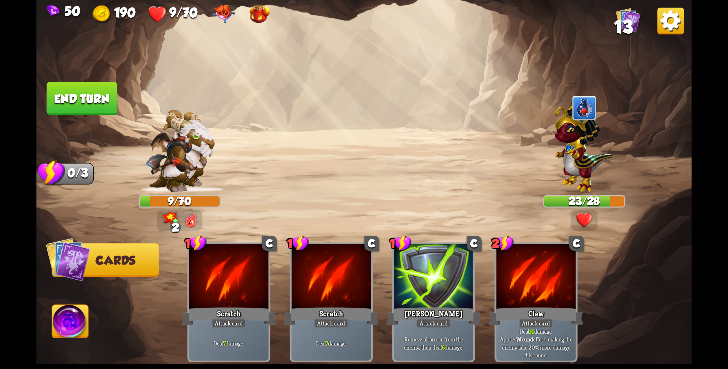
click at [68, 329] on img at bounding box center [70, 323] width 37 height 37
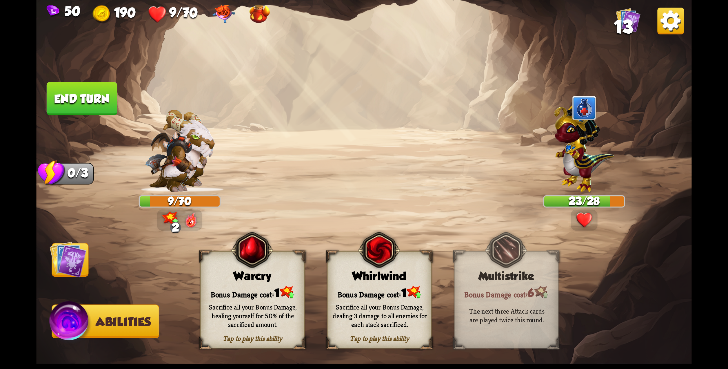
click at [260, 297] on div "Sacrifice all your Bonus Damage, healing yourself for 50% of the sacrificed amo…" at bounding box center [253, 315] width 104 height 41
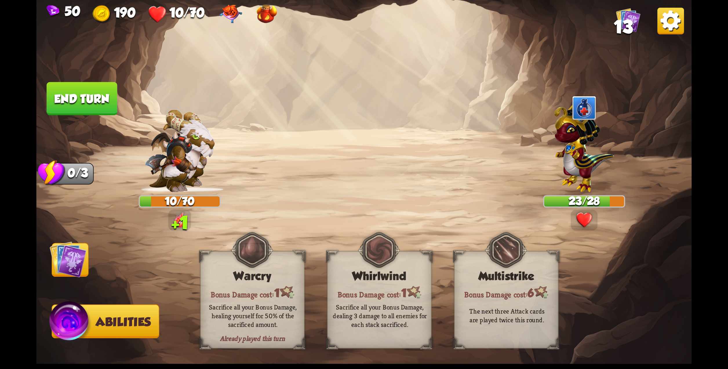
click at [88, 96] on button "End turn" at bounding box center [82, 98] width 71 height 33
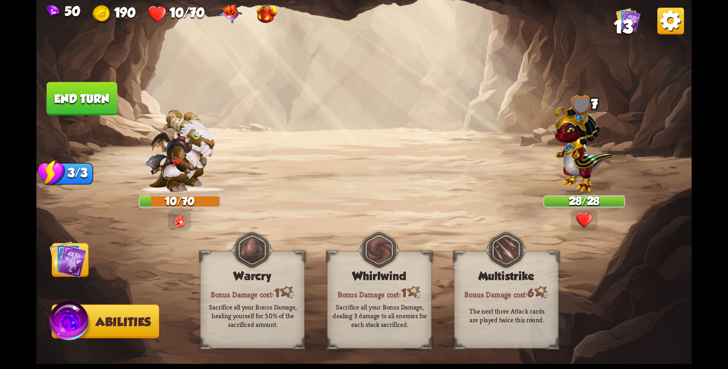
click at [72, 265] on img at bounding box center [68, 259] width 37 height 37
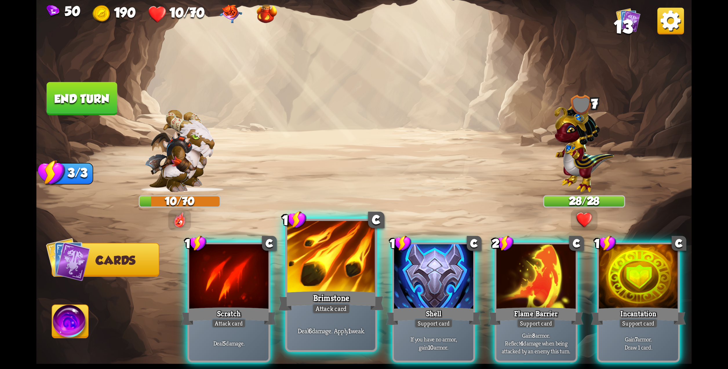
click at [323, 272] on div at bounding box center [331, 258] width 88 height 74
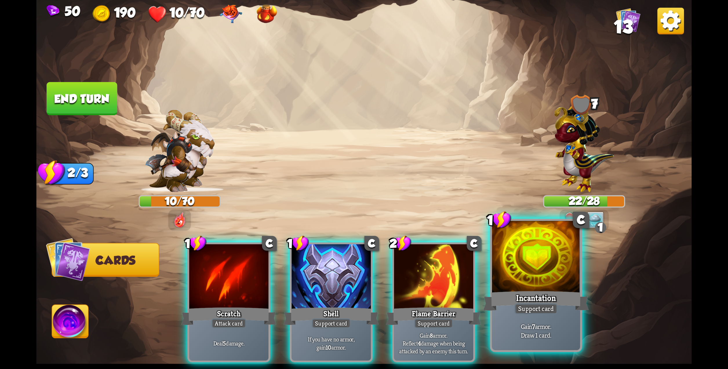
click at [530, 292] on div "Incantation" at bounding box center [536, 300] width 106 height 23
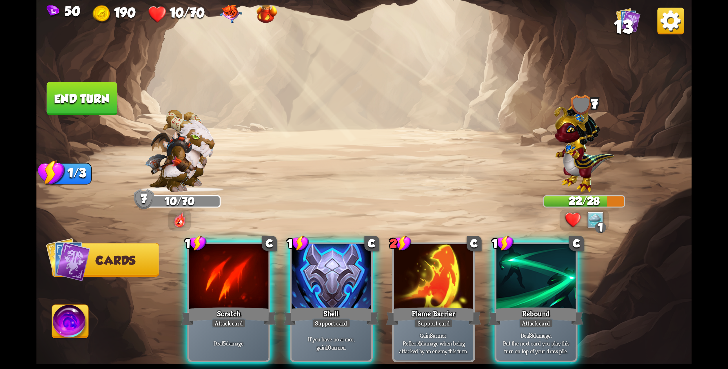
drag, startPoint x: 524, startPoint y: 264, endPoint x: 538, endPoint y: 244, distance: 23.8
click at [525, 264] on div at bounding box center [536, 277] width 79 height 67
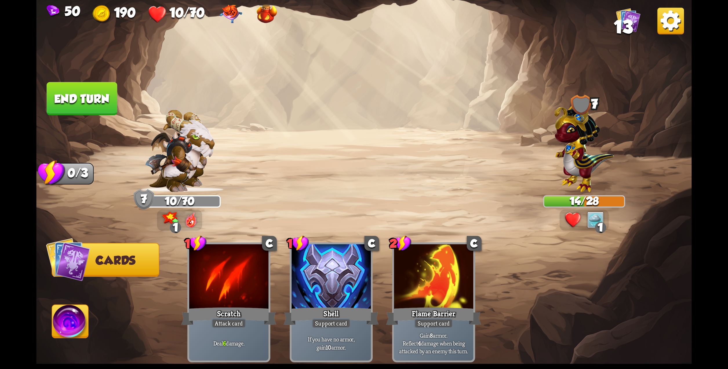
click at [90, 107] on button "End turn" at bounding box center [82, 98] width 71 height 33
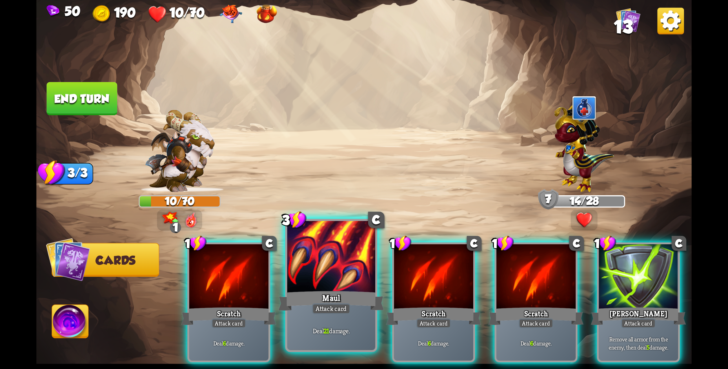
click at [344, 272] on div at bounding box center [331, 258] width 88 height 74
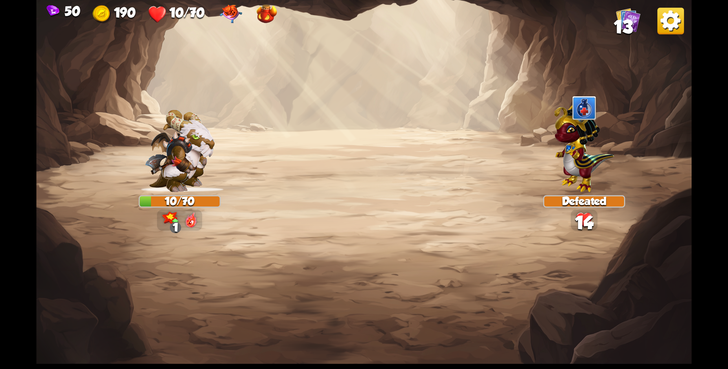
click at [571, 154] on img at bounding box center [584, 145] width 60 height 93
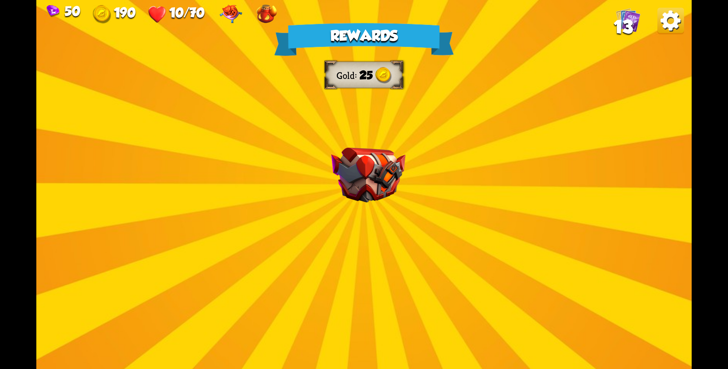
click at [378, 197] on img at bounding box center [368, 175] width 74 height 55
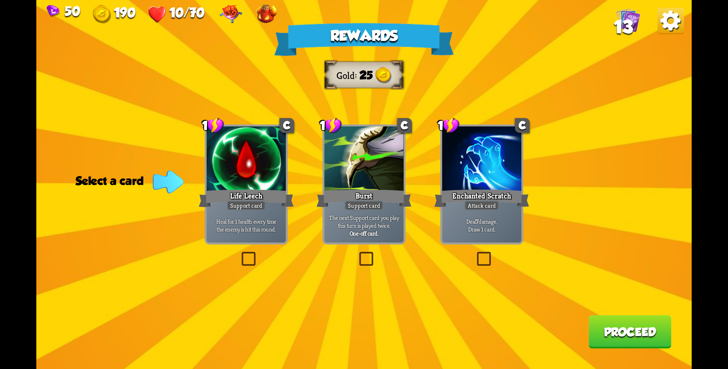
click at [475, 254] on label at bounding box center [475, 254] width 0 height 0
click at [0, 0] on input "checkbox" at bounding box center [0, 0] width 0 height 0
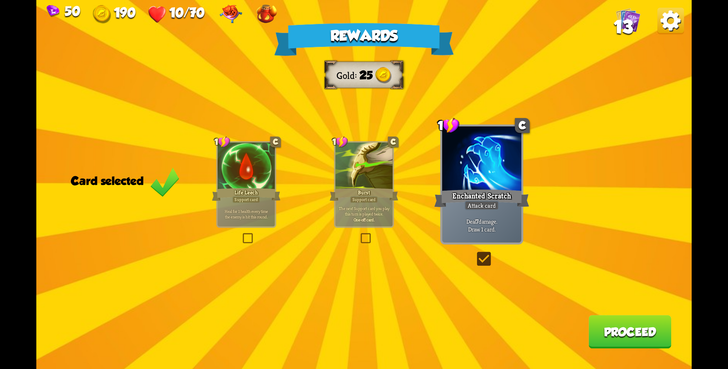
click at [621, 326] on button "Proceed" at bounding box center [630, 331] width 83 height 33
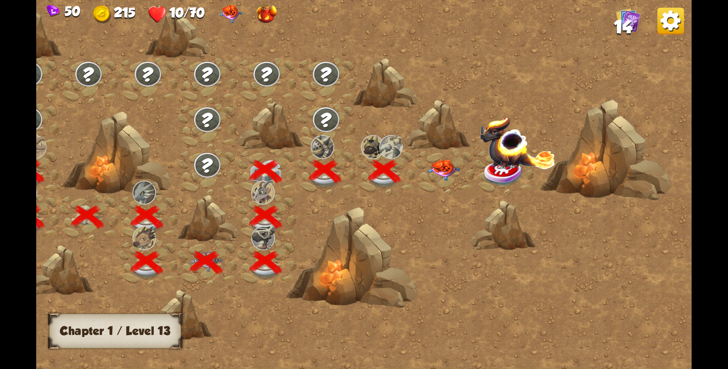
click at [442, 168] on img at bounding box center [444, 169] width 33 height 21
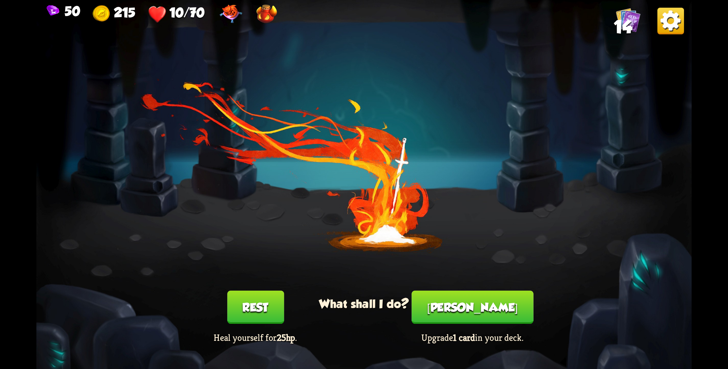
click at [262, 302] on button "Rest" at bounding box center [255, 307] width 57 height 33
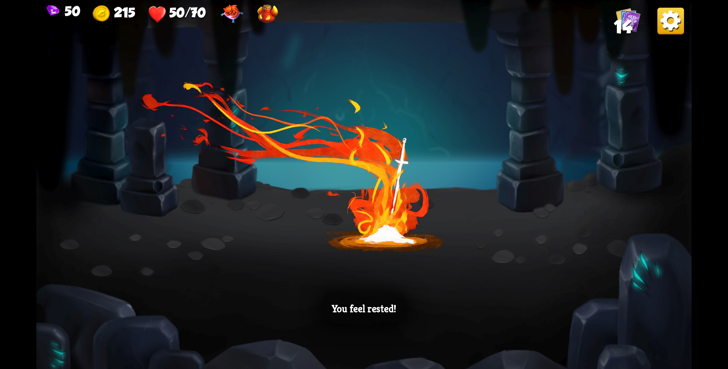
click at [269, 19] on img at bounding box center [267, 14] width 21 height 19
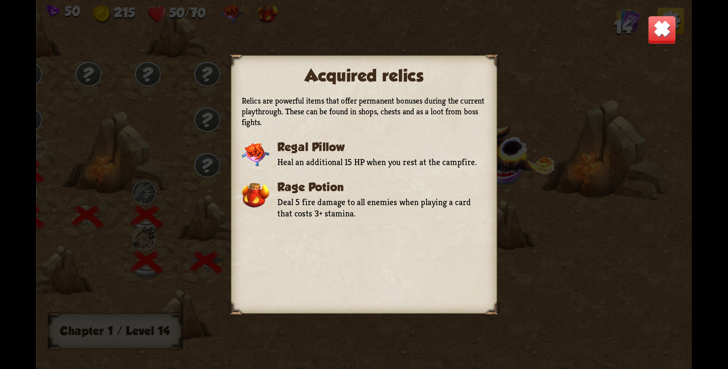
click at [555, 131] on div "Acquired relics Relics are powerful items that offer permanent bonuses during t…" at bounding box center [364, 184] width 656 height 369
click at [652, 35] on img at bounding box center [662, 29] width 29 height 29
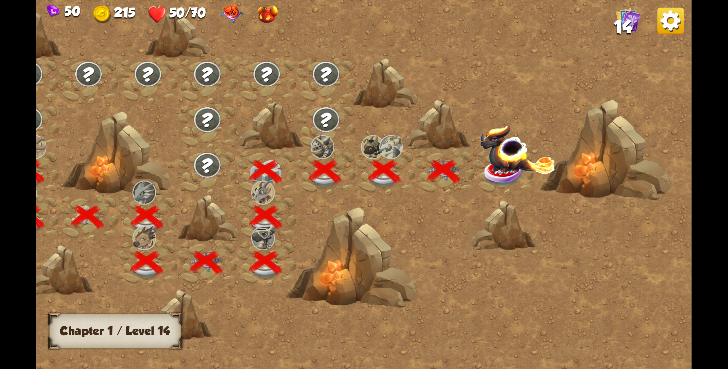
click at [329, 113] on img at bounding box center [326, 119] width 29 height 27
drag, startPoint x: 289, startPoint y: 88, endPoint x: 428, endPoint y: 101, distance: 139.2
click at [427, 101] on div at bounding box center [286, 190] width 811 height 383
drag, startPoint x: 231, startPoint y: 242, endPoint x: 387, endPoint y: 217, distance: 157.6
click at [334, 230] on div at bounding box center [286, 190] width 811 height 383
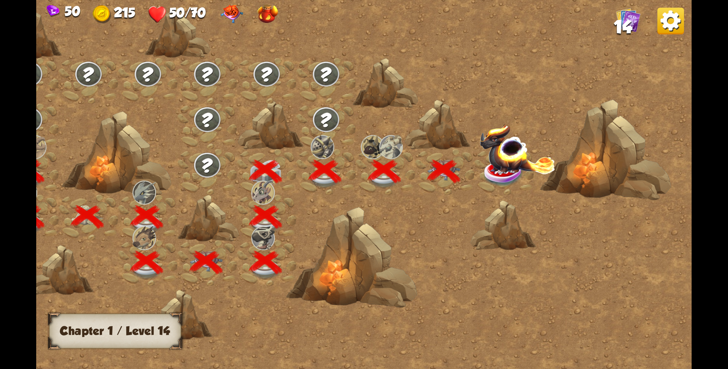
click at [496, 158] on img at bounding box center [518, 149] width 76 height 50
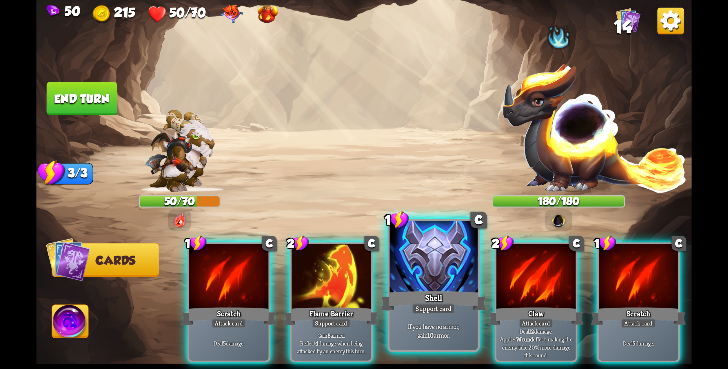
click at [443, 275] on div at bounding box center [434, 258] width 88 height 74
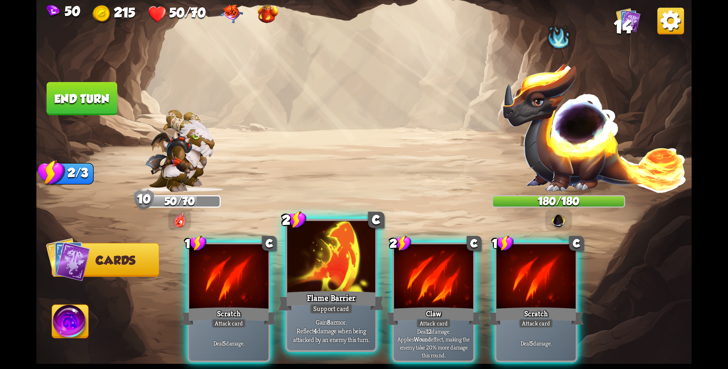
click at [335, 273] on div at bounding box center [331, 258] width 88 height 74
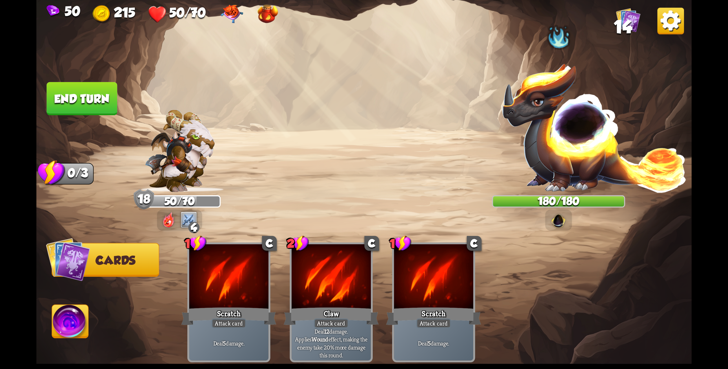
click at [74, 97] on button "End turn" at bounding box center [82, 98] width 71 height 33
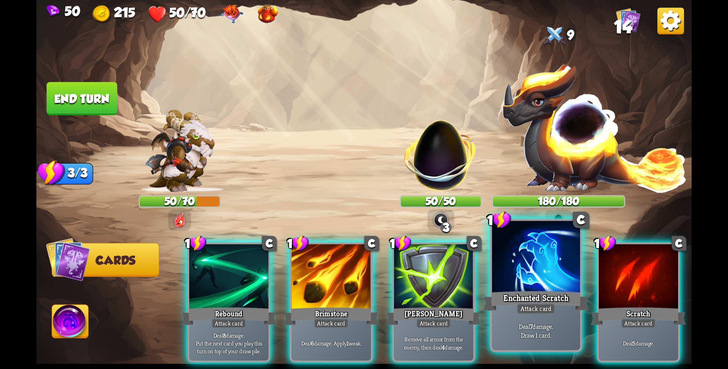
click at [527, 287] on div at bounding box center [536, 258] width 88 height 74
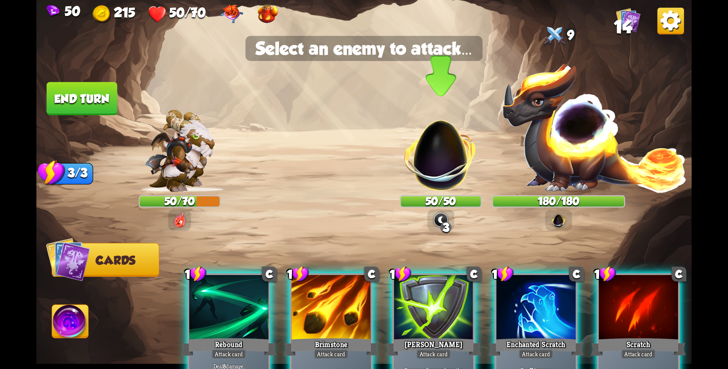
click at [429, 163] on img at bounding box center [441, 149] width 86 height 86
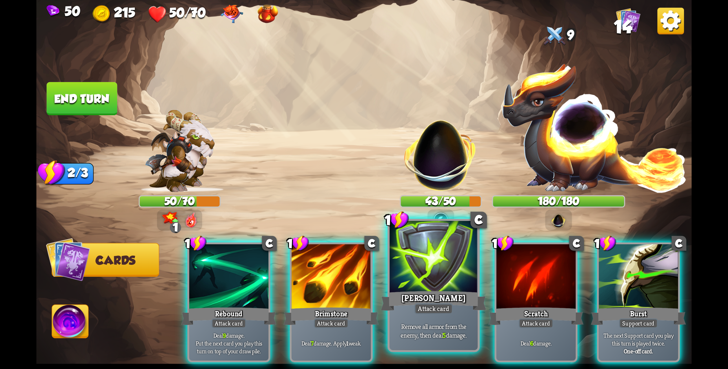
click at [429, 284] on div at bounding box center [434, 258] width 88 height 74
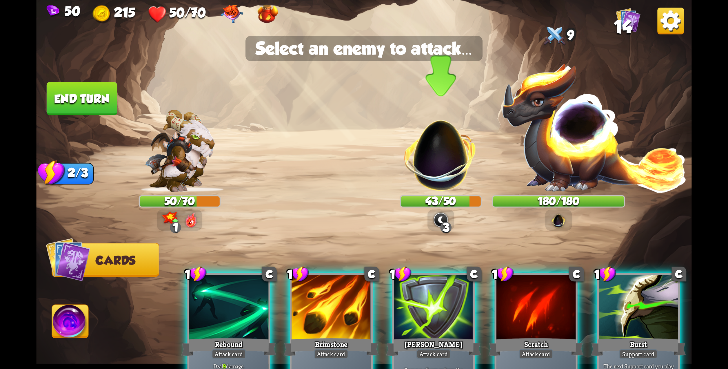
click at [446, 182] on img at bounding box center [441, 149] width 86 height 86
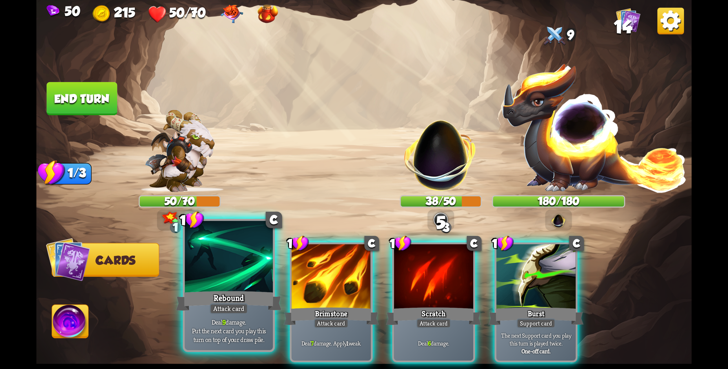
click at [247, 282] on div at bounding box center [229, 258] width 88 height 74
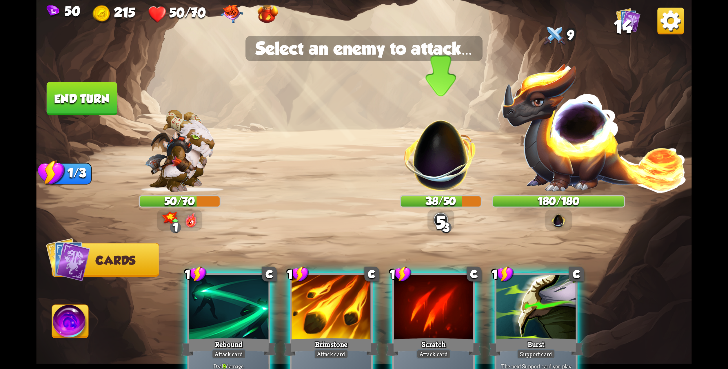
click at [447, 167] on img at bounding box center [441, 149] width 86 height 86
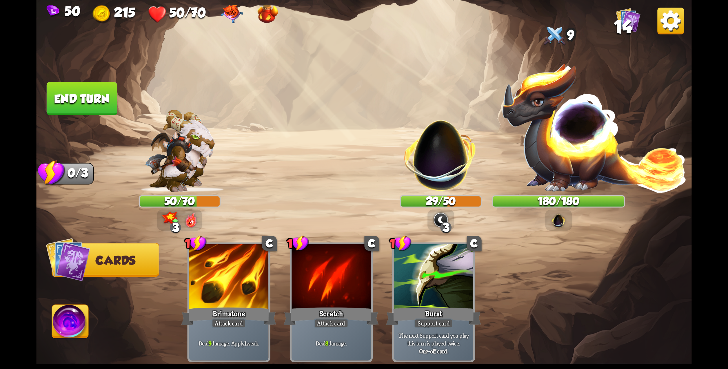
click at [95, 104] on button "End turn" at bounding box center [82, 98] width 71 height 33
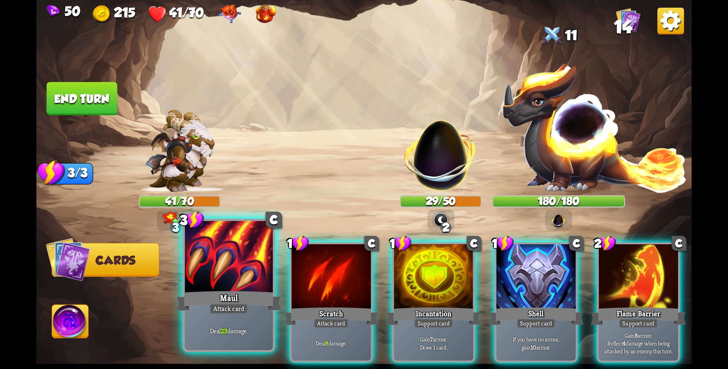
click at [243, 266] on div at bounding box center [229, 258] width 88 height 74
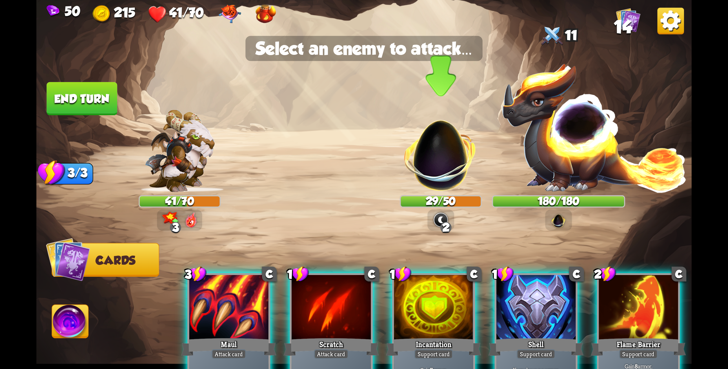
click at [438, 166] on img at bounding box center [441, 149] width 86 height 86
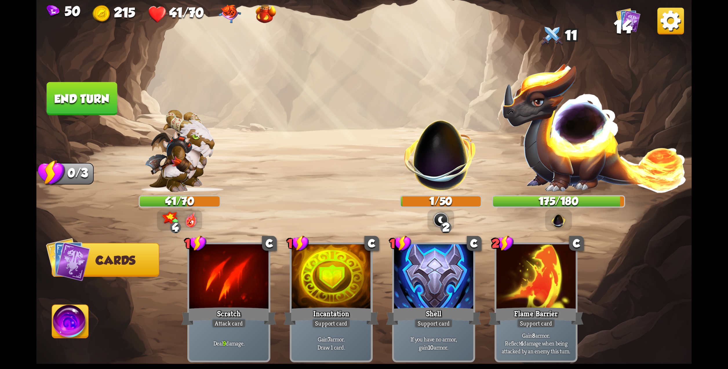
click at [74, 325] on img at bounding box center [70, 323] width 37 height 37
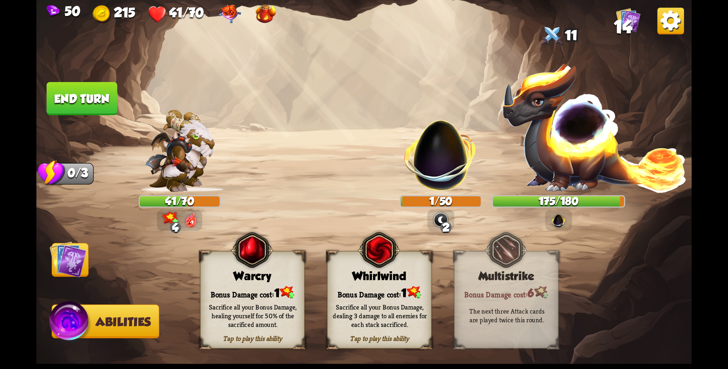
click at [379, 285] on div "Bonus Damage cost: 1" at bounding box center [380, 292] width 104 height 15
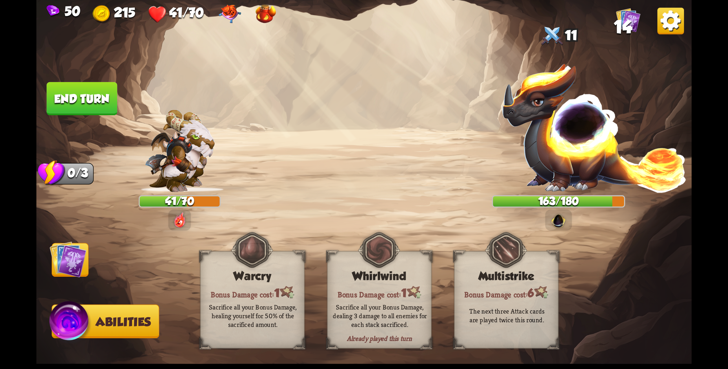
click at [95, 99] on button "End turn" at bounding box center [82, 98] width 71 height 33
click at [71, 269] on img at bounding box center [68, 259] width 37 height 37
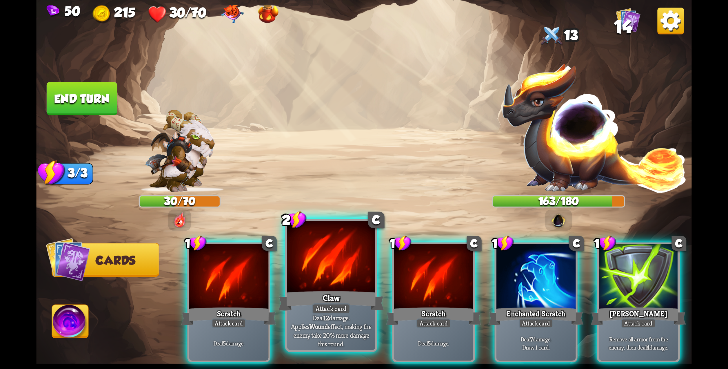
click at [347, 275] on div at bounding box center [331, 258] width 88 height 74
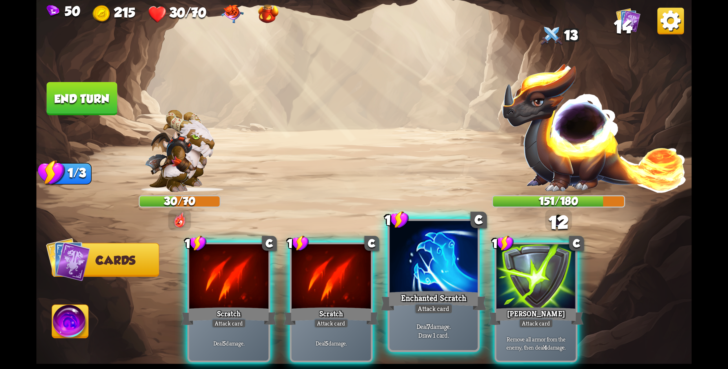
click at [456, 273] on div at bounding box center [434, 258] width 88 height 74
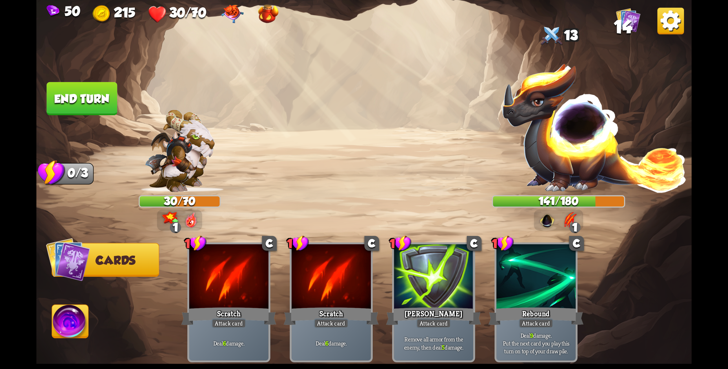
click at [78, 320] on img at bounding box center [70, 323] width 37 height 37
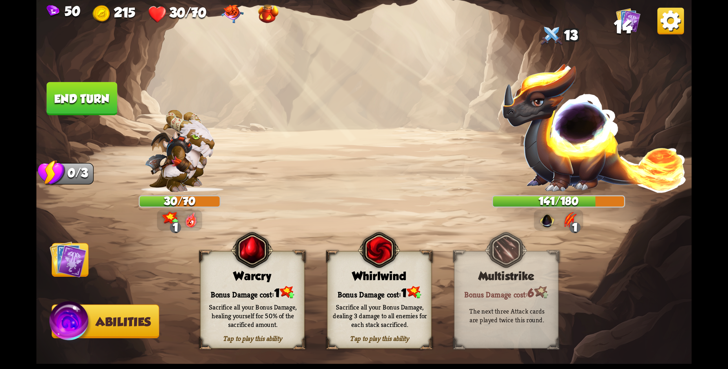
click at [93, 114] on button "End turn" at bounding box center [81, 99] width 71 height 34
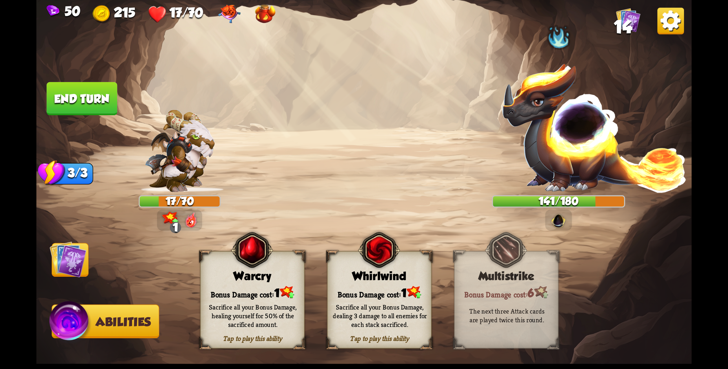
click at [559, 38] on div at bounding box center [559, 36] width 25 height 27
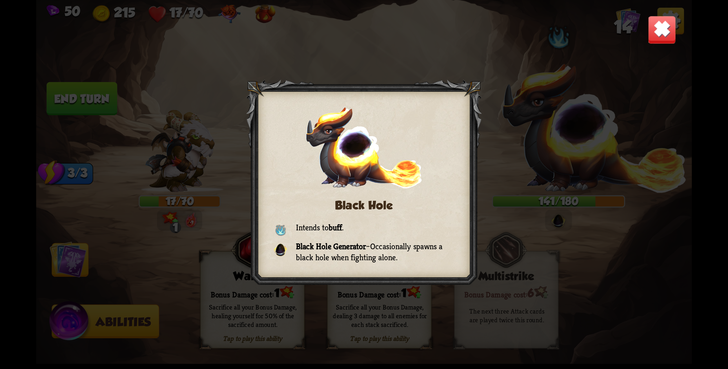
click at [656, 30] on img at bounding box center [662, 29] width 29 height 29
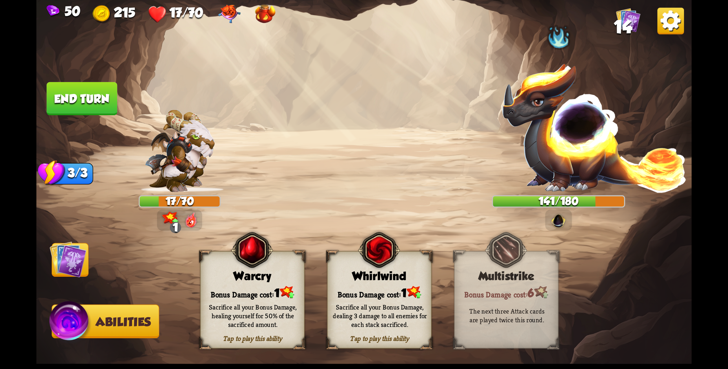
click at [93, 323] on button "Abilities" at bounding box center [106, 321] width 108 height 34
click at [77, 260] on img at bounding box center [68, 259] width 37 height 37
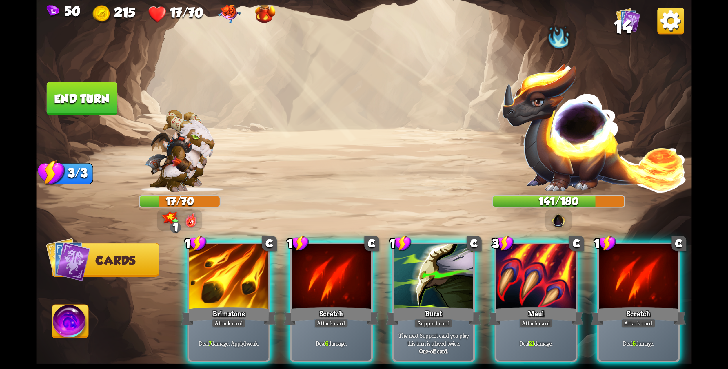
click at [540, 278] on div at bounding box center [536, 277] width 79 height 67
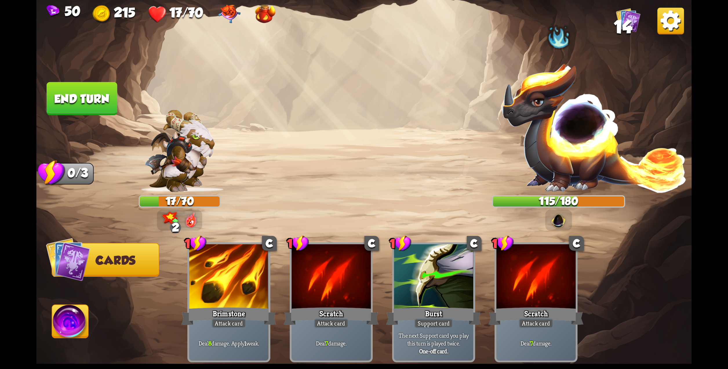
click at [76, 322] on img at bounding box center [70, 323] width 37 height 37
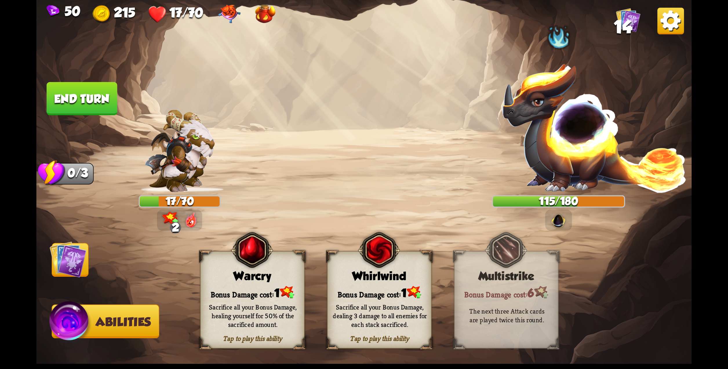
click at [220, 308] on div "Sacrifice all your Bonus Damage, healing yourself for 50% of the sacrificed amo…" at bounding box center [253, 315] width 94 height 26
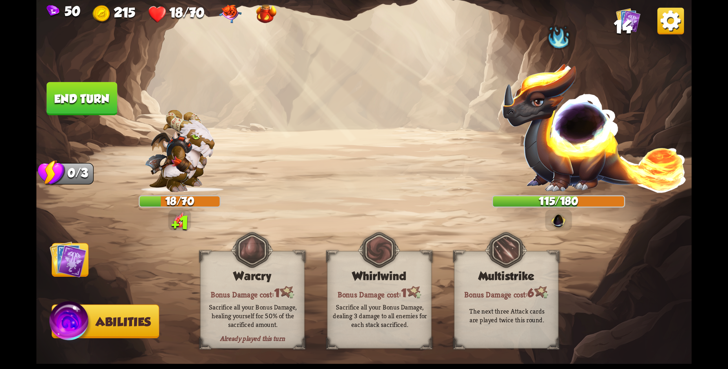
click at [91, 100] on button "End turn" at bounding box center [82, 99] width 72 height 34
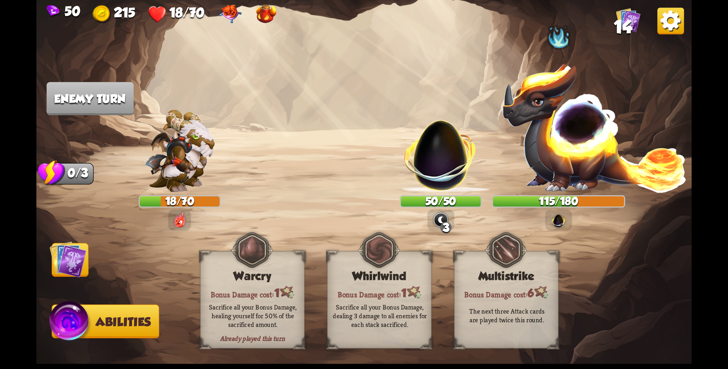
click at [436, 222] on img at bounding box center [441, 220] width 17 height 17
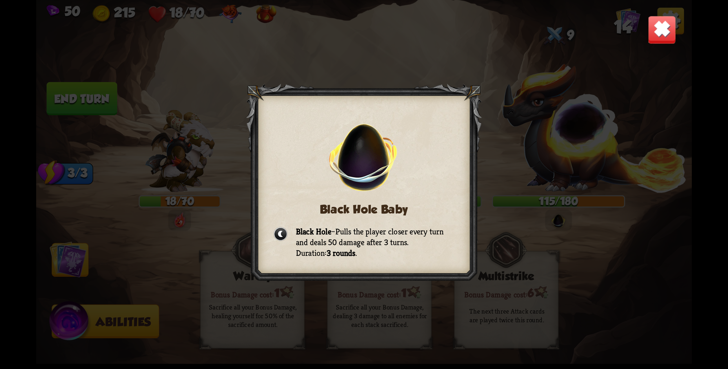
click at [666, 21] on img at bounding box center [662, 29] width 29 height 29
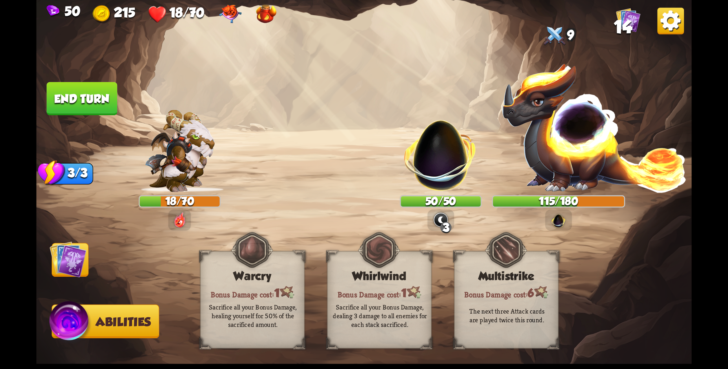
click at [558, 161] on img at bounding box center [594, 127] width 186 height 130
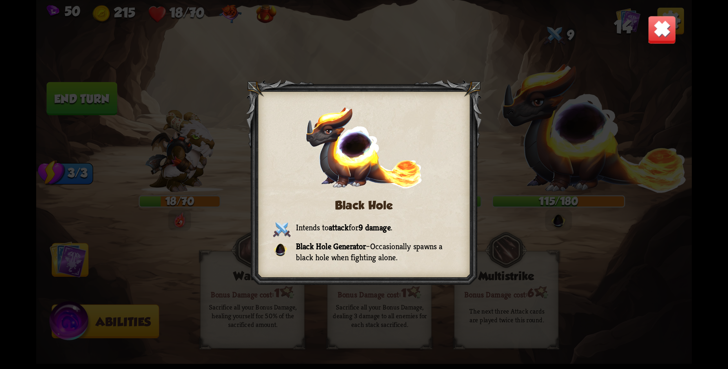
drag, startPoint x: 252, startPoint y: 235, endPoint x: 233, endPoint y: 237, distance: 19.3
click at [246, 236] on div "Black Hole Intends to attack for 9 damage . Black Hole Generator – Occasionally…" at bounding box center [364, 184] width 656 height 369
click at [655, 34] on img at bounding box center [662, 29] width 29 height 29
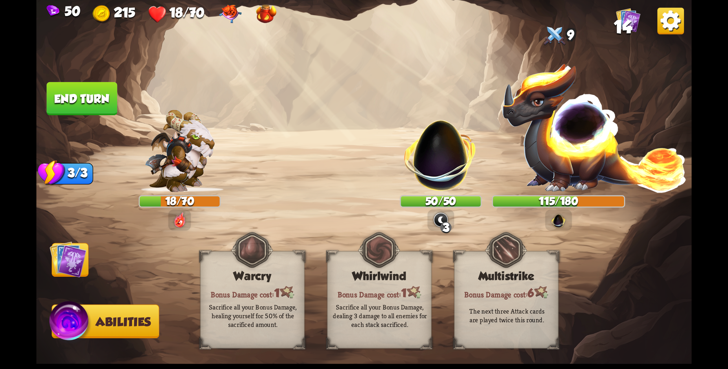
click at [69, 263] on img at bounding box center [68, 259] width 37 height 37
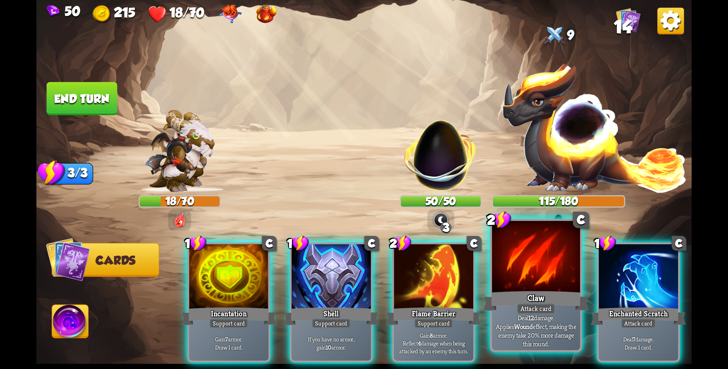
click at [536, 277] on div at bounding box center [536, 258] width 88 height 74
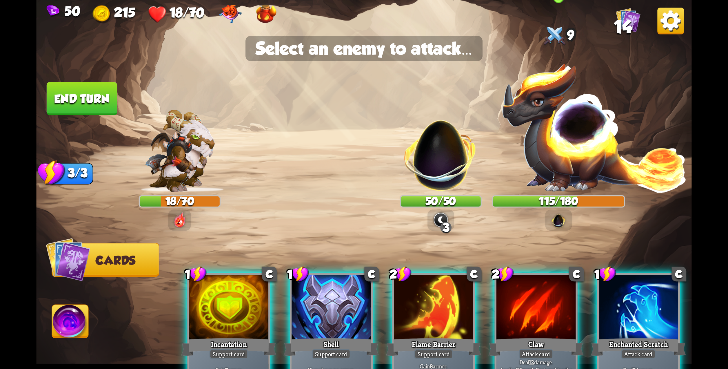
click at [582, 159] on img at bounding box center [594, 127] width 186 height 130
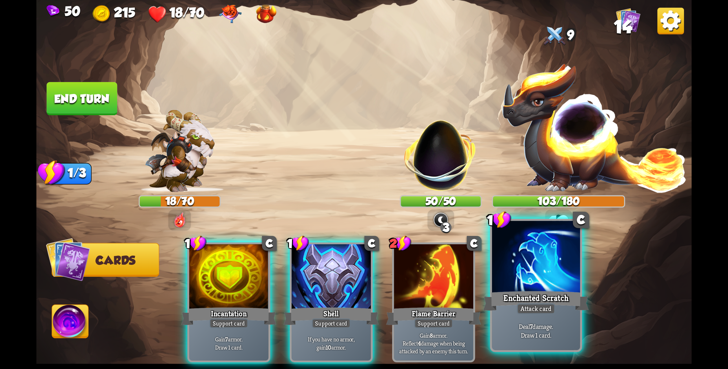
click at [546, 283] on div at bounding box center [536, 258] width 88 height 74
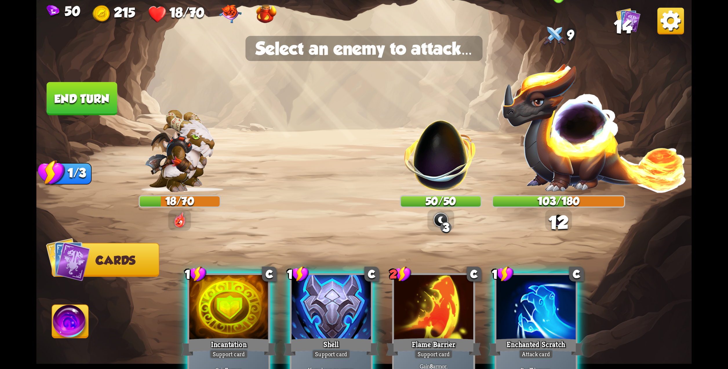
click at [580, 136] on img at bounding box center [594, 127] width 186 height 130
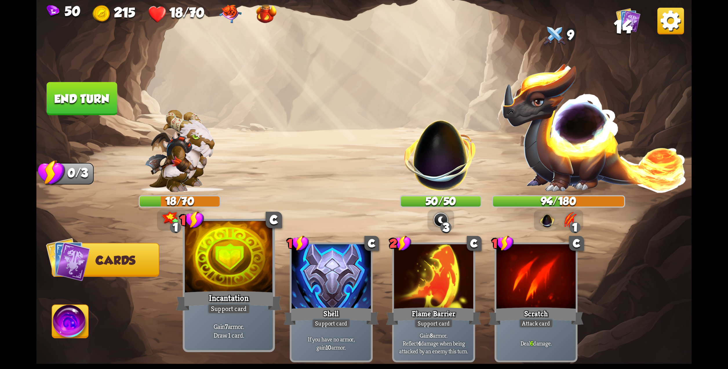
click at [215, 269] on div at bounding box center [229, 258] width 88 height 74
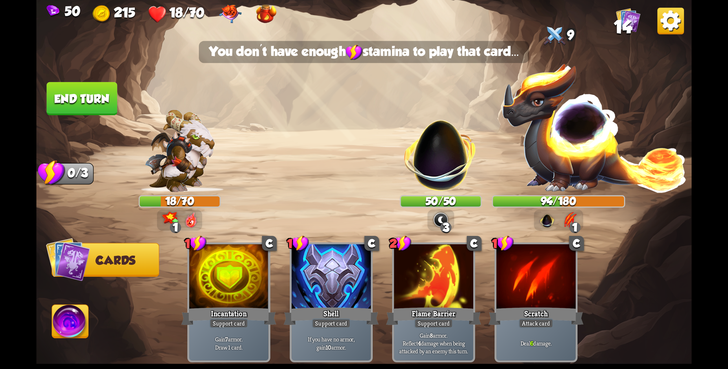
click at [93, 101] on button "End turn" at bounding box center [82, 98] width 71 height 33
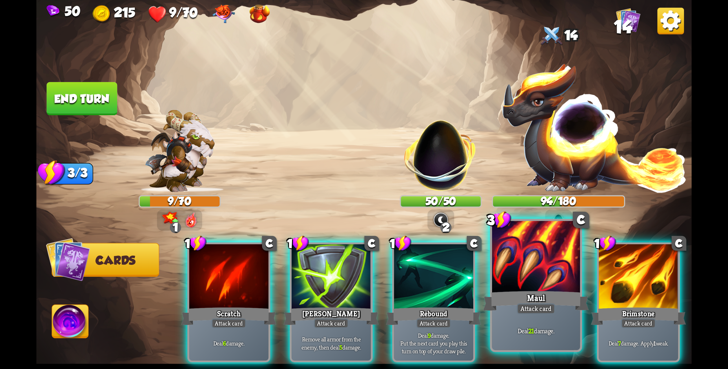
click at [539, 273] on div at bounding box center [536, 258] width 88 height 74
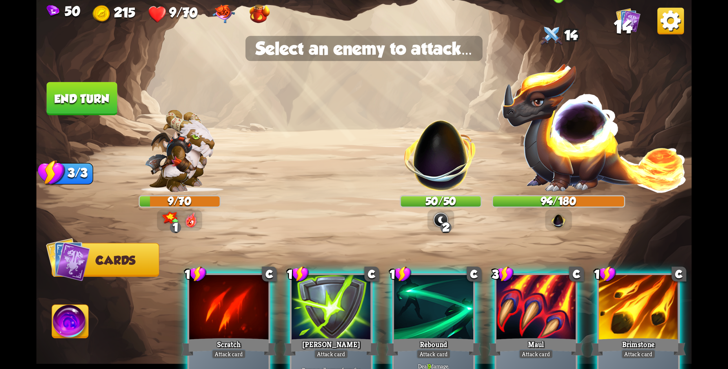
click at [556, 166] on img at bounding box center [594, 127] width 186 height 130
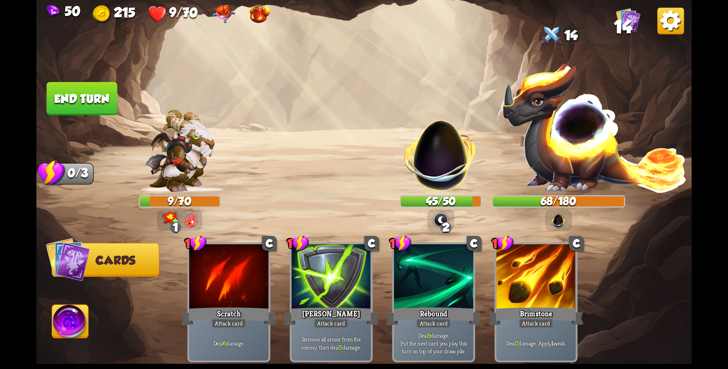
click at [61, 324] on img at bounding box center [70, 323] width 37 height 37
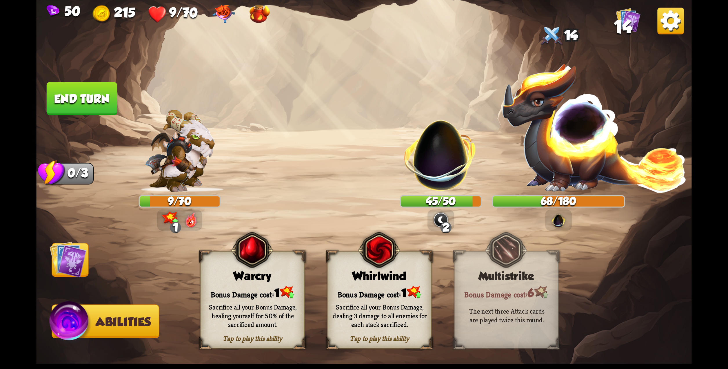
click at [79, 109] on button "End turn" at bounding box center [82, 98] width 71 height 33
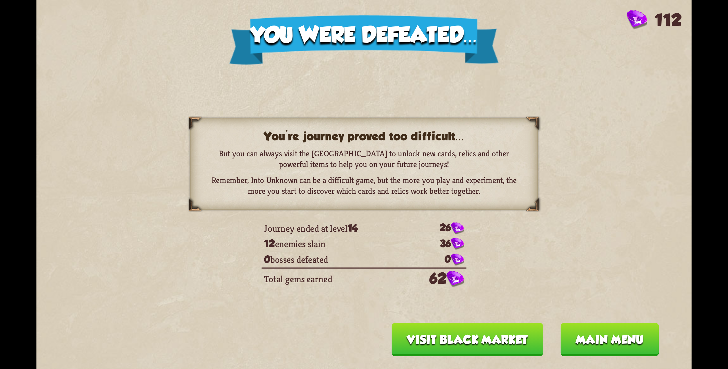
click at [468, 343] on button "Visit Black Market" at bounding box center [468, 339] width 152 height 33
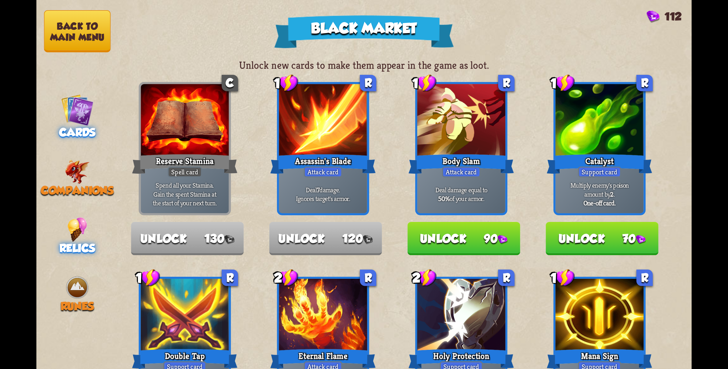
click at [88, 233] on div "Relics" at bounding box center [77, 235] width 82 height 37
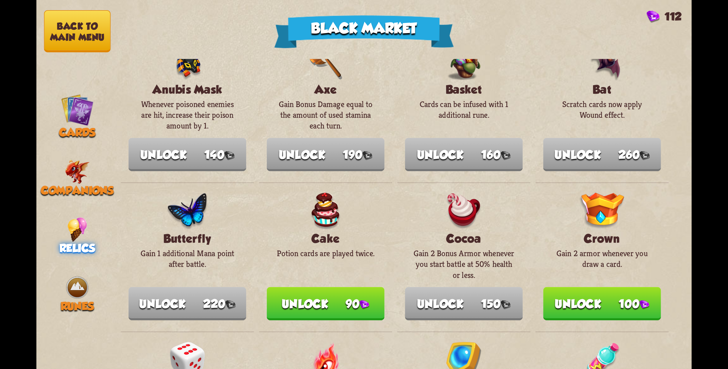
scroll to position [0, 0]
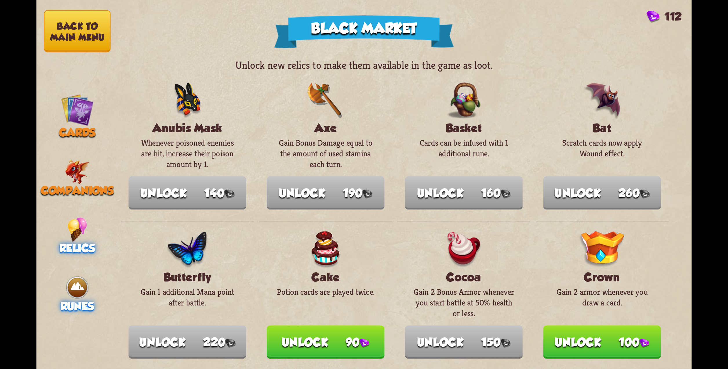
click at [81, 284] on img at bounding box center [77, 287] width 25 height 25
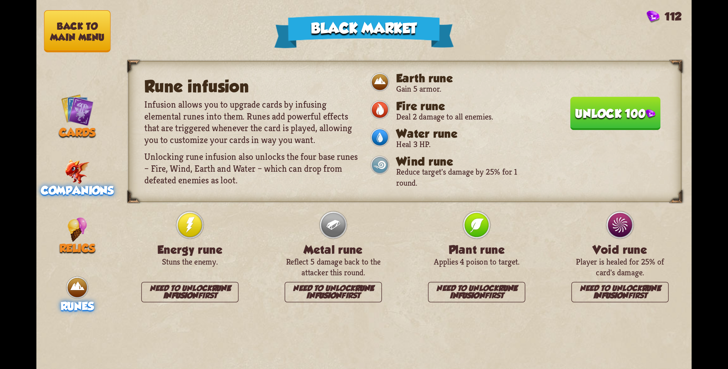
click at [65, 175] on img at bounding box center [77, 171] width 25 height 25
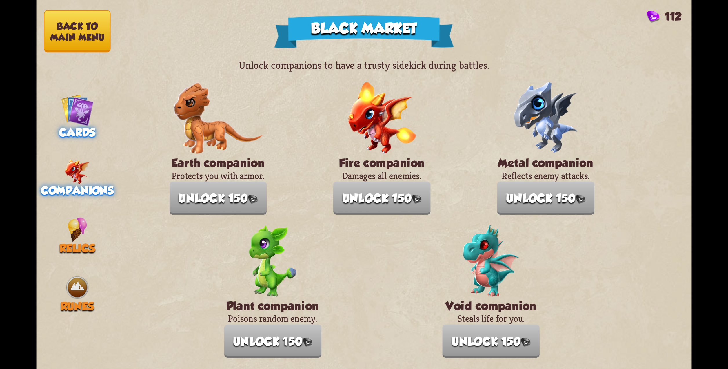
click at [68, 113] on img at bounding box center [77, 109] width 33 height 33
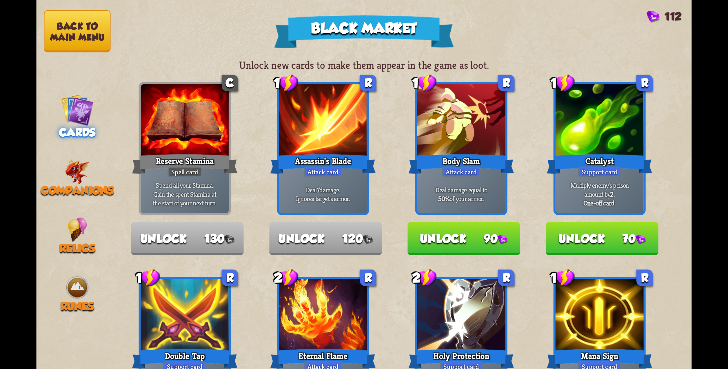
click at [79, 23] on button "Back to main menu" at bounding box center [77, 31] width 67 height 42
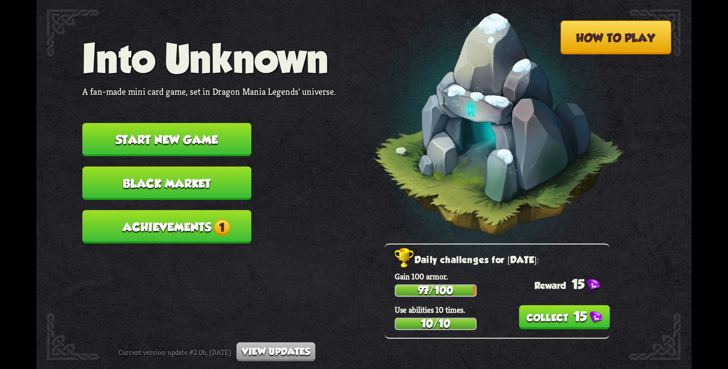
click at [300, 355] on button "View updates" at bounding box center [276, 351] width 79 height 19
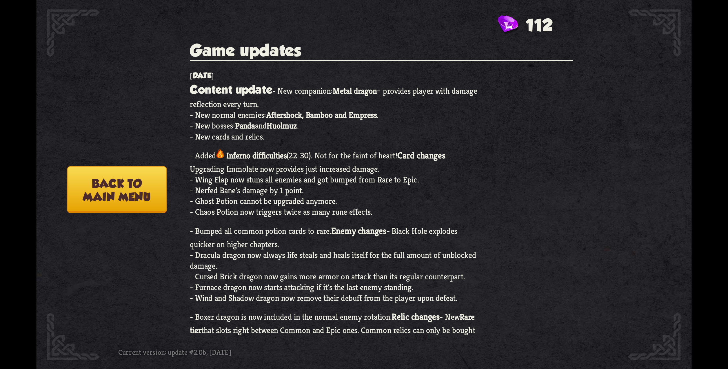
click at [123, 186] on button "Back to main menu" at bounding box center [117, 189] width 100 height 47
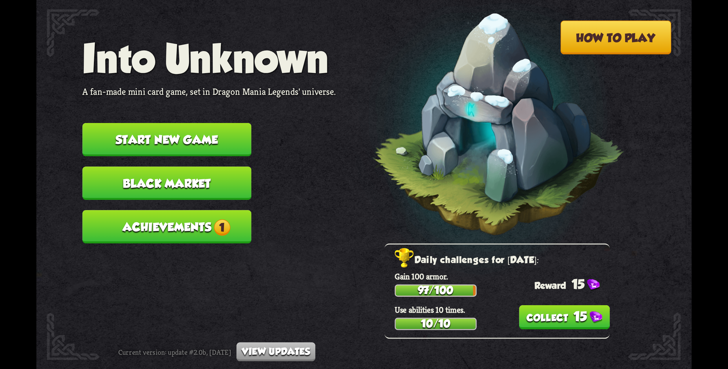
click at [550, 318] on button "15" at bounding box center [564, 317] width 91 height 24
drag, startPoint x: 491, startPoint y: 293, endPoint x: 462, endPoint y: 292, distance: 29.0
click at [465, 293] on div "Gain 100 armor. 97/100 15" at bounding box center [502, 284] width 215 height 26
